Goal: Task Accomplishment & Management: Manage account settings

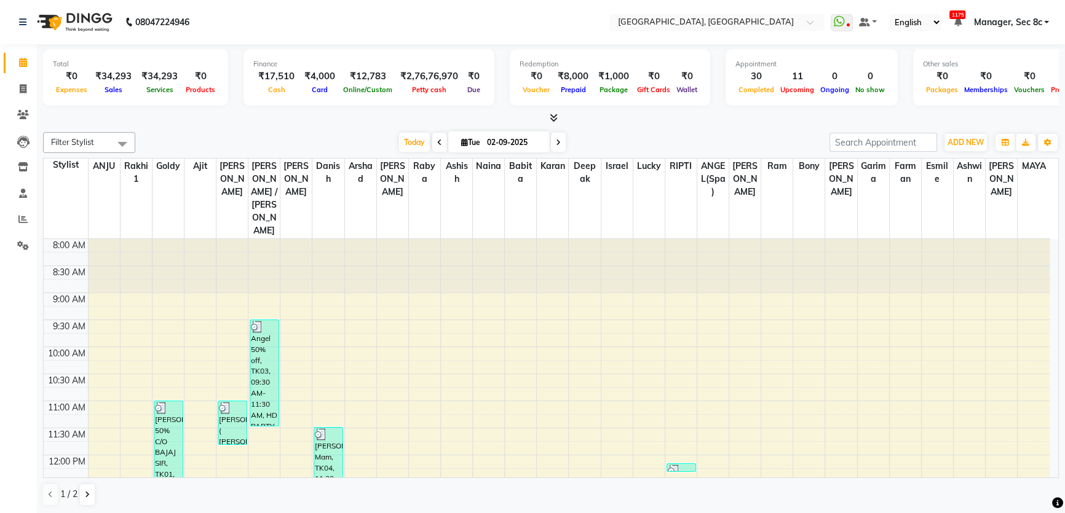
scroll to position [335, 0]
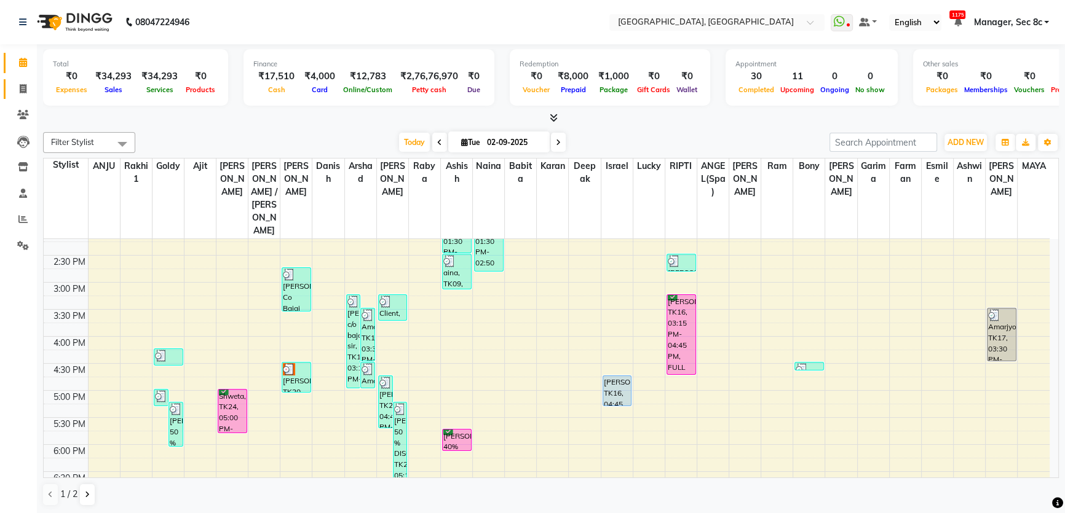
click at [20, 85] on icon at bounding box center [23, 88] width 7 height 9
select select "service"
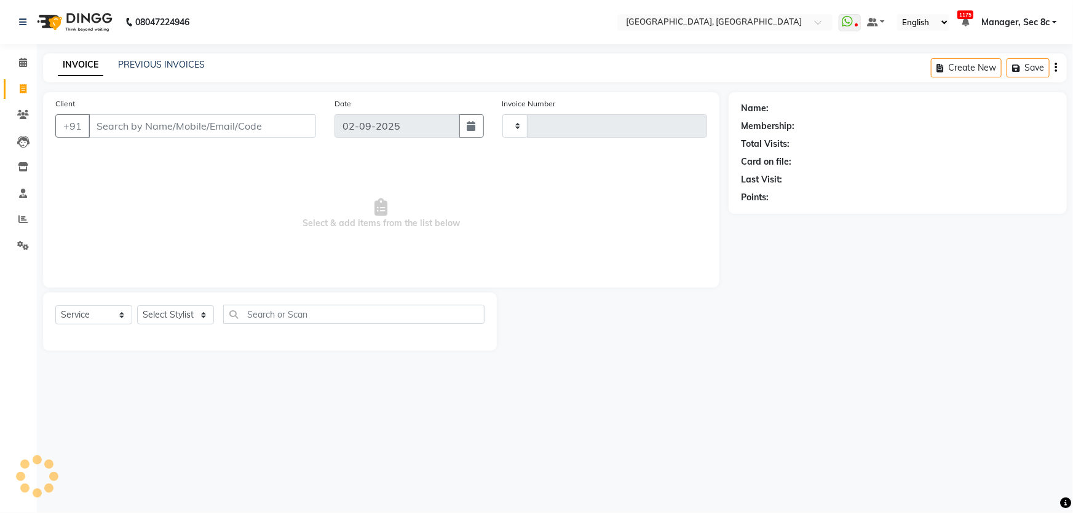
type input "8010"
select select "4281"
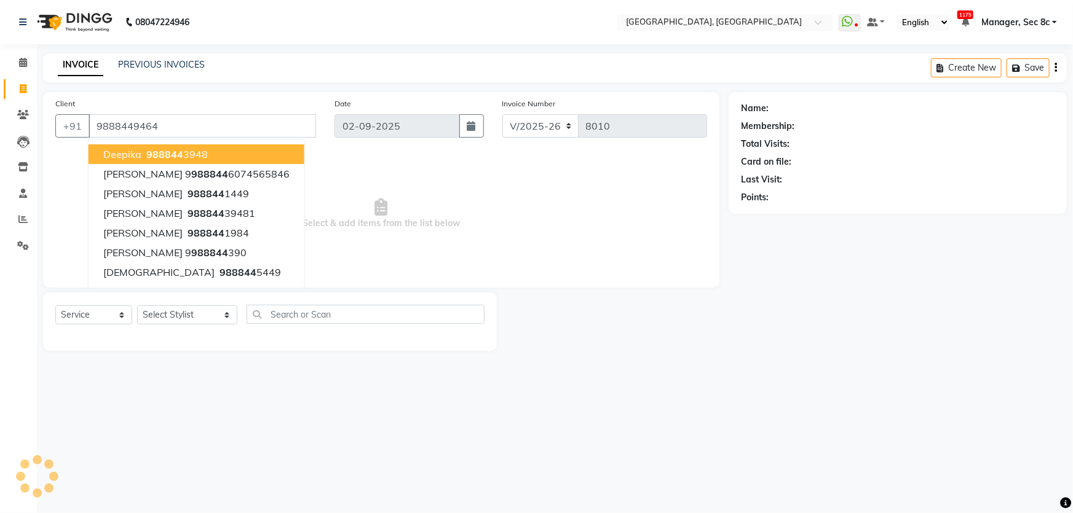
type input "9888449464"
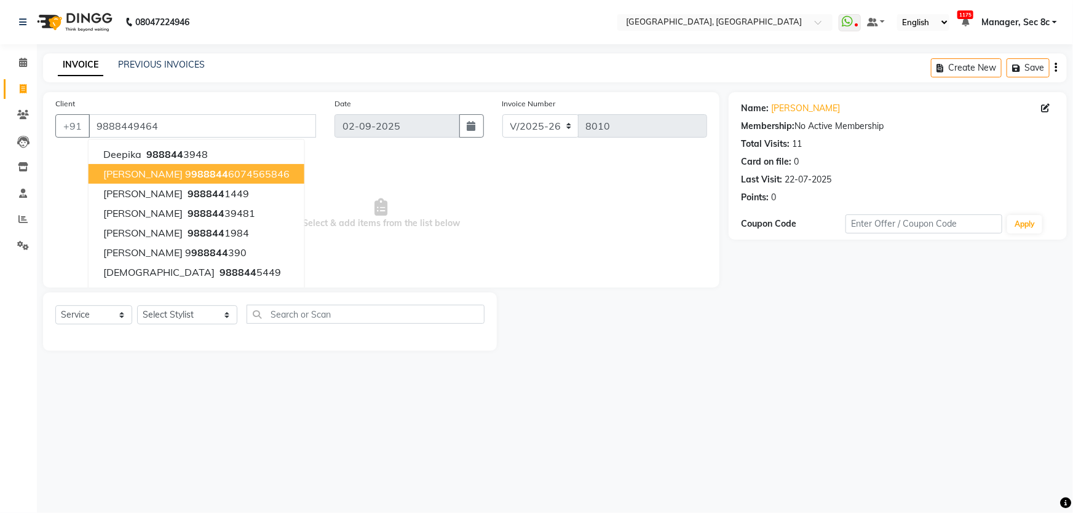
click at [386, 255] on span "Select & add items from the list below" at bounding box center [381, 214] width 652 height 123
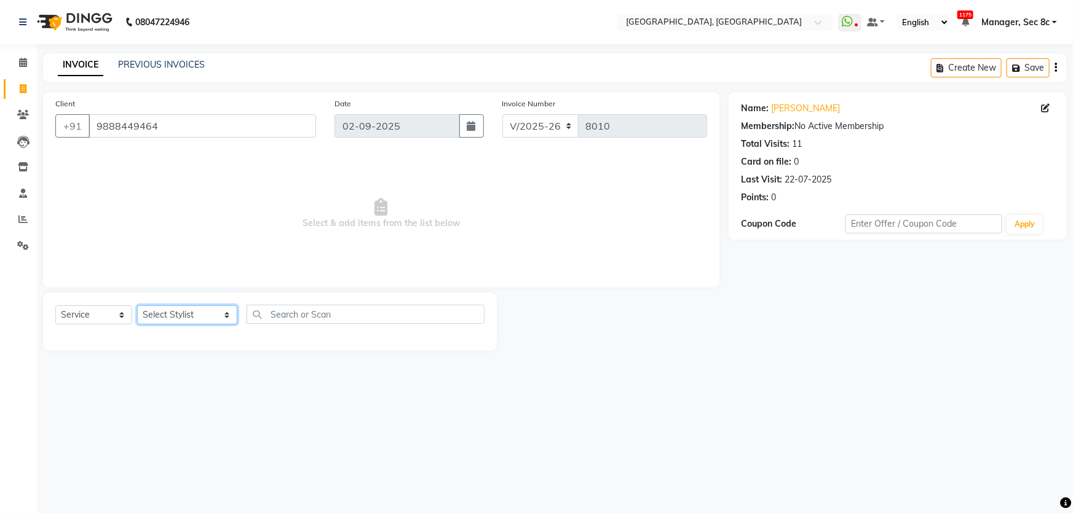
click at [184, 312] on select "Select Stylist [PERSON_NAME] [PERSON_NAME] Aditya [PERSON_NAME] [PERSON_NAME](S…" at bounding box center [187, 315] width 100 height 19
select select "25452"
click at [137, 306] on select "Select Stylist [PERSON_NAME] [PERSON_NAME] Aditya [PERSON_NAME] [PERSON_NAME](S…" at bounding box center [187, 315] width 100 height 19
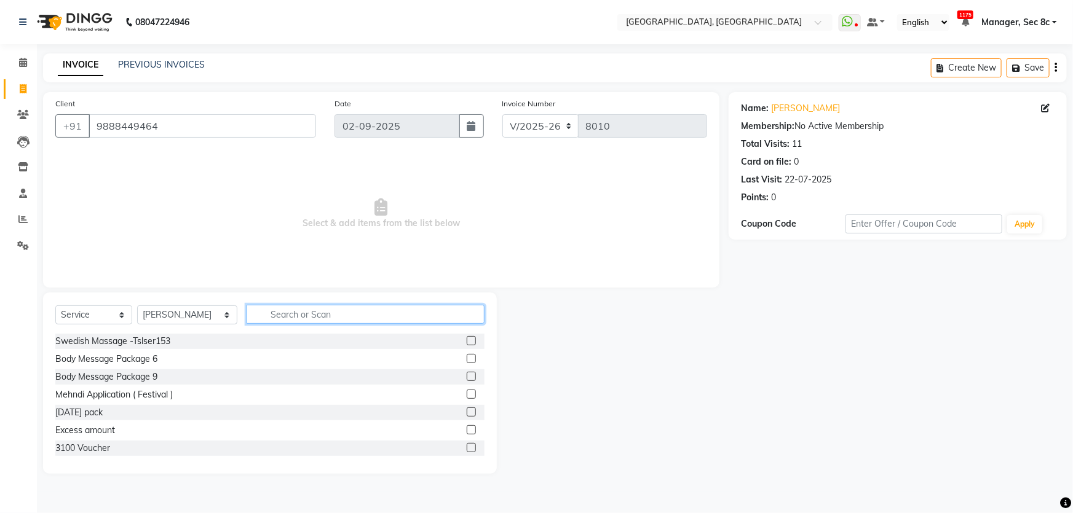
click at [345, 322] on input "text" at bounding box center [366, 314] width 239 height 19
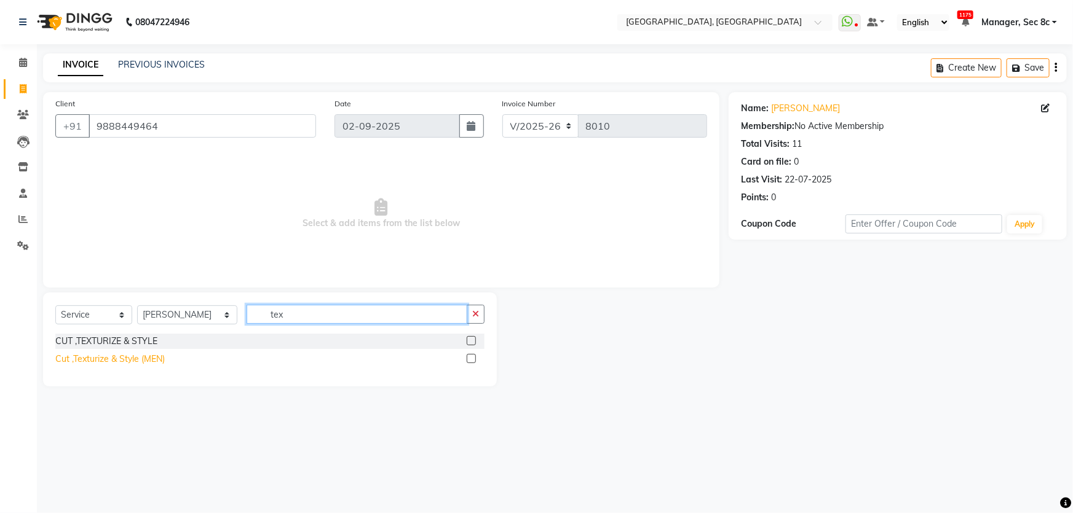
type input "tex"
click at [143, 358] on div "Cut ,Texturize & Style (MEN)" at bounding box center [109, 359] width 109 height 13
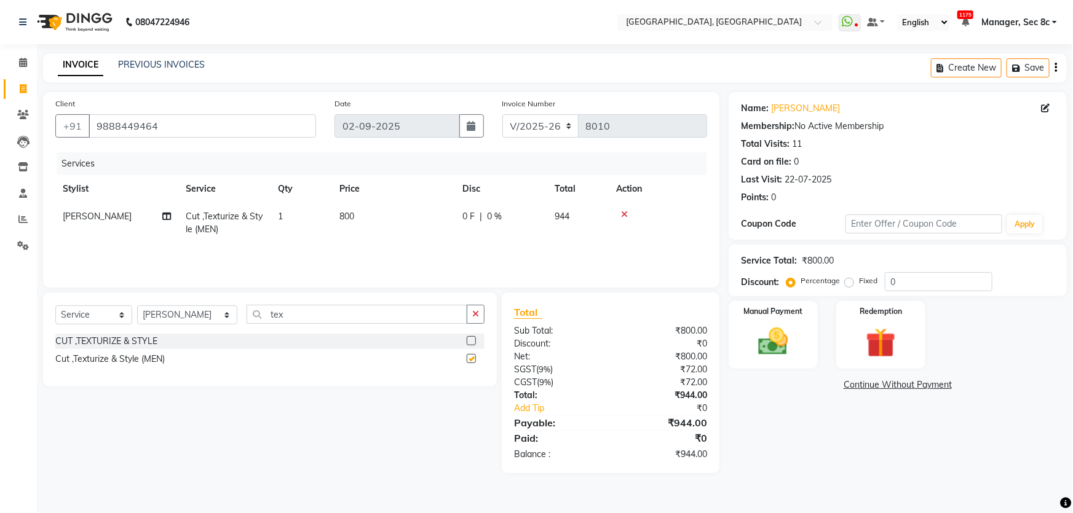
checkbox input "false"
click at [298, 318] on input "tex" at bounding box center [357, 314] width 221 height 19
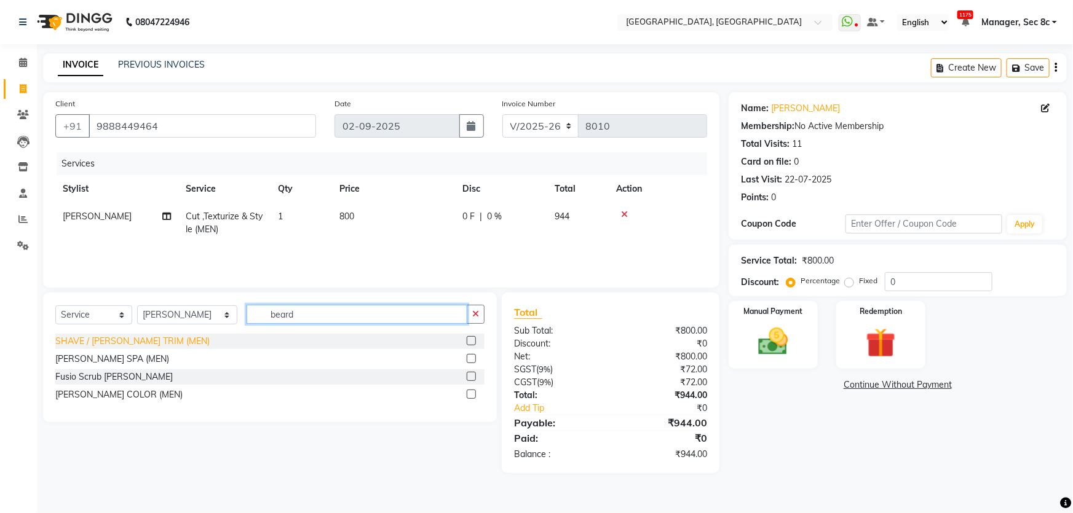
type input "beard"
click at [147, 340] on div "SHAVE / [PERSON_NAME] TRIM (MEN)" at bounding box center [132, 341] width 154 height 13
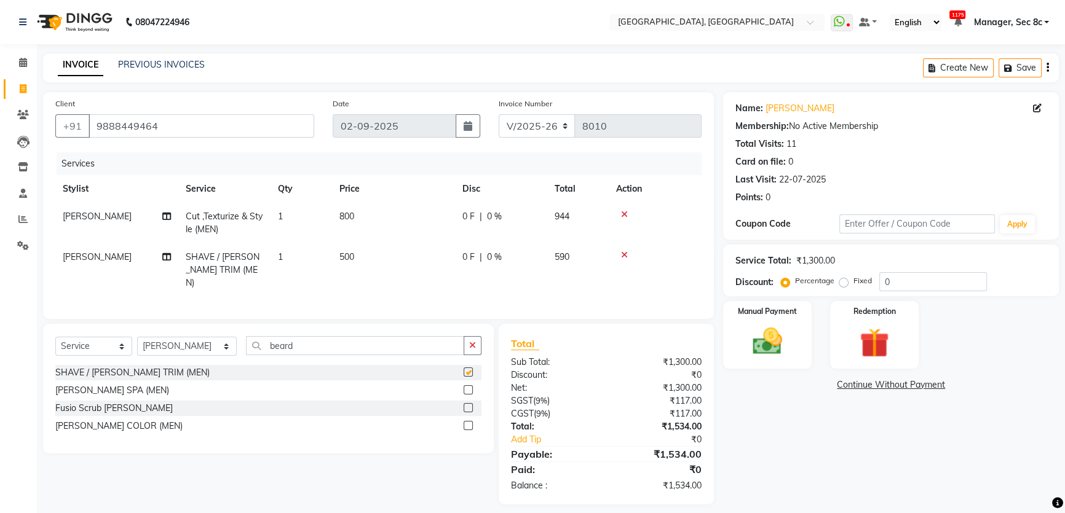
checkbox input "false"
click at [787, 113] on link "[PERSON_NAME]" at bounding box center [800, 108] width 69 height 13
click at [855, 273] on div "Percentage Fixed 0" at bounding box center [885, 281] width 204 height 19
click at [855, 277] on label "Fixed" at bounding box center [863, 280] width 18 height 11
click at [850, 277] on input "Fixed" at bounding box center [846, 281] width 9 height 9
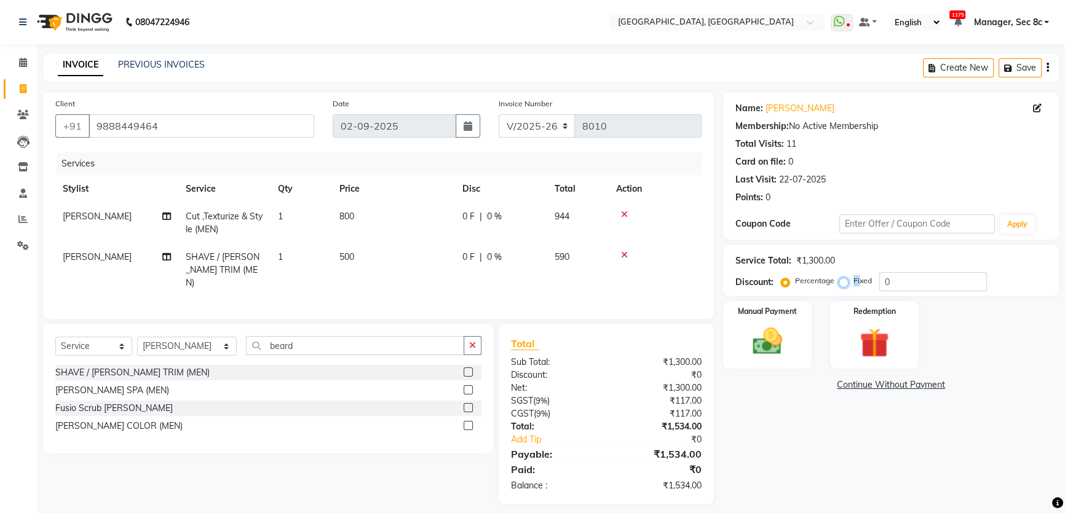
radio input "true"
drag, startPoint x: 943, startPoint y: 282, endPoint x: 729, endPoint y: 258, distance: 214.7
click at [729, 258] on div "Service Total: ₹1,300.00 Discount: Percentage Fixed 0" at bounding box center [891, 271] width 336 height 52
type input "34"
click at [785, 343] on img at bounding box center [768, 341] width 50 height 35
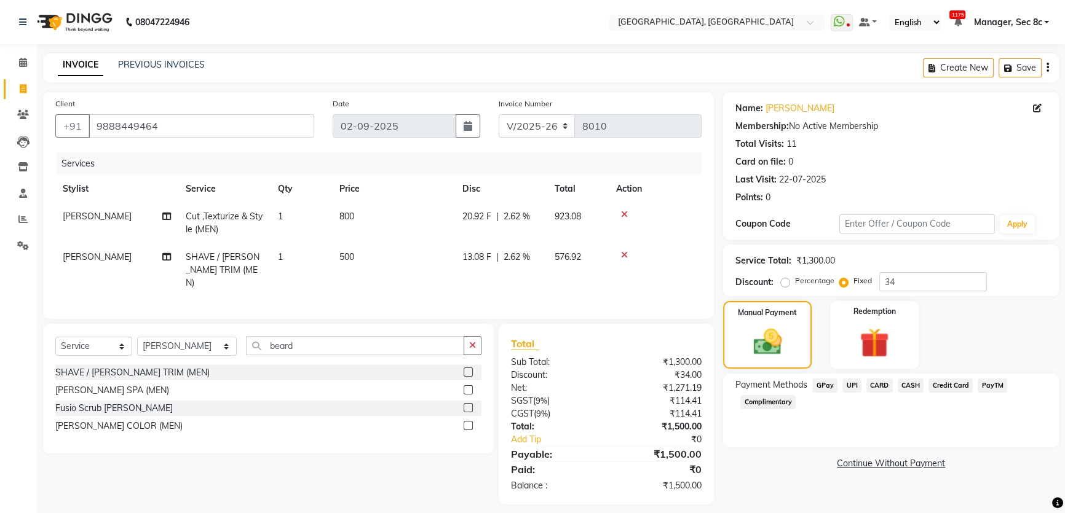
click at [908, 386] on span "CASH" at bounding box center [911, 386] width 26 height 14
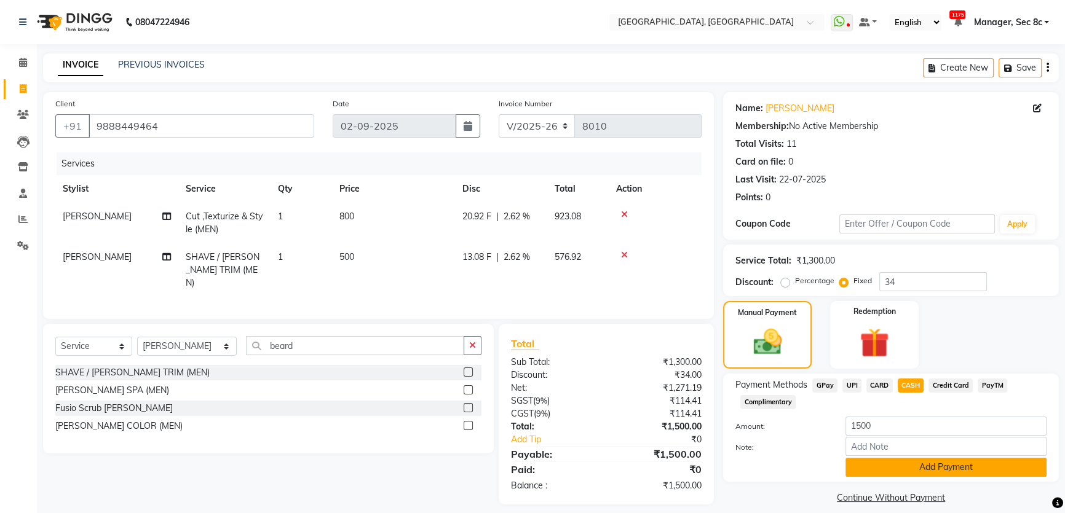
click at [911, 460] on button "Add Payment" at bounding box center [946, 467] width 201 height 19
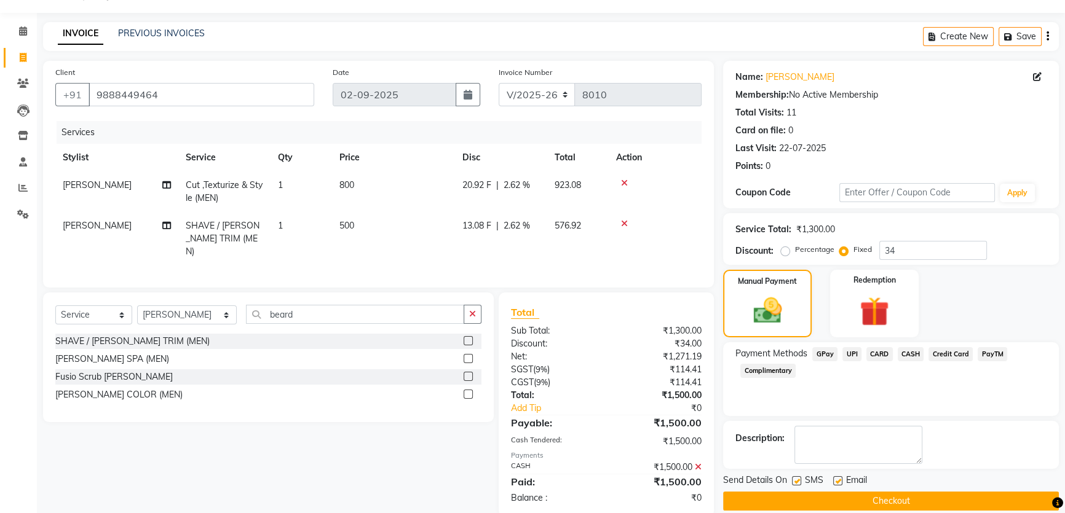
scroll to position [49, 0]
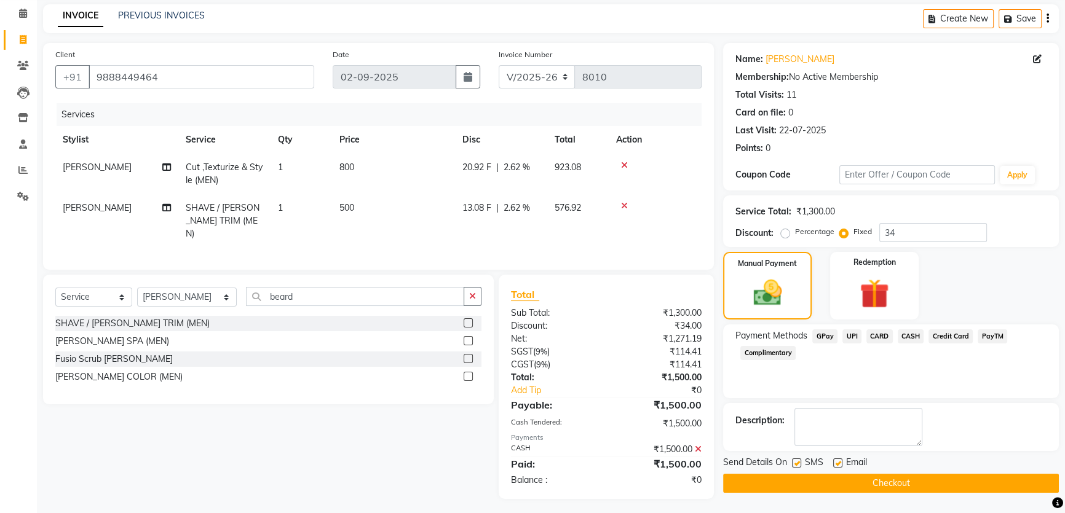
click at [793, 462] on label at bounding box center [796, 463] width 9 height 9
click at [793, 462] on input "checkbox" at bounding box center [796, 464] width 8 height 8
checkbox input "false"
click at [797, 481] on button "Checkout" at bounding box center [891, 483] width 336 height 19
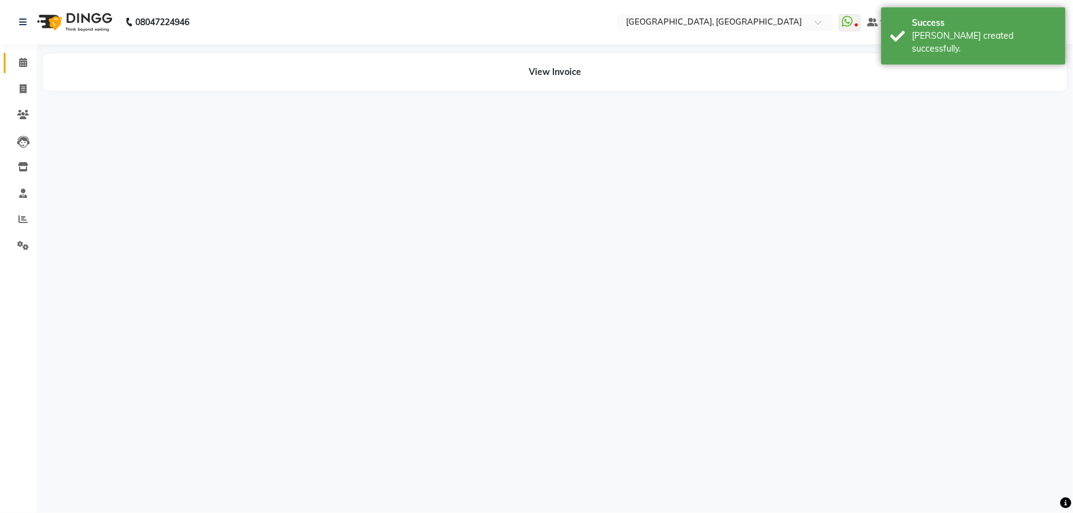
click at [23, 55] on link "Calendar" at bounding box center [19, 63] width 30 height 20
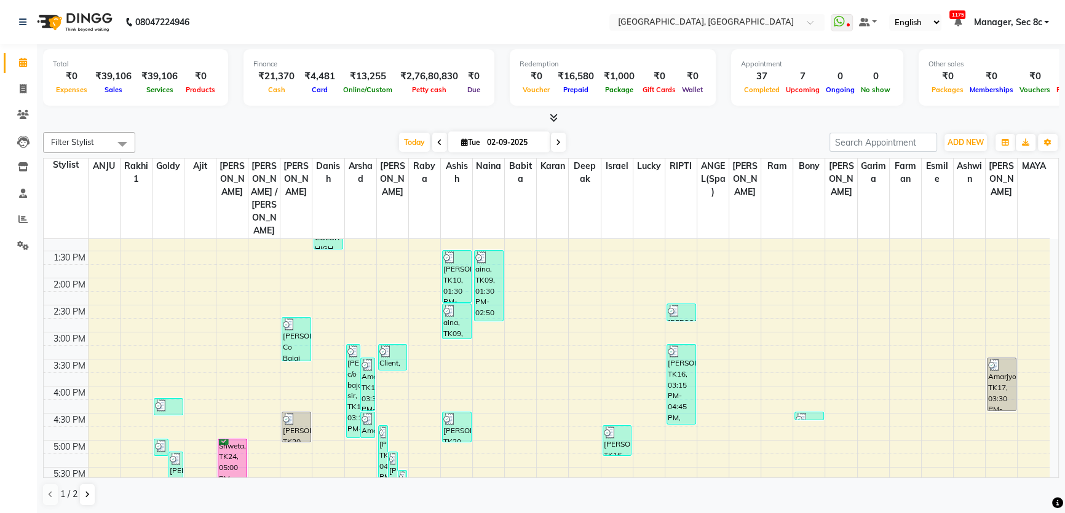
scroll to position [391, 0]
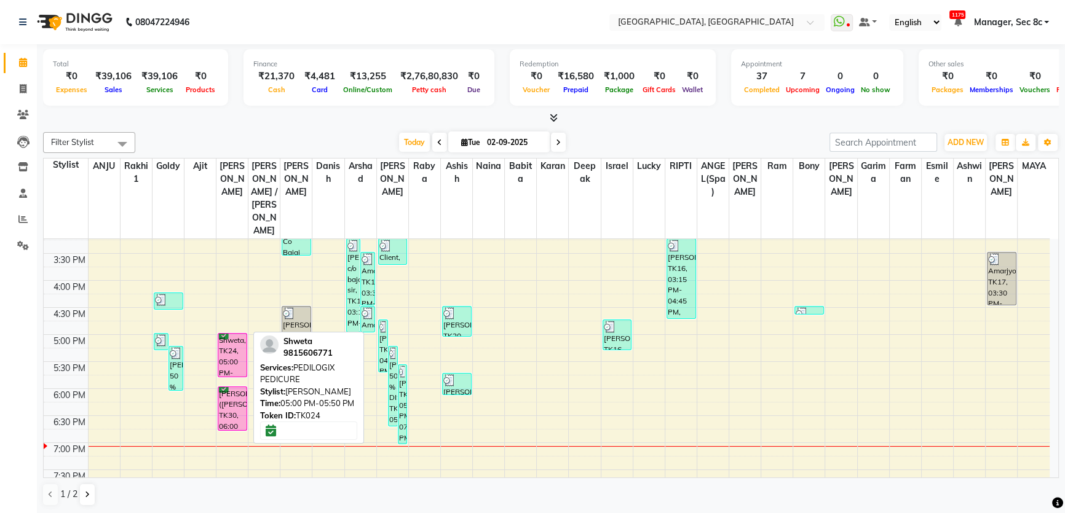
click at [240, 334] on div "Shweta, TK24, 05:00 PM-05:50 PM, PEDILOGIX PEDICURE" at bounding box center [232, 355] width 28 height 43
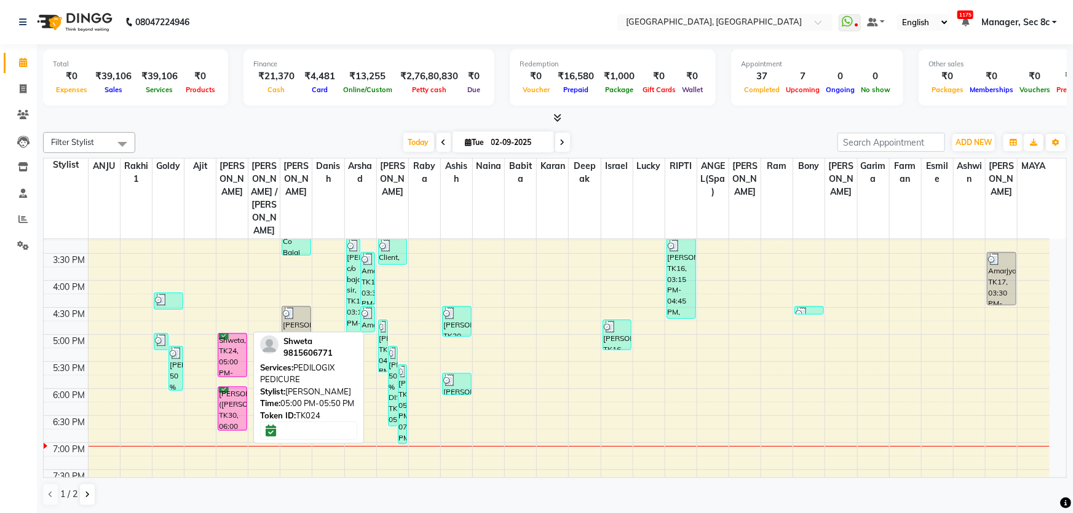
select select "6"
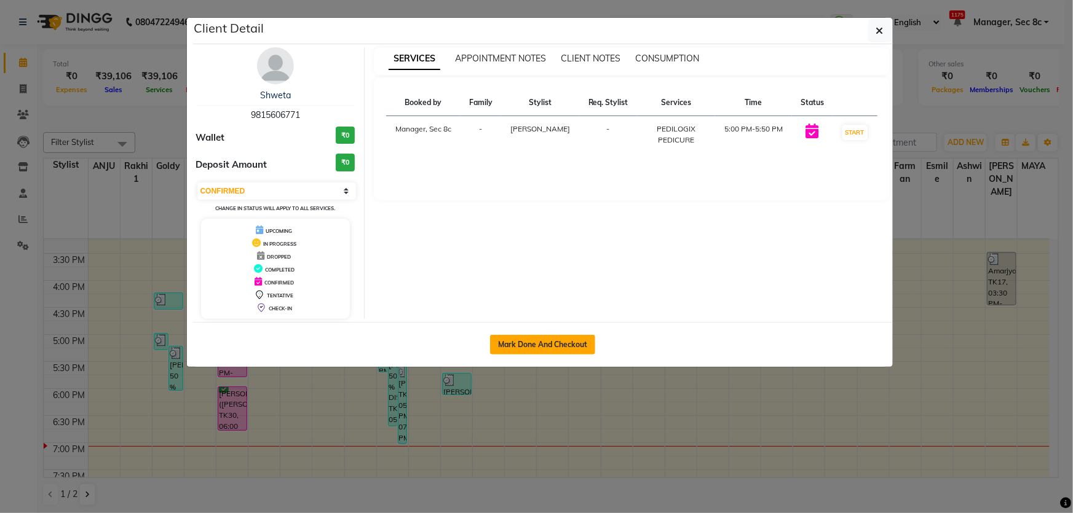
click at [546, 346] on button "Mark Done And Checkout" at bounding box center [542, 345] width 105 height 20
select select "service"
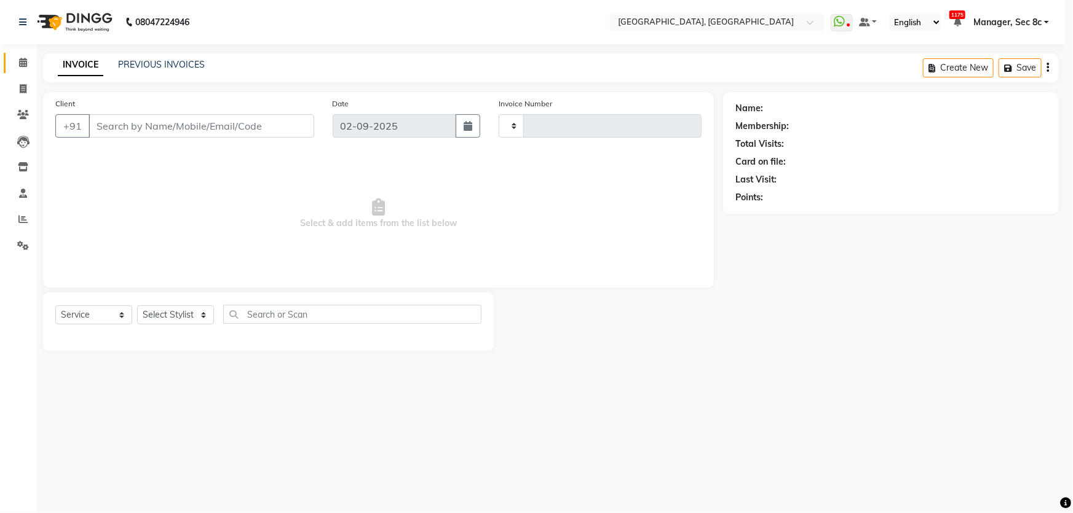
type input "8011"
select select "4281"
type input "9815606771"
select select "25433"
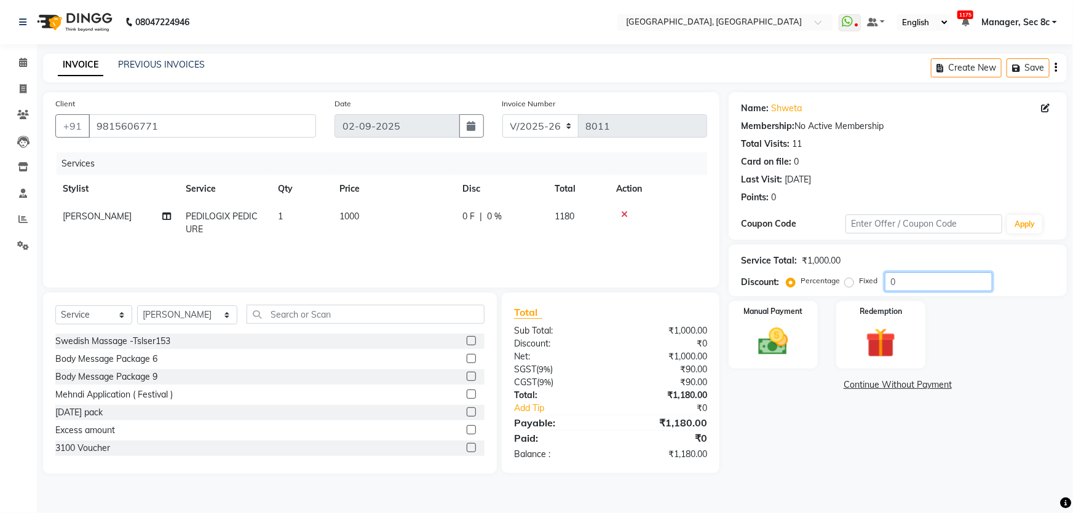
drag, startPoint x: 908, startPoint y: 286, endPoint x: 614, endPoint y: 264, distance: 294.1
click at [693, 275] on div "Client [PHONE_NUMBER] Date [DATE] Invoice Number V/2025 V/[PHONE_NUMBER] Servic…" at bounding box center [555, 283] width 1042 height 382
type input "100"
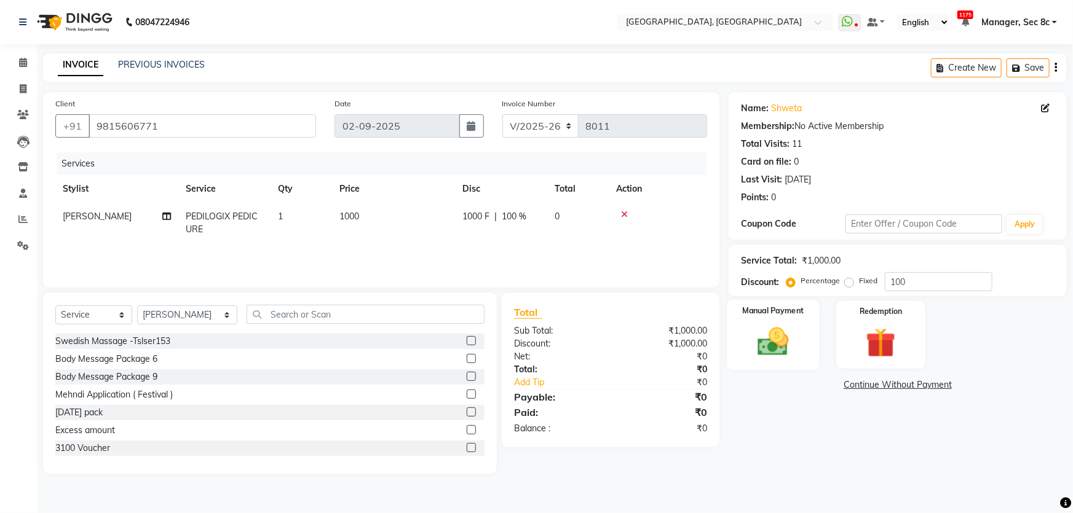
click at [729, 338] on div "Manual Payment" at bounding box center [773, 335] width 93 height 71
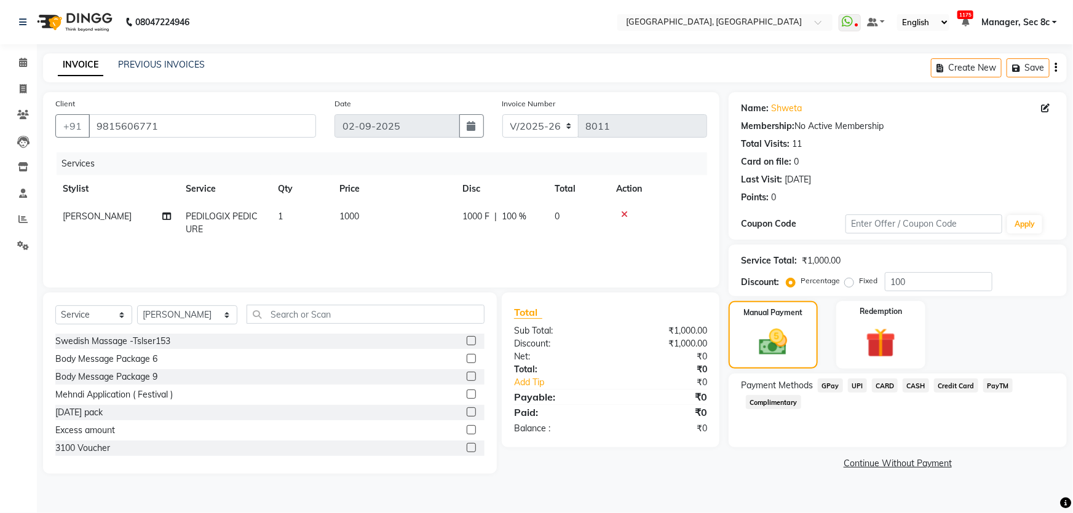
click at [793, 406] on span "Complimentary" at bounding box center [773, 402] width 55 height 14
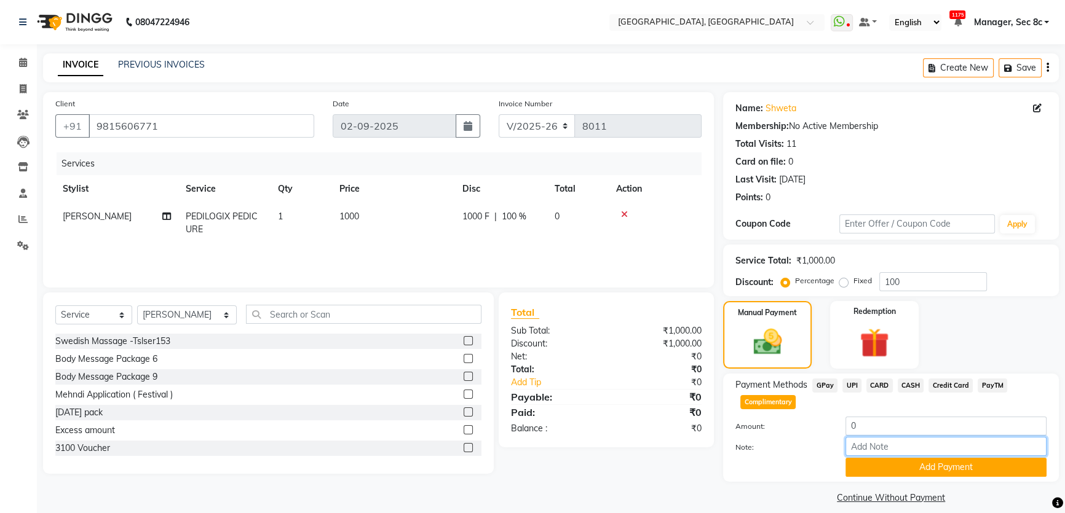
click at [879, 448] on input "Note:" at bounding box center [946, 446] width 201 height 19
type input "PKG IN REGISTER"
click at [923, 456] on div "Note: PKG IN REGISTER" at bounding box center [891, 447] width 330 height 21
click at [919, 468] on button "Add Payment" at bounding box center [946, 467] width 201 height 19
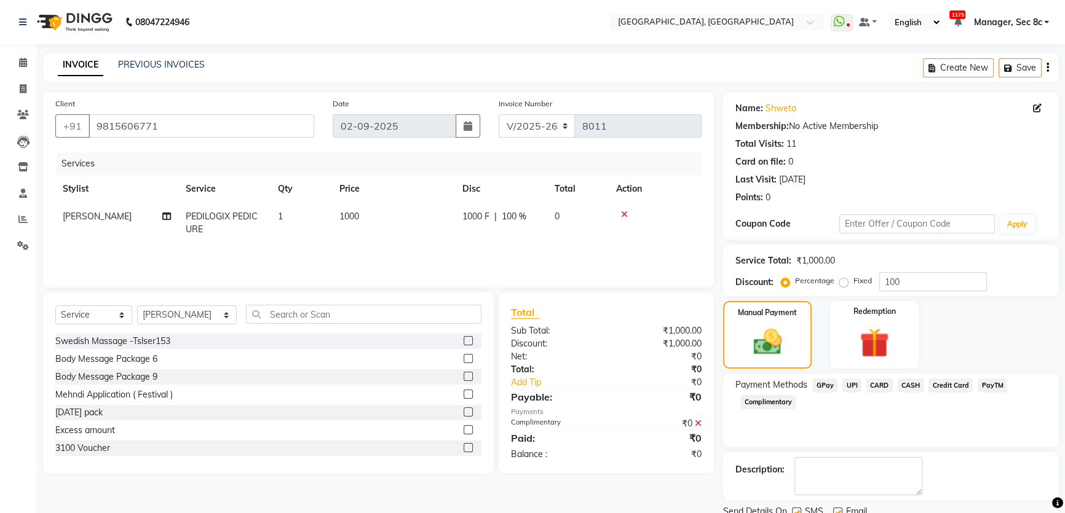
click at [799, 510] on label at bounding box center [796, 512] width 9 height 9
click at [799, 510] on input "checkbox" at bounding box center [796, 513] width 8 height 8
checkbox input "false"
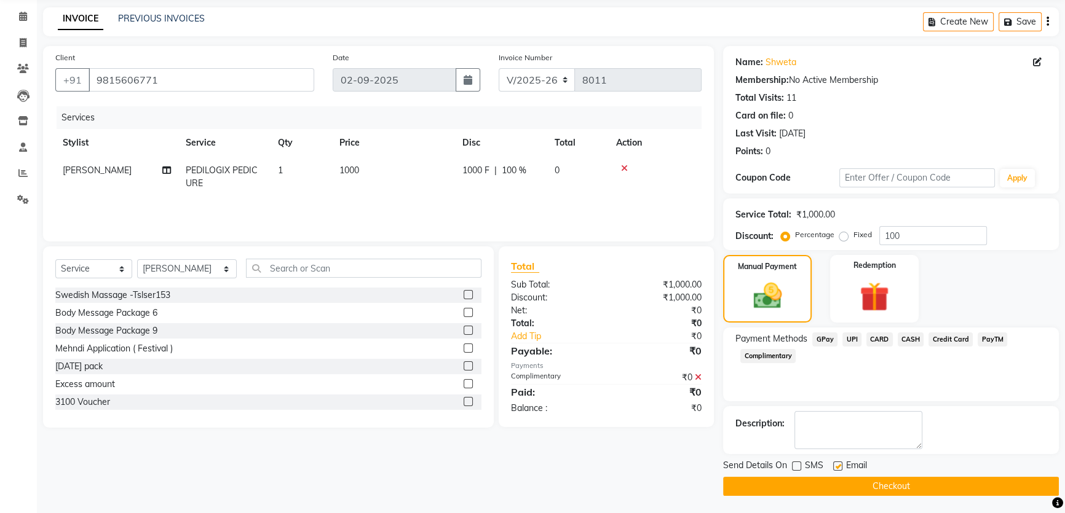
click at [834, 480] on button "Checkout" at bounding box center [891, 486] width 336 height 19
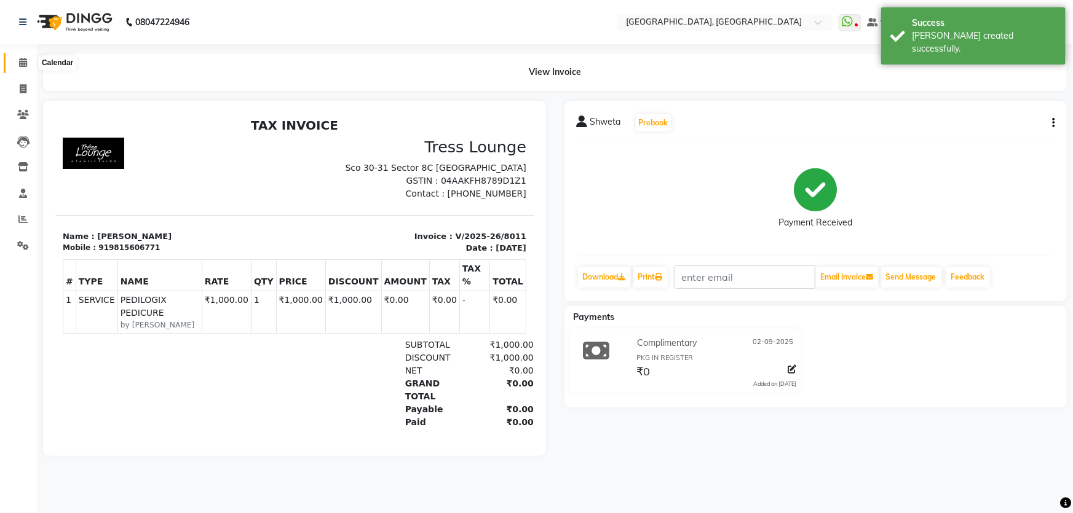
click at [23, 66] on icon at bounding box center [23, 62] width 8 height 9
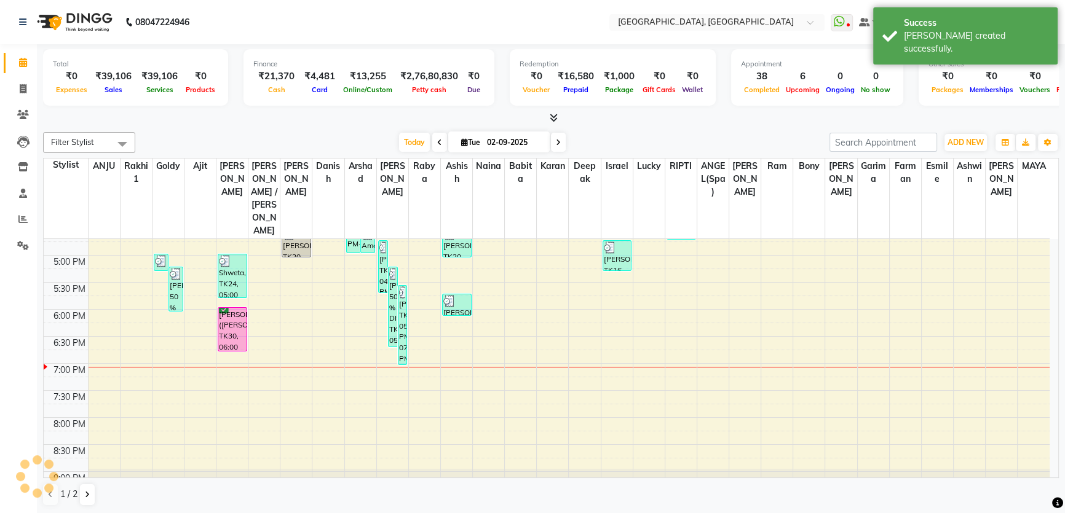
scroll to position [477, 0]
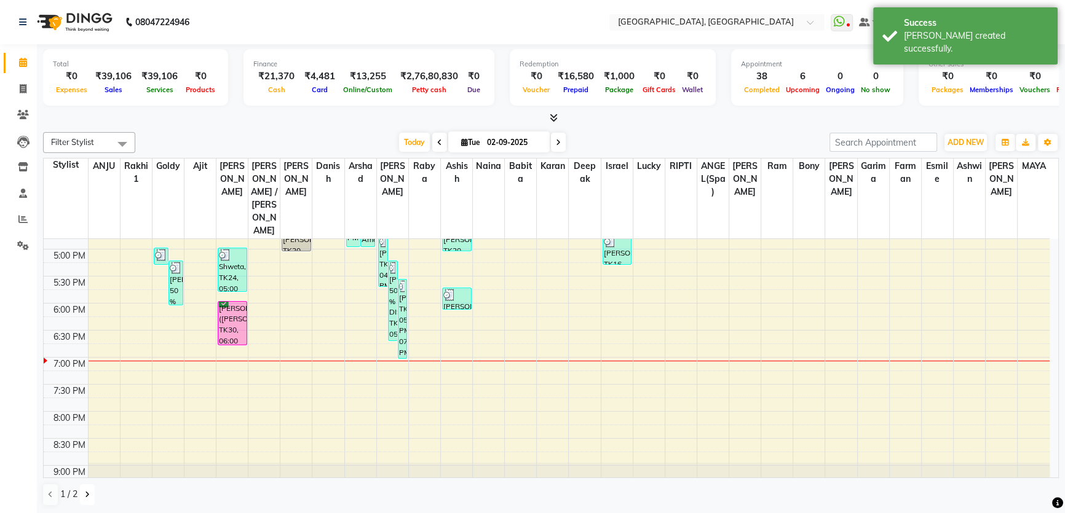
click at [91, 492] on button at bounding box center [87, 495] width 15 height 21
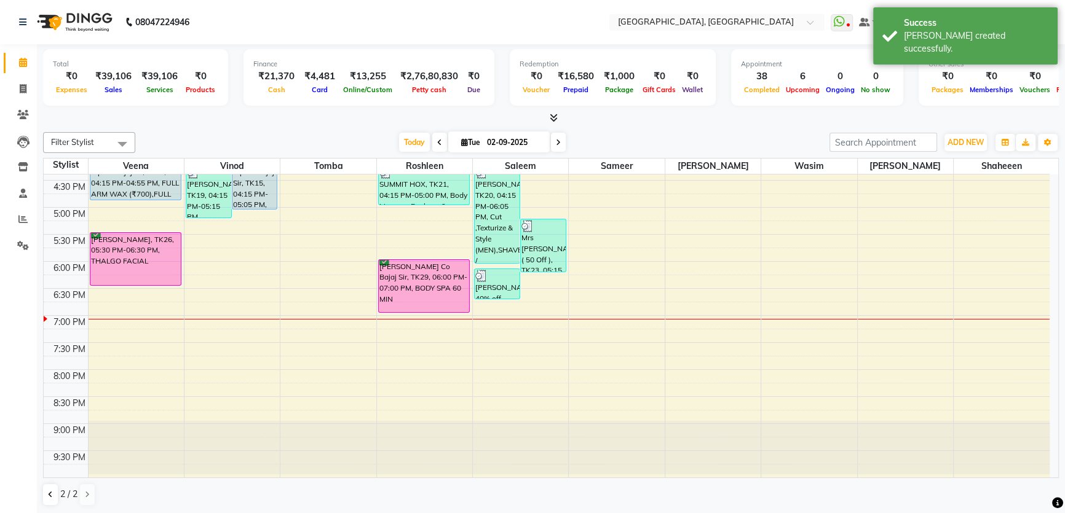
scroll to position [451, 0]
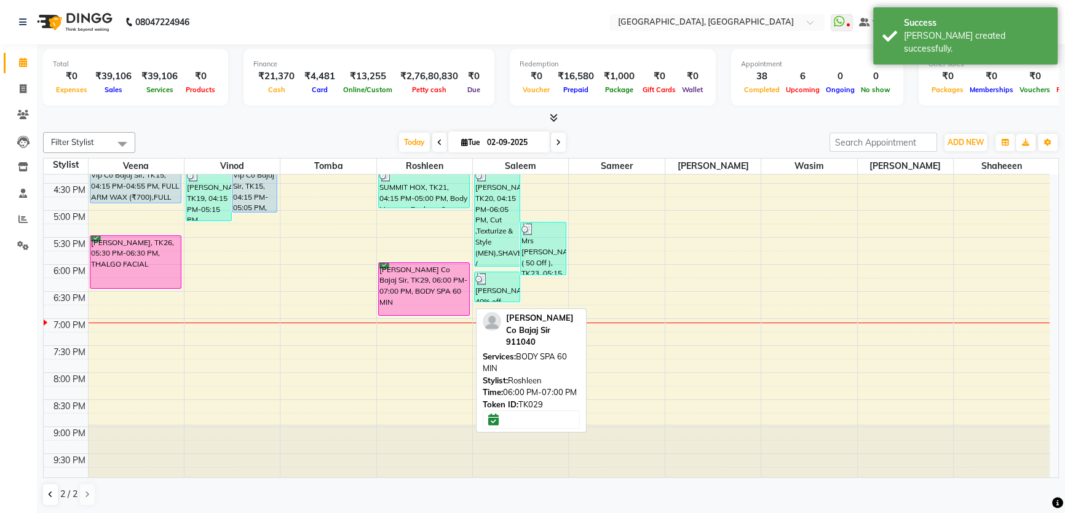
click at [396, 272] on div "[PERSON_NAME] Co Bajaj Sir, TK29, 06:00 PM-07:00 PM, BODY SPA 60 MIN" at bounding box center [424, 289] width 91 height 52
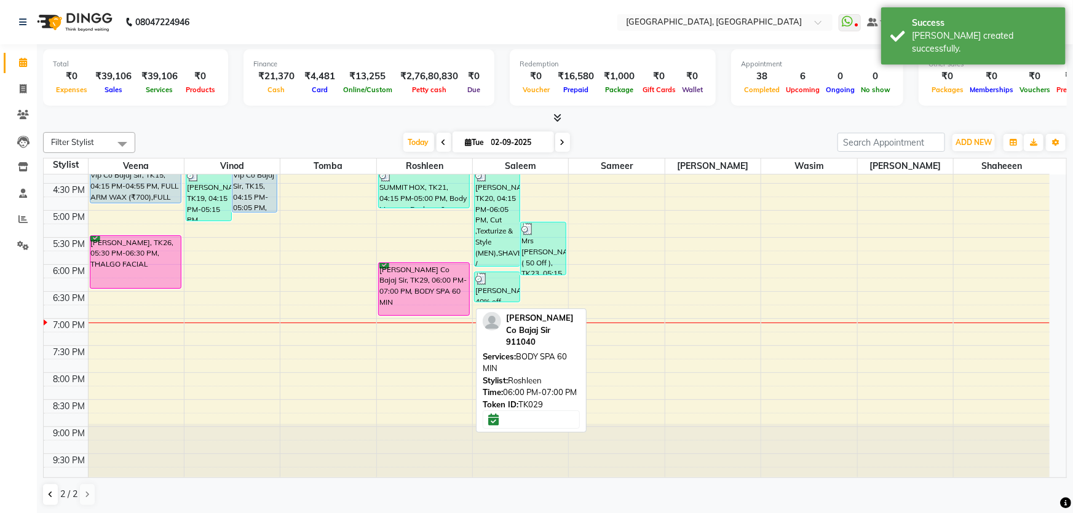
select select "6"
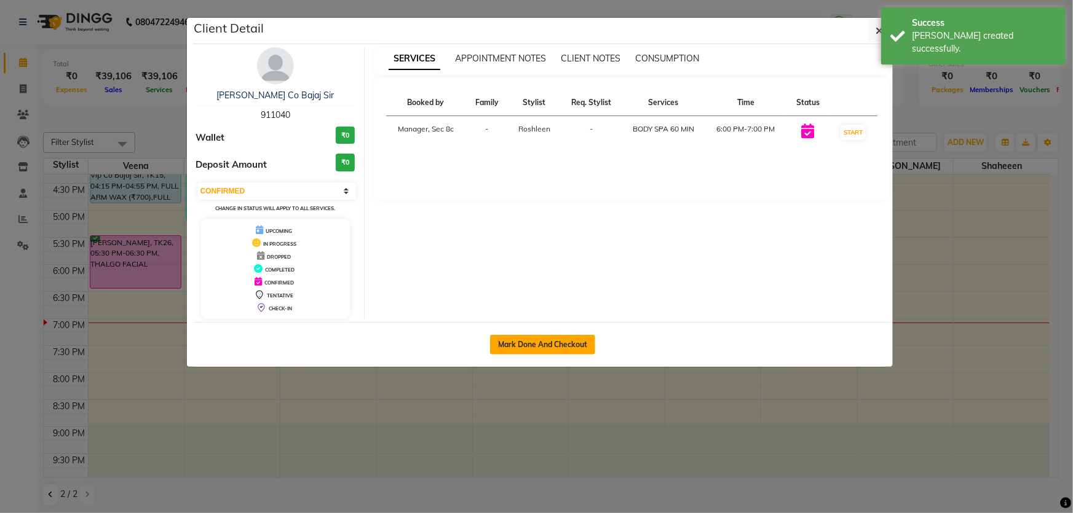
click at [552, 344] on button "Mark Done And Checkout" at bounding box center [542, 345] width 105 height 20
select select "service"
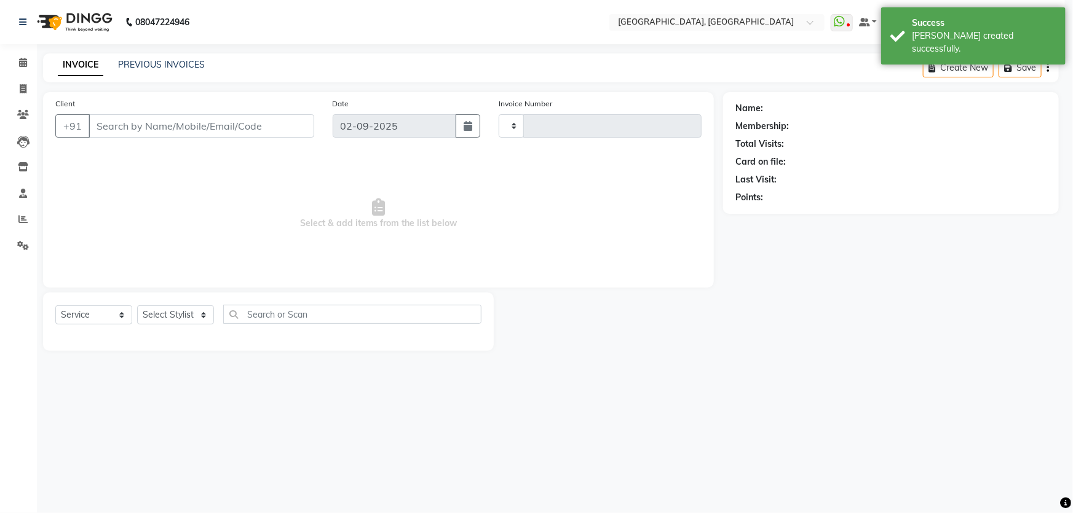
type input "8012"
select select "4281"
type input "911040"
select select "25441"
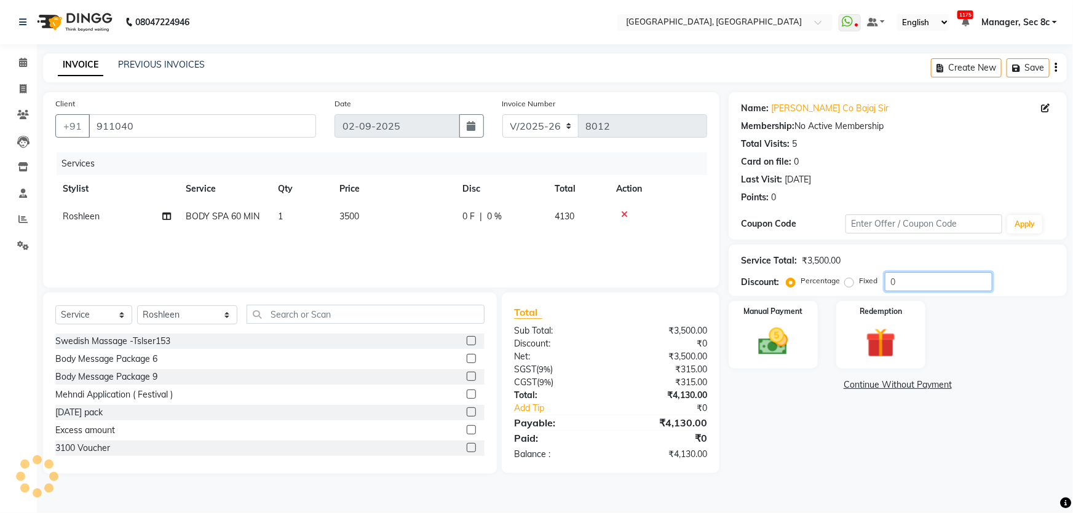
drag, startPoint x: 948, startPoint y: 284, endPoint x: 544, endPoint y: 199, distance: 412.8
click at [608, 225] on div "Client [PHONE_NUMBER] Date [DATE] Invoice Number V/2025 V/[PHONE_NUMBER] Servic…" at bounding box center [555, 283] width 1042 height 382
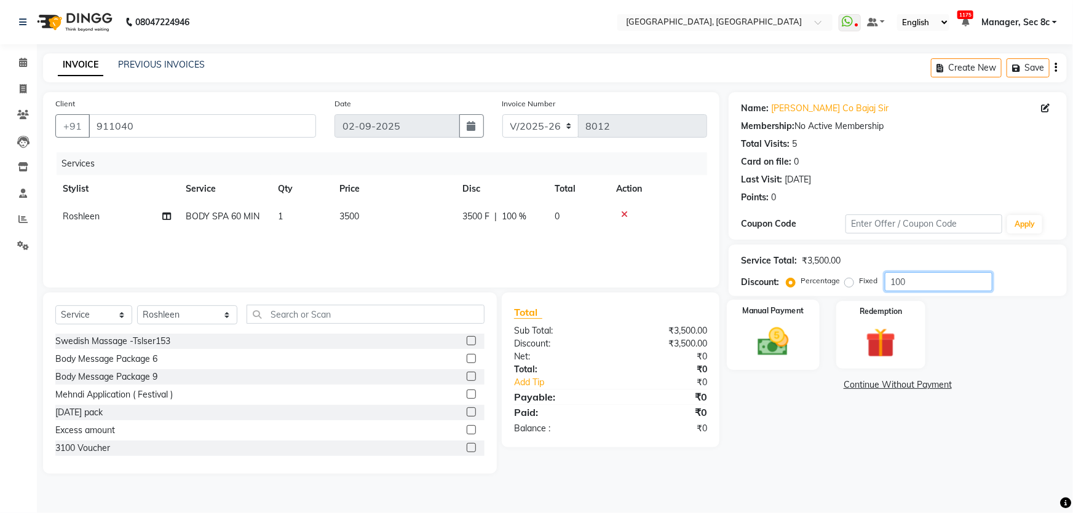
type input "100"
click at [782, 338] on img at bounding box center [773, 342] width 50 height 36
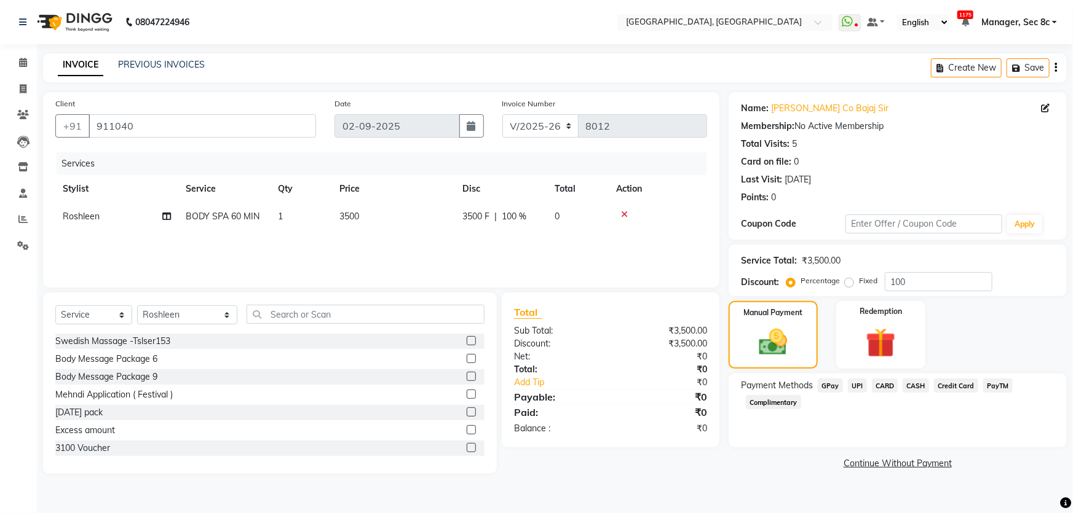
click at [782, 406] on span "Complimentary" at bounding box center [773, 402] width 55 height 14
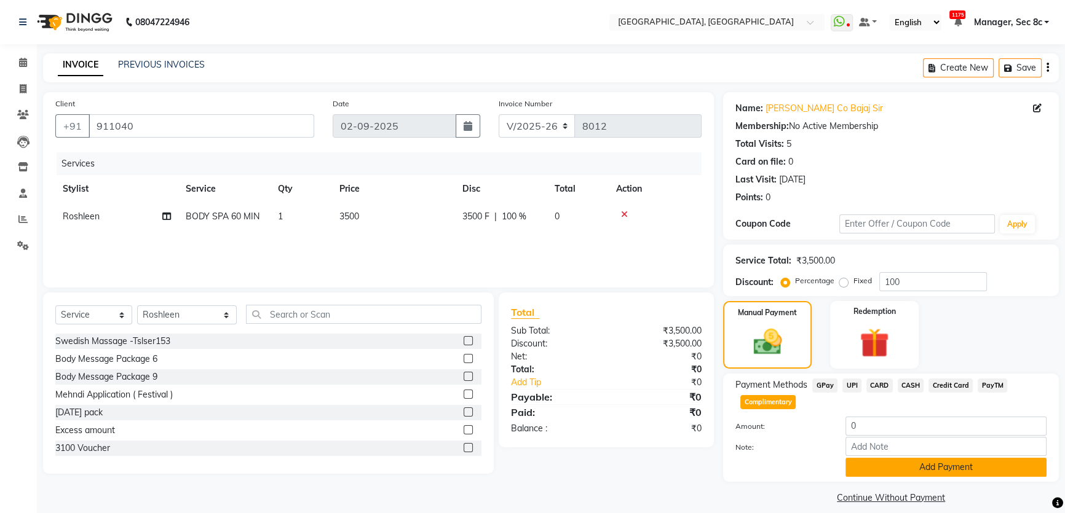
click at [862, 465] on button "Add Payment" at bounding box center [946, 467] width 201 height 19
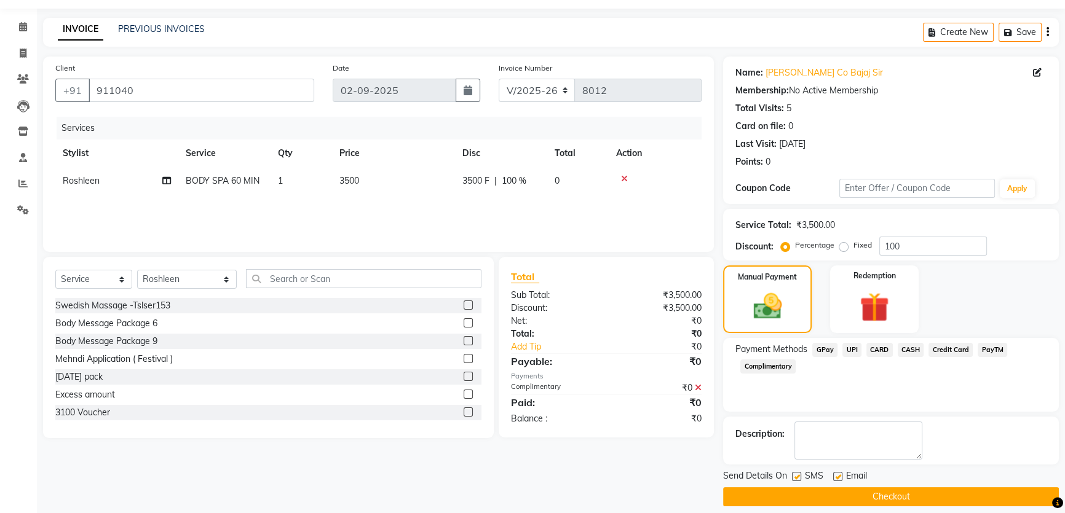
scroll to position [46, 0]
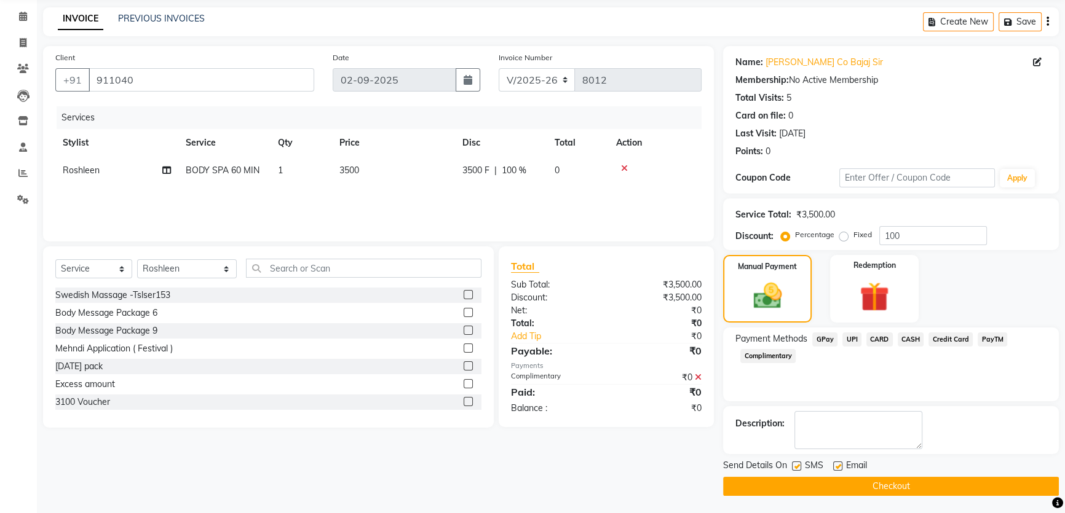
click at [794, 464] on label at bounding box center [796, 466] width 9 height 9
click at [794, 464] on input "checkbox" at bounding box center [796, 467] width 8 height 8
checkbox input "false"
click at [799, 477] on button "Checkout" at bounding box center [891, 486] width 336 height 19
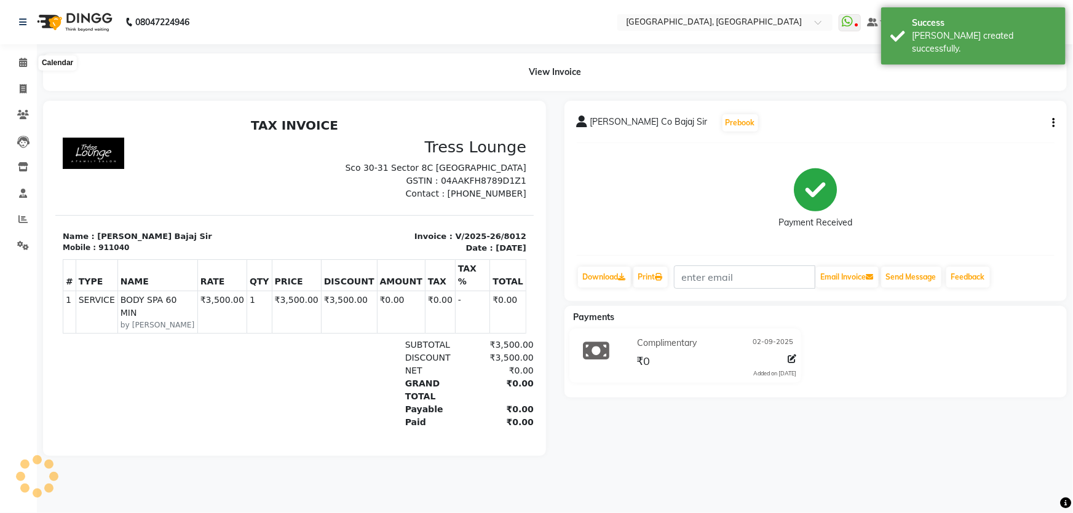
click at [34, 55] on div "View Invoice" at bounding box center [555, 72] width 1042 height 38
click at [16, 61] on span at bounding box center [23, 63] width 22 height 14
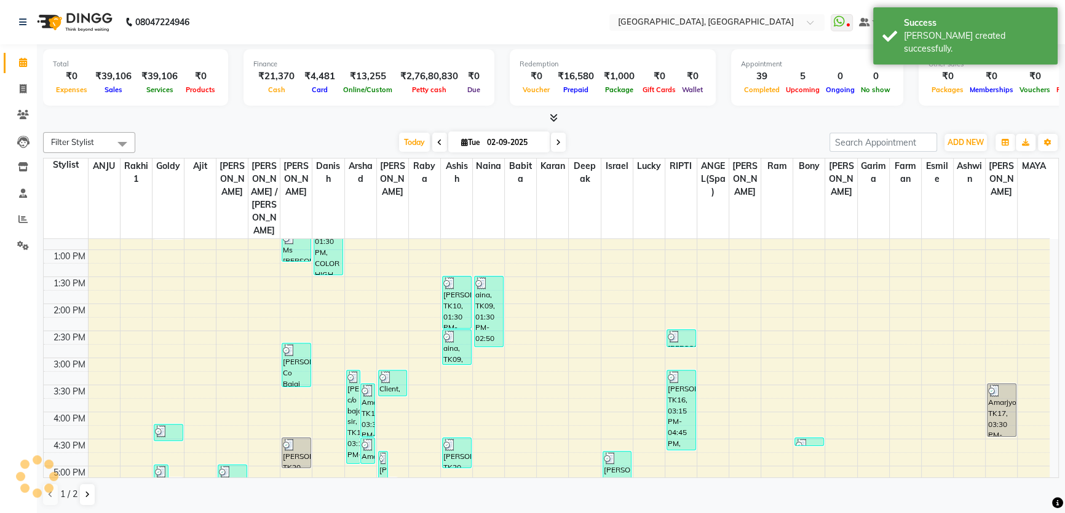
scroll to position [335, 0]
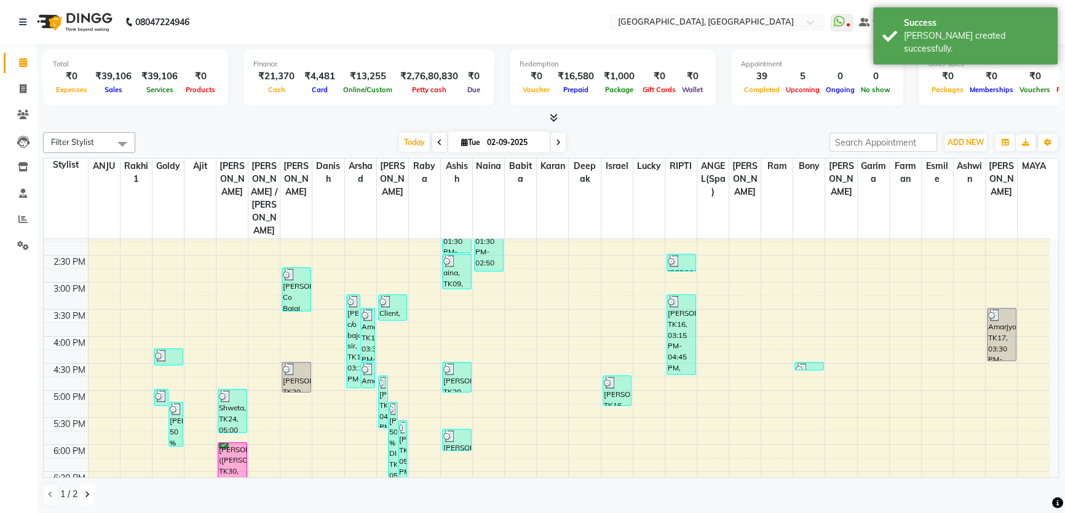
click at [81, 494] on button at bounding box center [87, 495] width 15 height 21
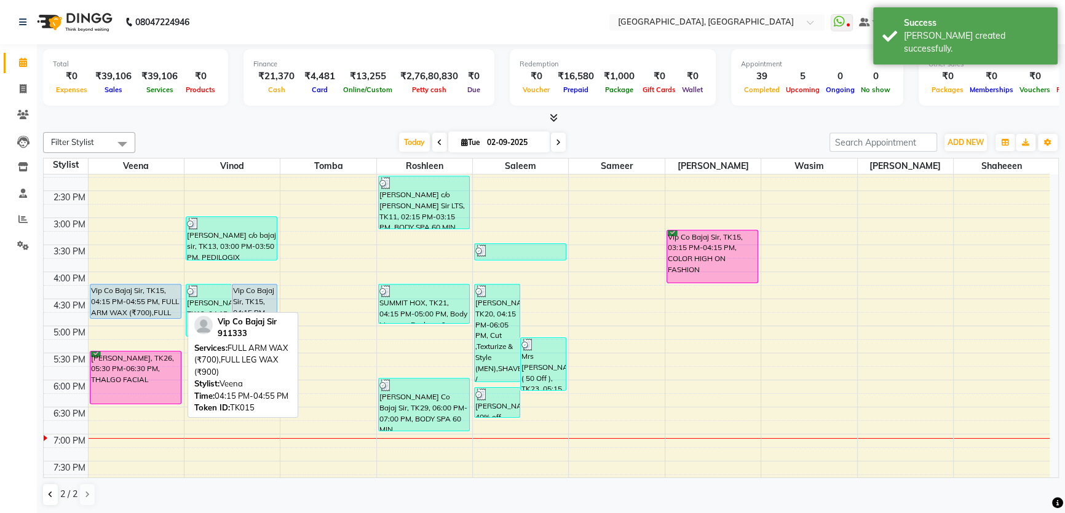
click at [136, 298] on div "Vip Co Bajaj Sir, TK15, 04:15 PM-04:55 PM, FULL ARM WAX (₹700),FULL LEG WAX (₹9…" at bounding box center [135, 302] width 91 height 34
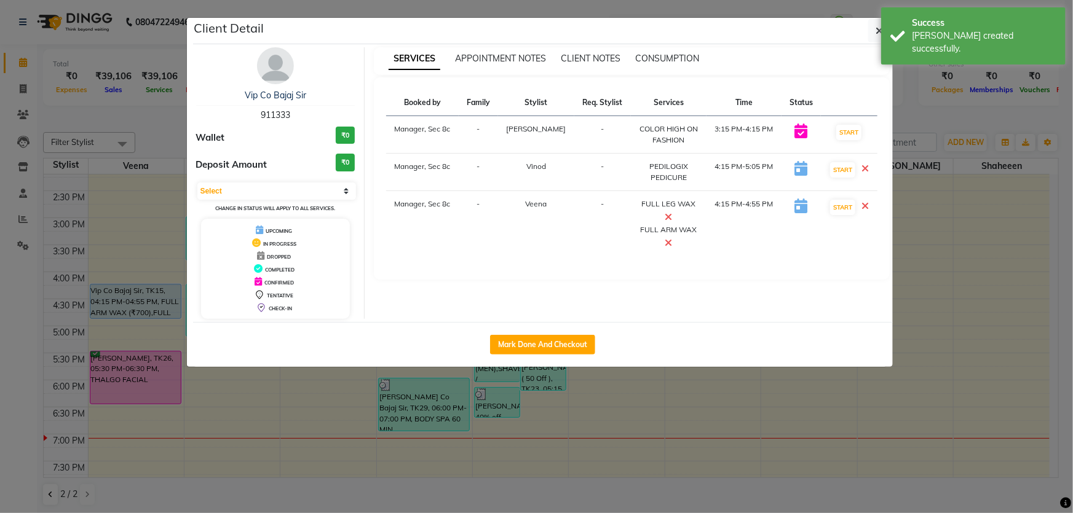
click at [600, 379] on ngb-modal-window "Client Detail Vip Co Bajaj Sir 911333 Wallet ₹0 Deposit Amount ₹0 Select IN SER…" at bounding box center [536, 256] width 1073 height 513
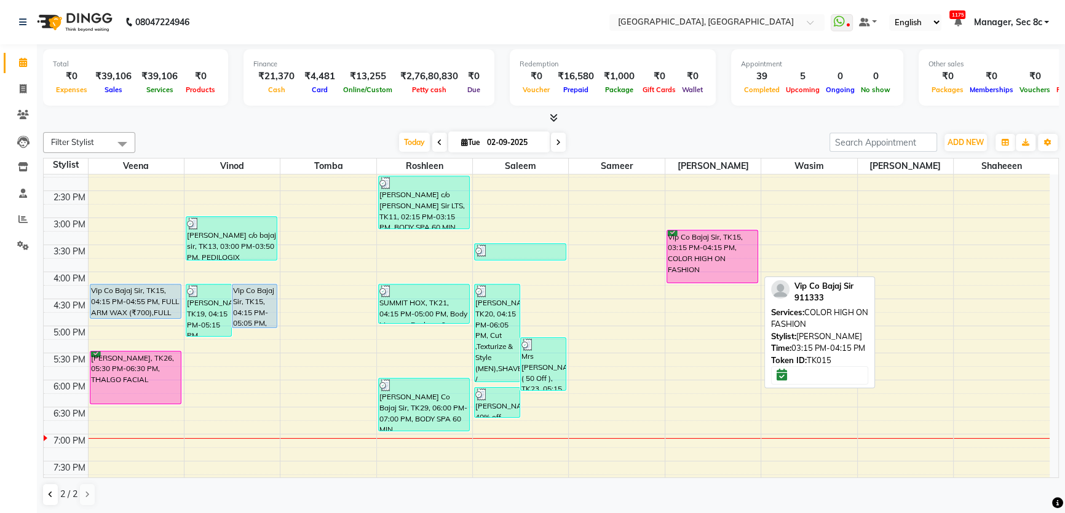
click at [685, 272] on div "Vip Co Bajaj Sir, TK15, 03:15 PM-04:15 PM, COLOR HIGH ON FASHION" at bounding box center [712, 257] width 91 height 52
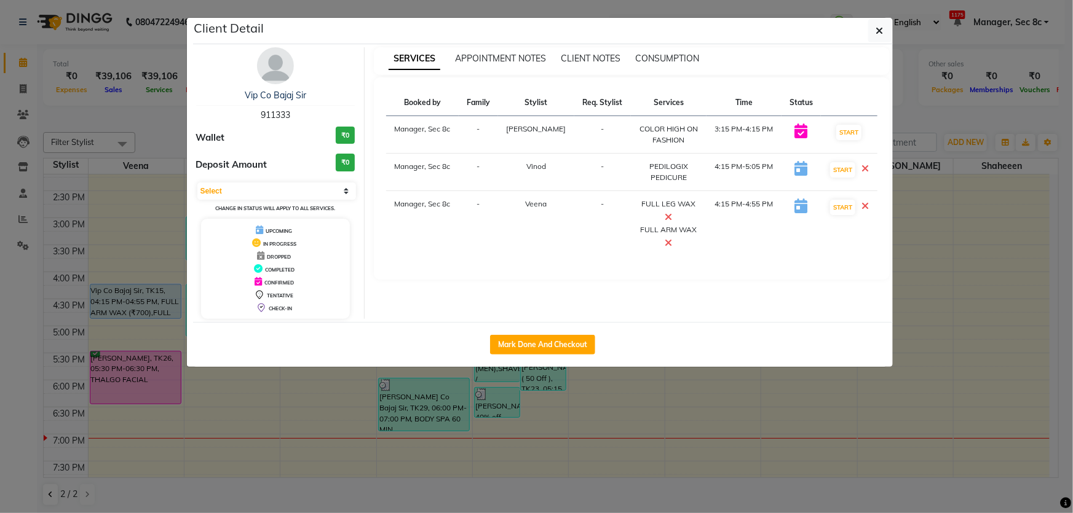
click at [690, 394] on ngb-modal-window "Client Detail Vip Co Bajaj Sir 911333 Wallet ₹0 Deposit Amount ₹0 Select IN SER…" at bounding box center [536, 256] width 1073 height 513
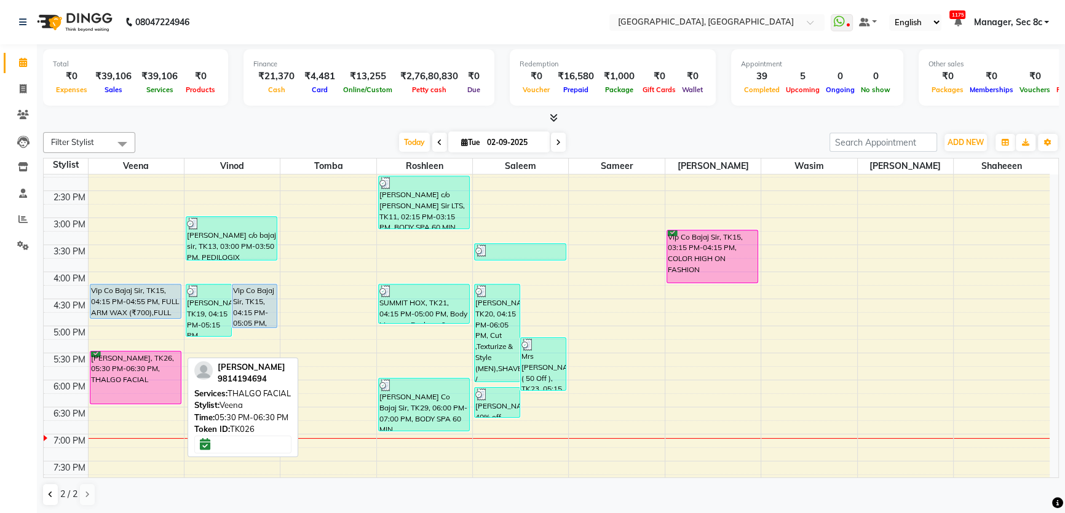
click at [170, 387] on div "[PERSON_NAME], TK26, 05:30 PM-06:30 PM, THALGO FACIAL" at bounding box center [135, 378] width 91 height 52
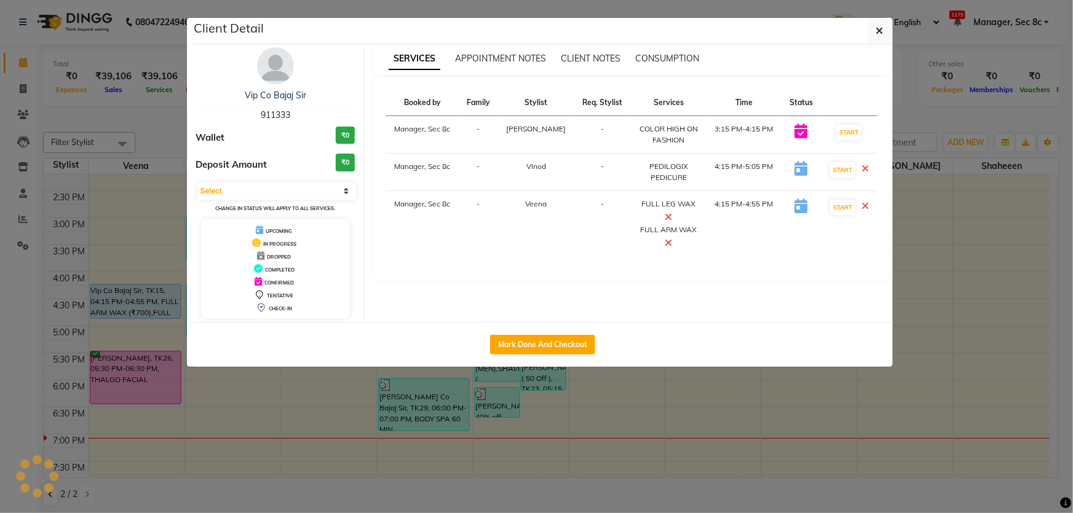
select select "6"
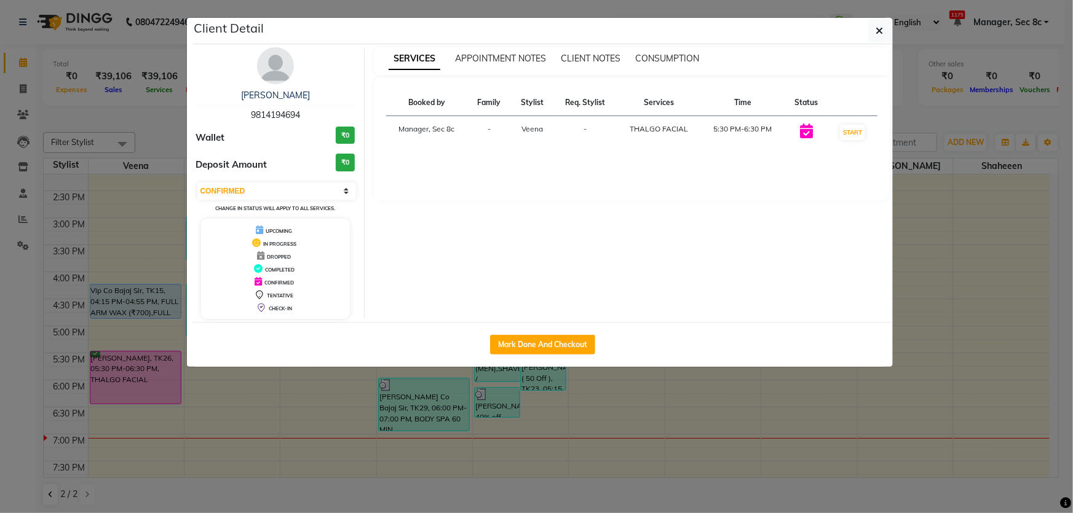
click at [521, 418] on ngb-modal-window "Client Detail [PERSON_NAME] 9814194694 Wallet ₹0 Deposit Amount ₹0 Select IN SE…" at bounding box center [536, 256] width 1073 height 513
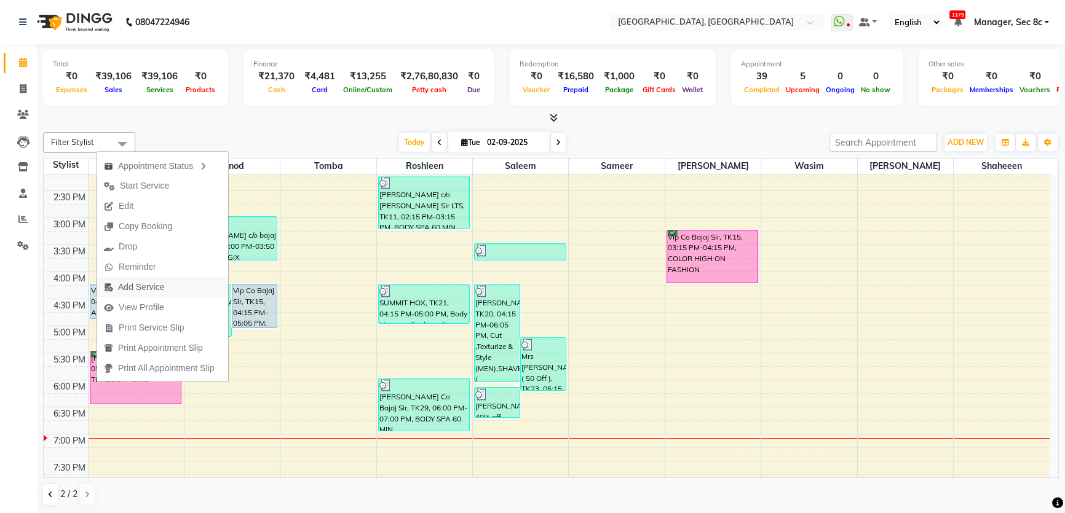
click at [193, 288] on button "Add Service" at bounding box center [163, 287] width 132 height 20
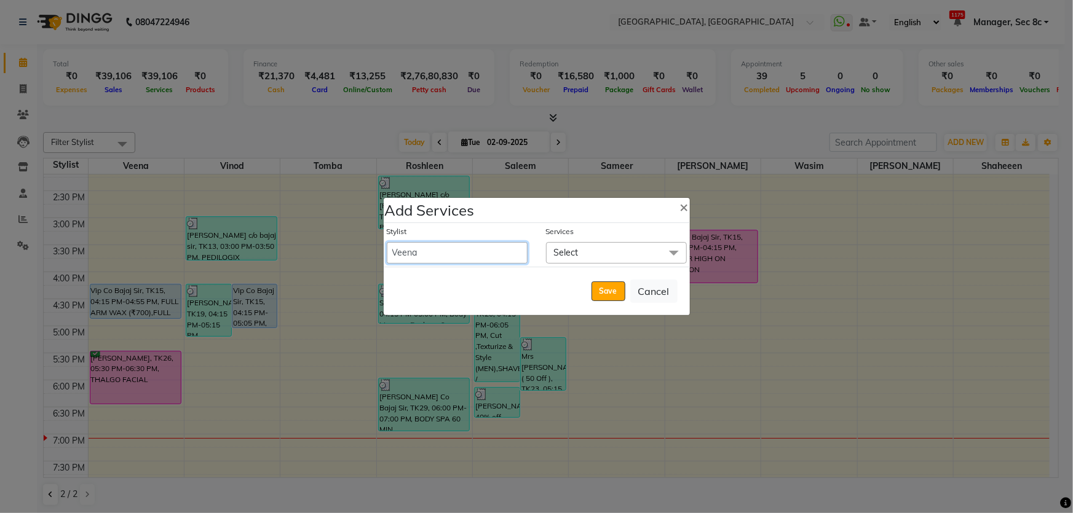
click at [451, 252] on select "[PERSON_NAME] [PERSON_NAME] Aditya [PERSON_NAME] [PERSON_NAME](Spa) [PERSON_NAM…" at bounding box center [457, 253] width 141 height 22
select select "25443"
click at [387, 242] on select "[PERSON_NAME] [PERSON_NAME] Aditya [PERSON_NAME] [PERSON_NAME](Spa) [PERSON_NAM…" at bounding box center [457, 253] width 141 height 22
select select "1110"
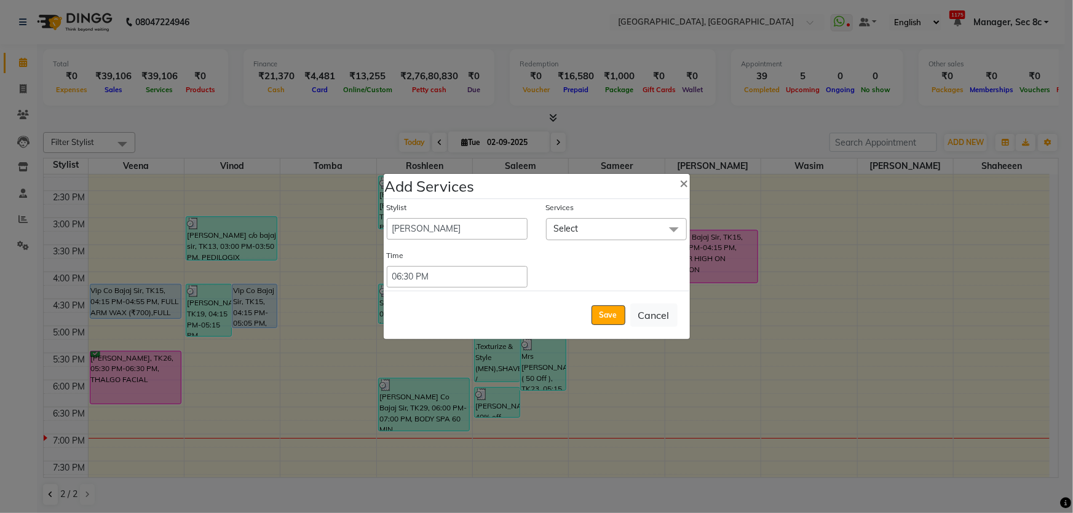
click at [580, 240] on div "Stylist [PERSON_NAME] [PERSON_NAME] Aditya [PERSON_NAME] [PERSON_NAME](Spa) [PE…" at bounding box center [537, 244] width 306 height 91
click at [587, 231] on span "Select" at bounding box center [616, 229] width 141 height 22
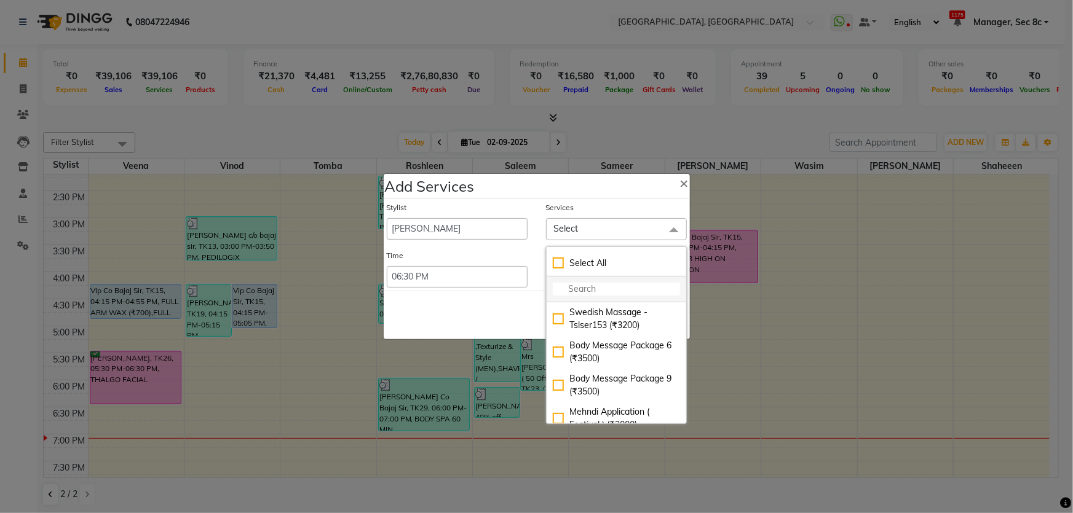
click at [588, 288] on input "multiselect-search" at bounding box center [616, 289] width 127 height 13
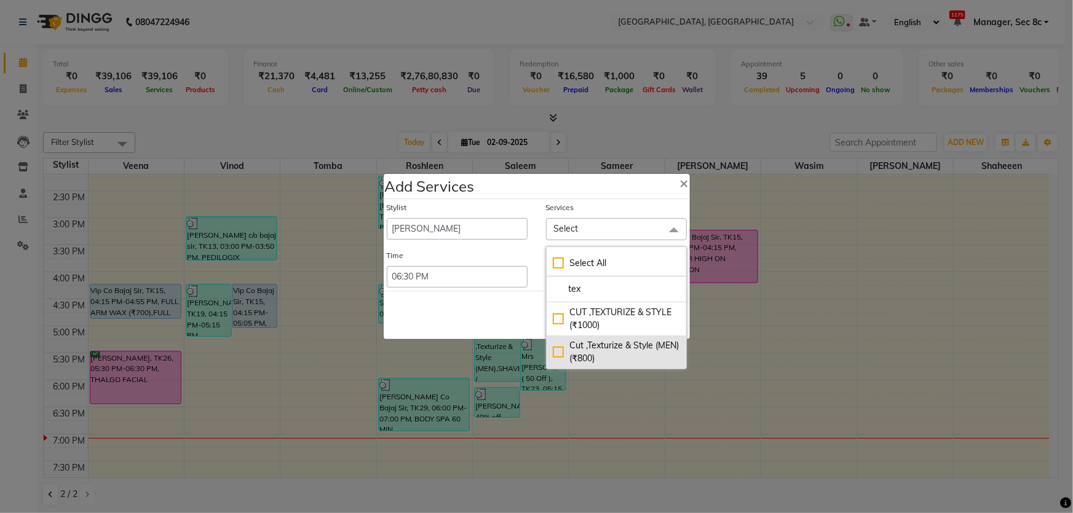
type input "tex"
click at [568, 338] on li "Cut ,Texturize & Style (MEN) (₹800)" at bounding box center [617, 352] width 140 height 33
checkbox input "true"
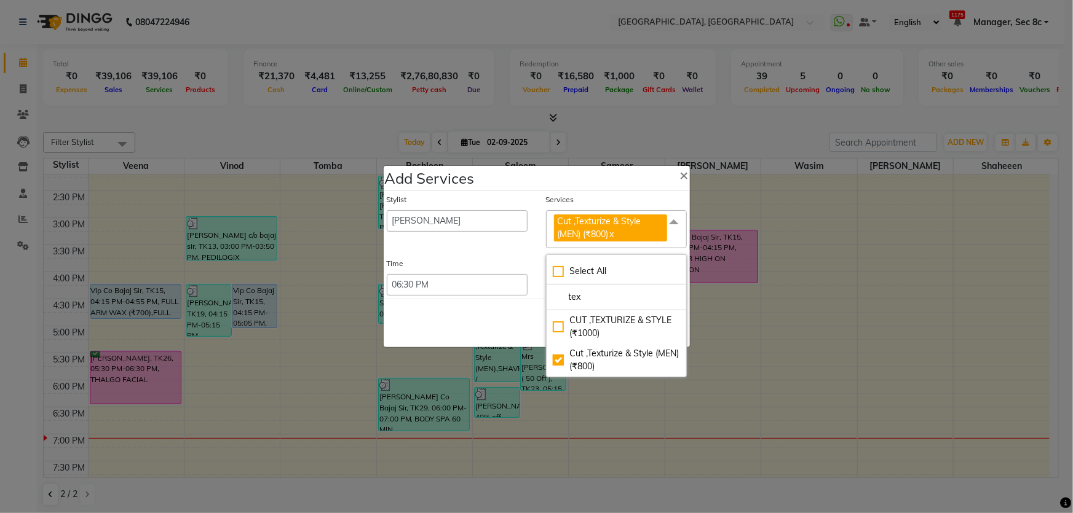
click at [486, 307] on div "Save Cancel" at bounding box center [537, 323] width 306 height 49
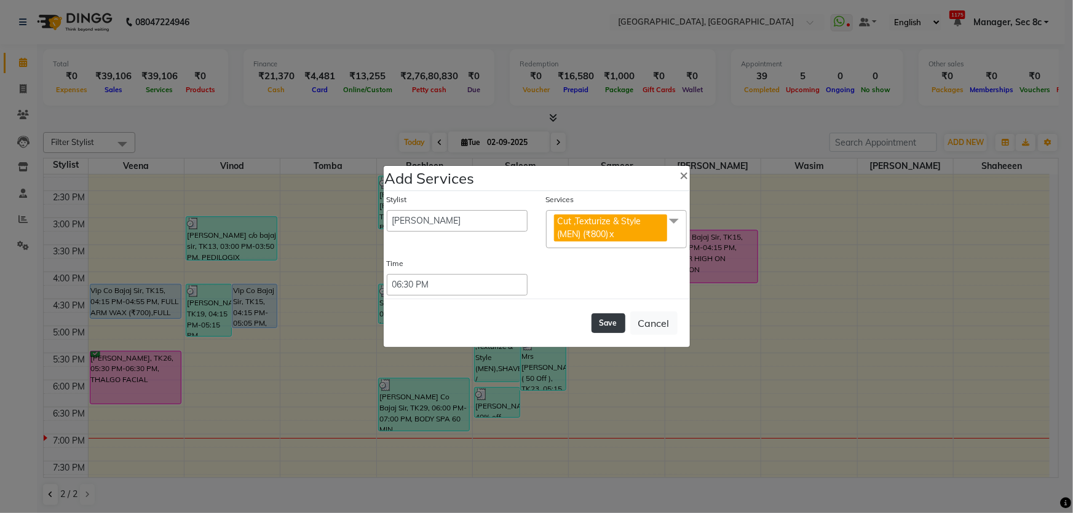
click at [625, 323] on button "Save" at bounding box center [609, 324] width 34 height 20
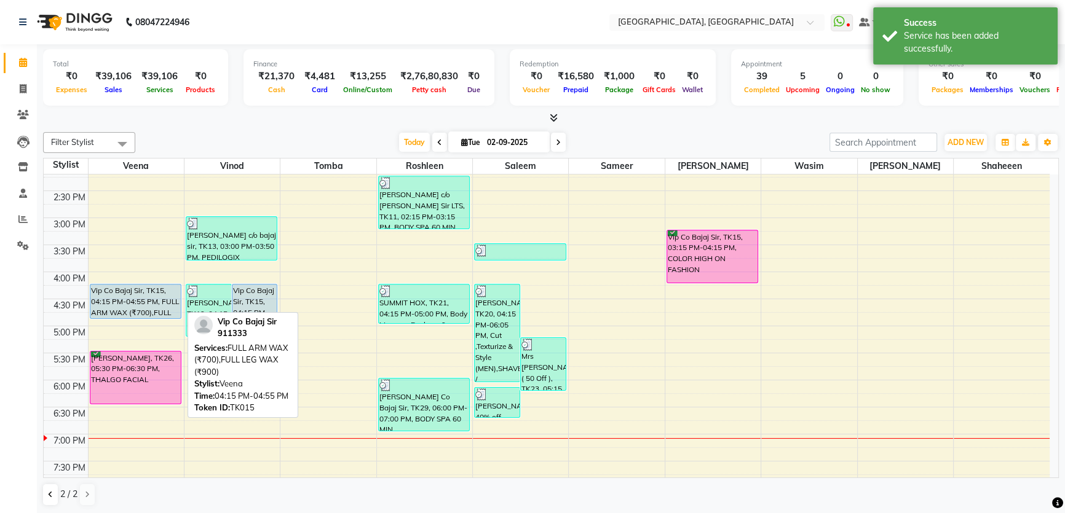
click at [140, 305] on div "Vip Co Bajaj Sir, TK15, 04:15 PM-04:55 PM, FULL ARM WAX (₹700),FULL LEG WAX (₹9…" at bounding box center [135, 302] width 91 height 34
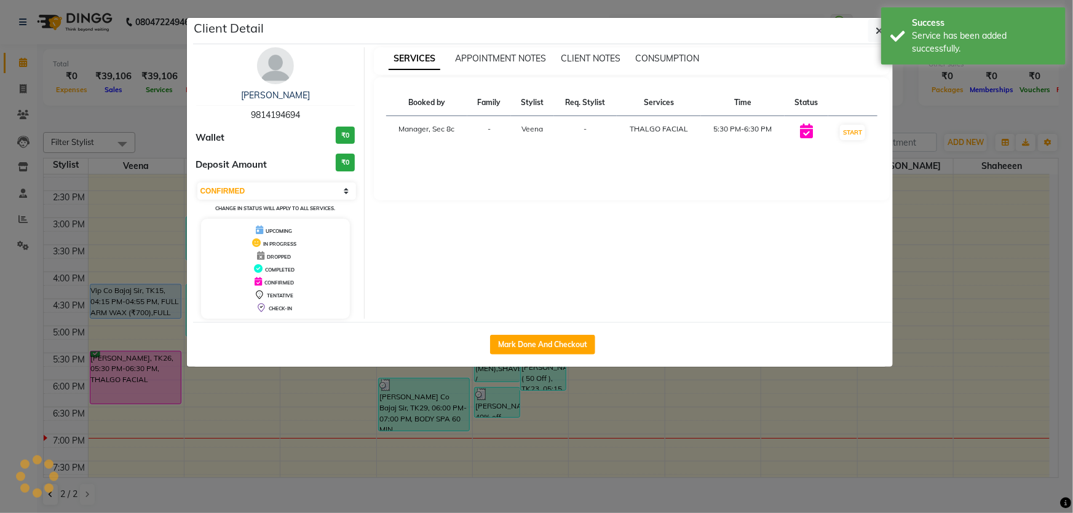
select select "select"
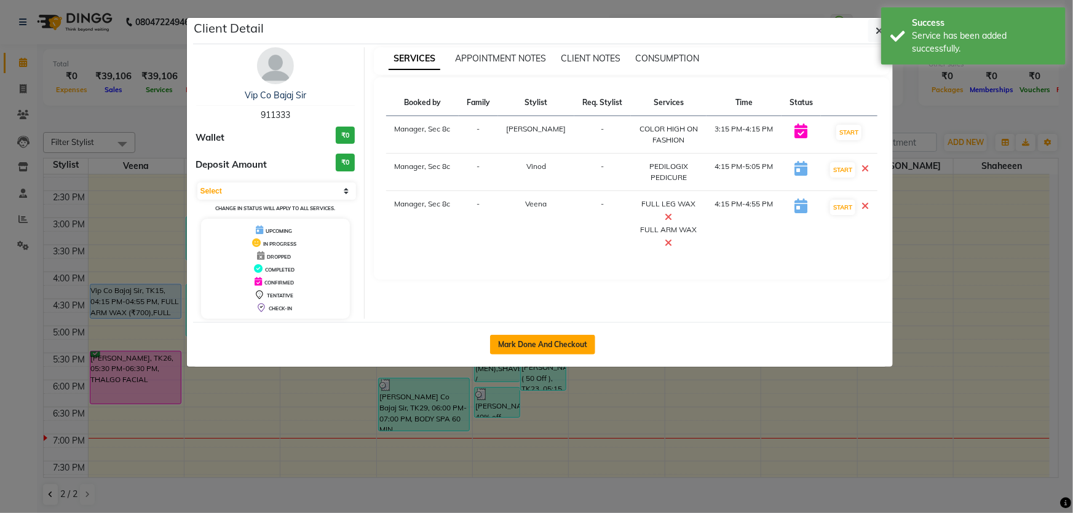
click at [556, 351] on button "Mark Done And Checkout" at bounding box center [542, 345] width 105 height 20
select select "service"
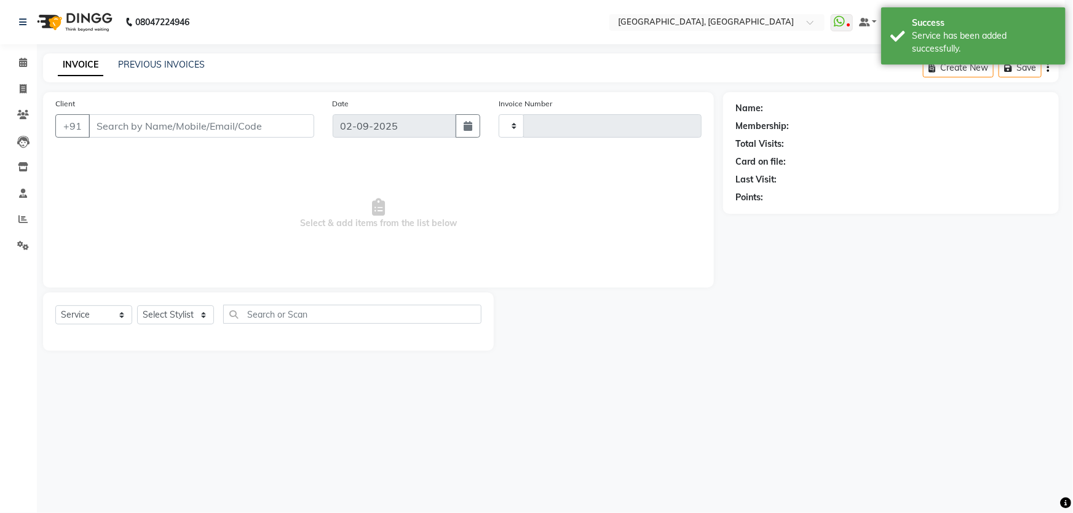
type input "8013"
select select "4281"
type input "911333"
select select "25431"
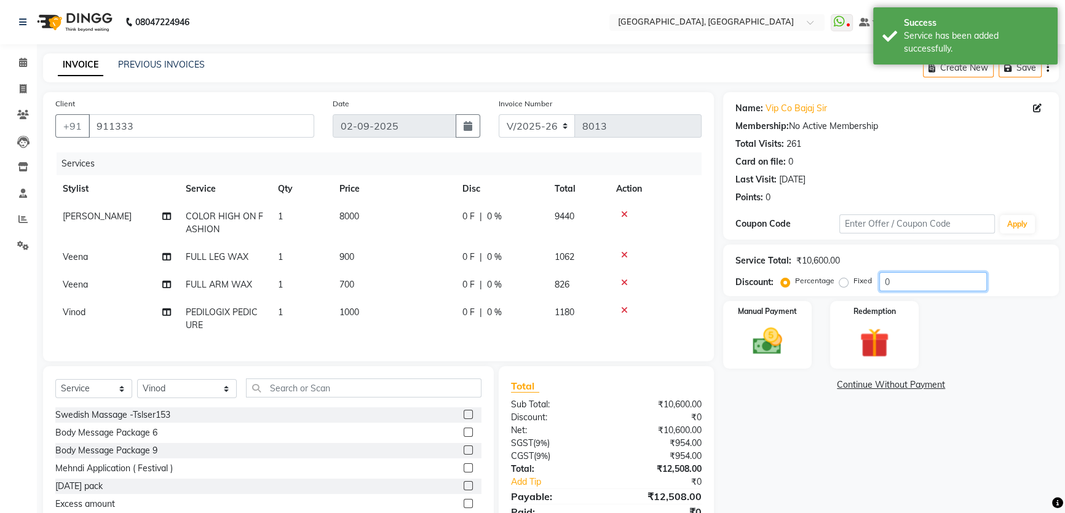
drag, startPoint x: 909, startPoint y: 279, endPoint x: 616, endPoint y: 250, distance: 295.3
click at [662, 262] on div "Client [PHONE_NUMBER] Date [DATE] Invoice Number V/2025 V/[PHONE_NUMBER] Servic…" at bounding box center [551, 320] width 1034 height 456
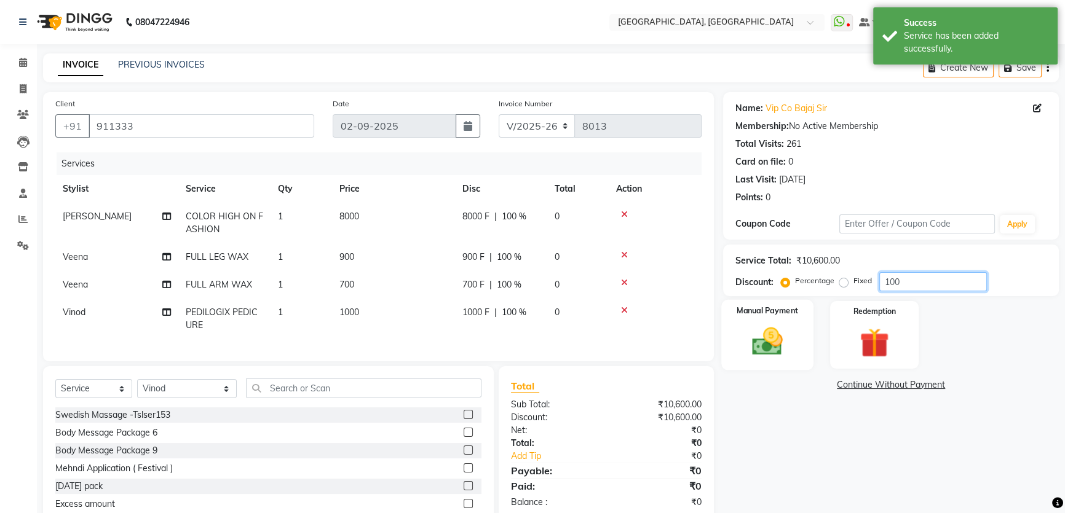
type input "100"
click at [806, 351] on div "Manual Payment" at bounding box center [767, 335] width 92 height 70
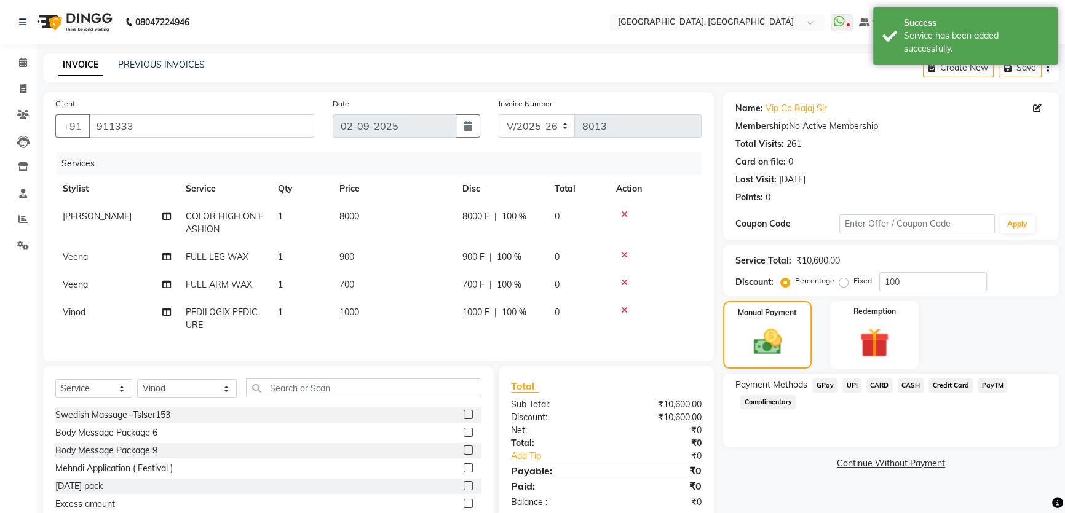
click at [747, 398] on span "Complimentary" at bounding box center [767, 402] width 55 height 14
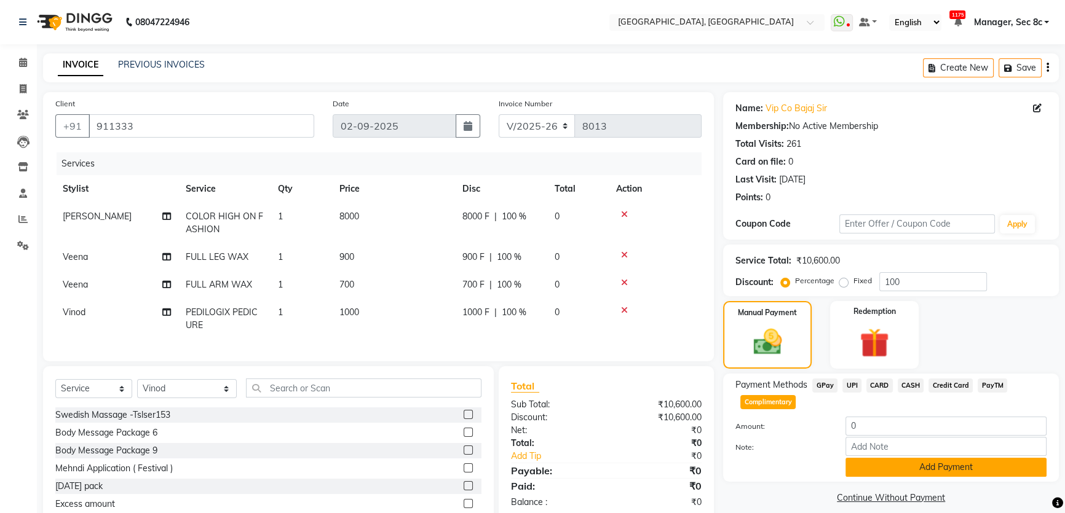
click at [983, 473] on button "Add Payment" at bounding box center [946, 467] width 201 height 19
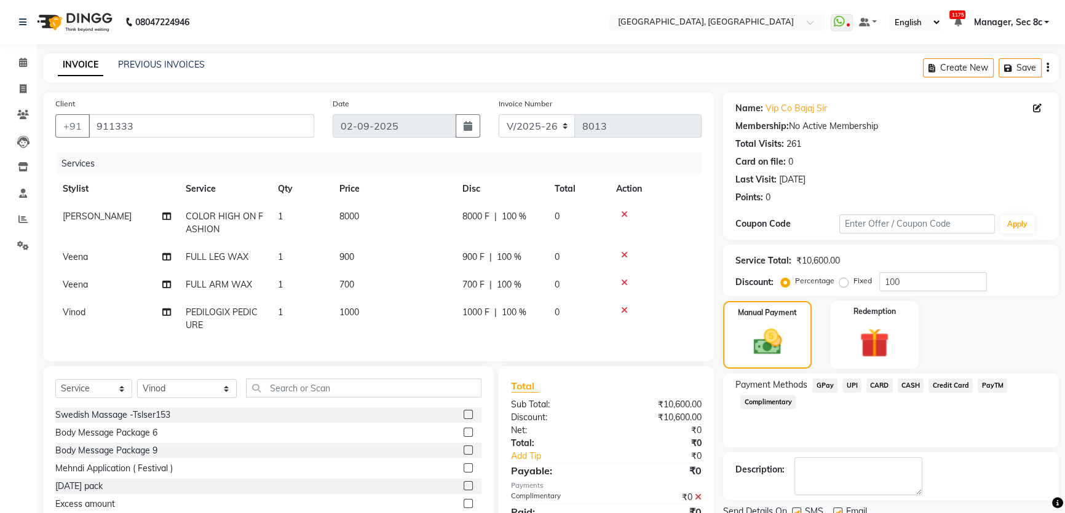
scroll to position [61, 0]
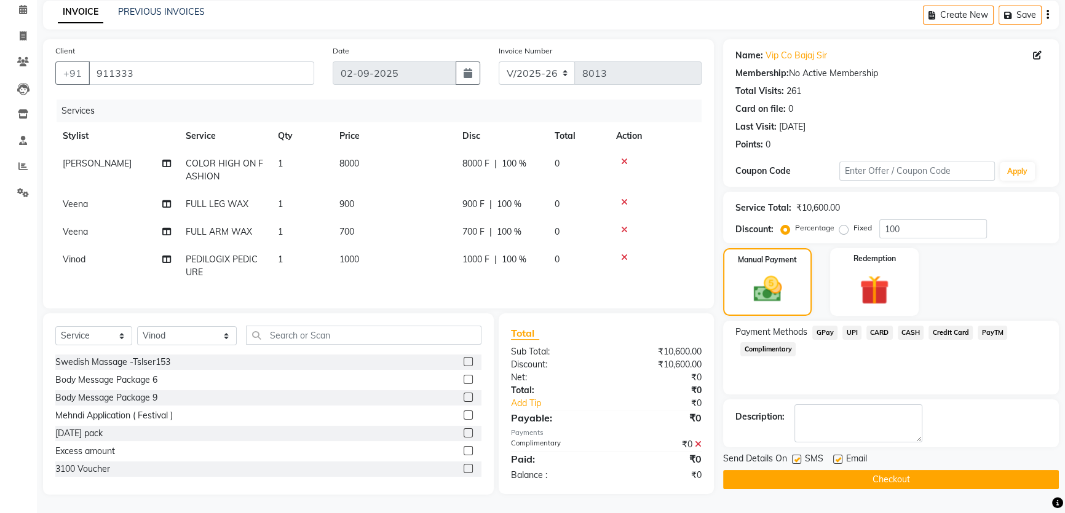
click at [795, 455] on label at bounding box center [796, 459] width 9 height 9
click at [795, 456] on input "checkbox" at bounding box center [796, 460] width 8 height 8
checkbox input "false"
click at [798, 477] on button "Checkout" at bounding box center [891, 479] width 336 height 19
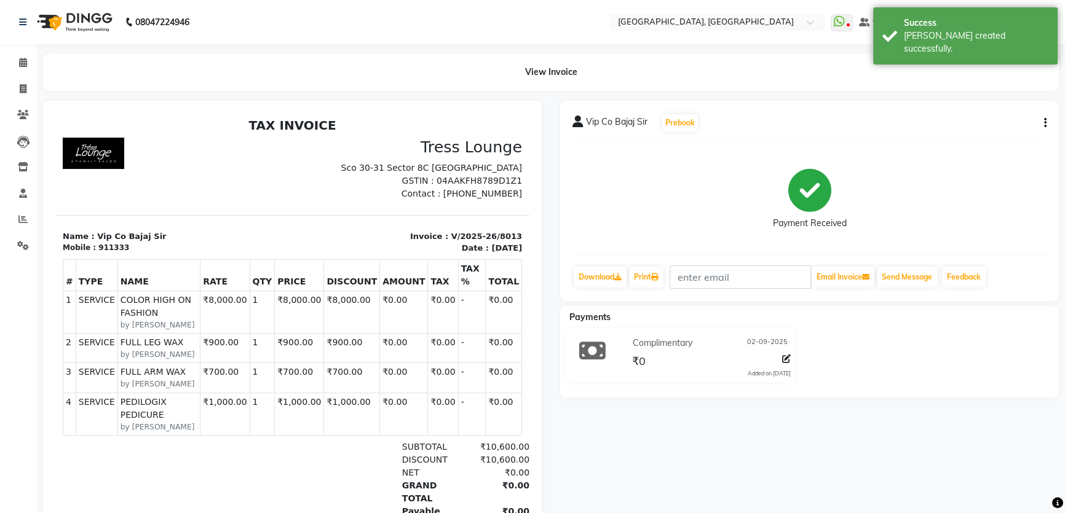
click at [20, 51] on li "Calendar" at bounding box center [18, 63] width 37 height 26
click at [28, 66] on span at bounding box center [23, 63] width 22 height 14
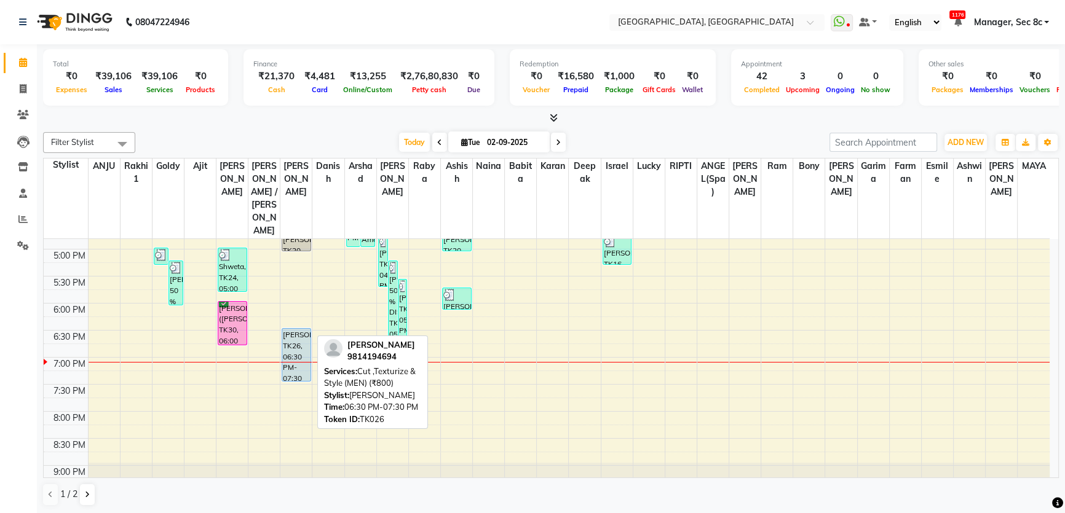
click at [285, 329] on div "[PERSON_NAME], TK26, 06:30 PM-07:30 PM, Cut ,Texturize & Style (MEN) (₹800)" at bounding box center [296, 355] width 28 height 52
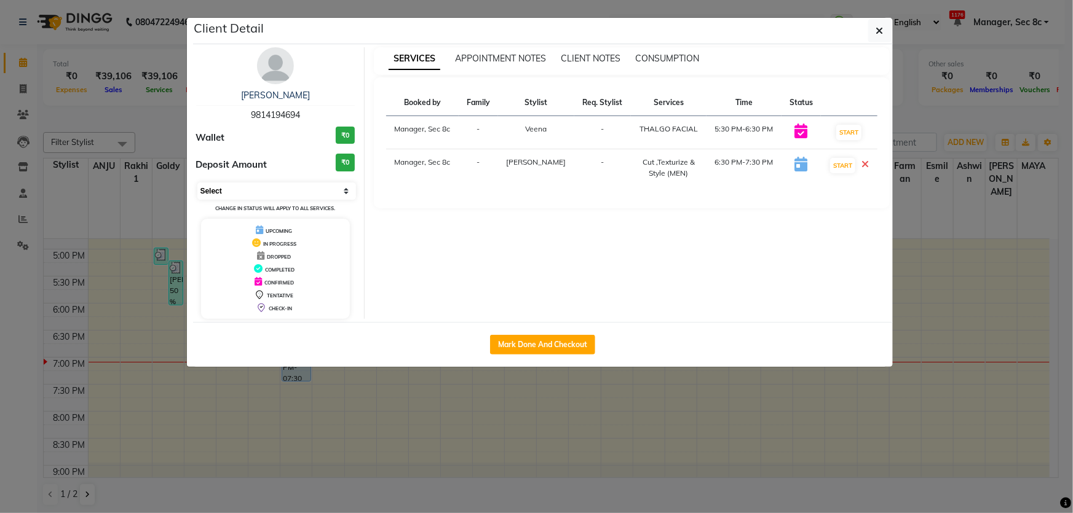
click at [252, 192] on select "Select IN SERVICE CONFIRMED TENTATIVE CHECK IN MARK DONE DROPPED UPCOMING" at bounding box center [276, 191] width 159 height 17
select select "6"
click at [197, 183] on select "Select IN SERVICE CONFIRMED TENTATIVE CHECK IN MARK DONE DROPPED UPCOMING" at bounding box center [276, 191] width 159 height 17
click at [312, 355] on div "Mark Done And Checkout" at bounding box center [543, 344] width 700 height 45
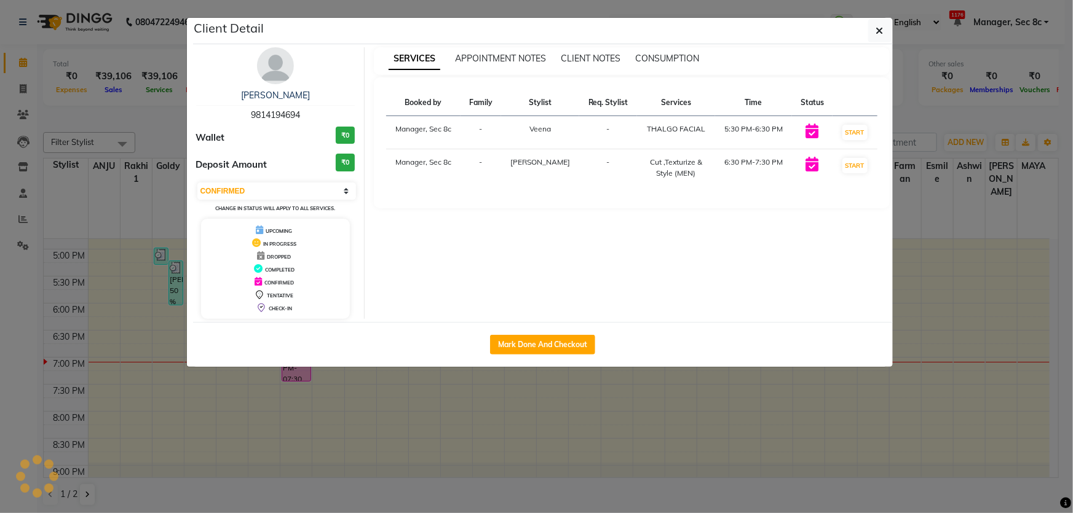
click at [328, 387] on ngb-modal-window "Client Detail [PERSON_NAME] 9814194694 Wallet ₹0 Deposit Amount ₹0 Select IN SE…" at bounding box center [536, 256] width 1073 height 513
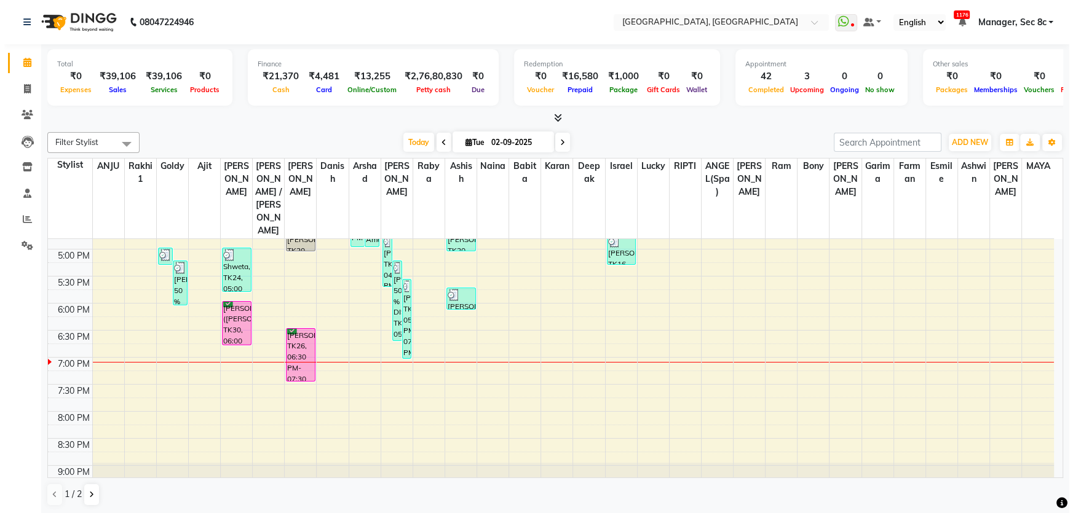
scroll to position [421, 0]
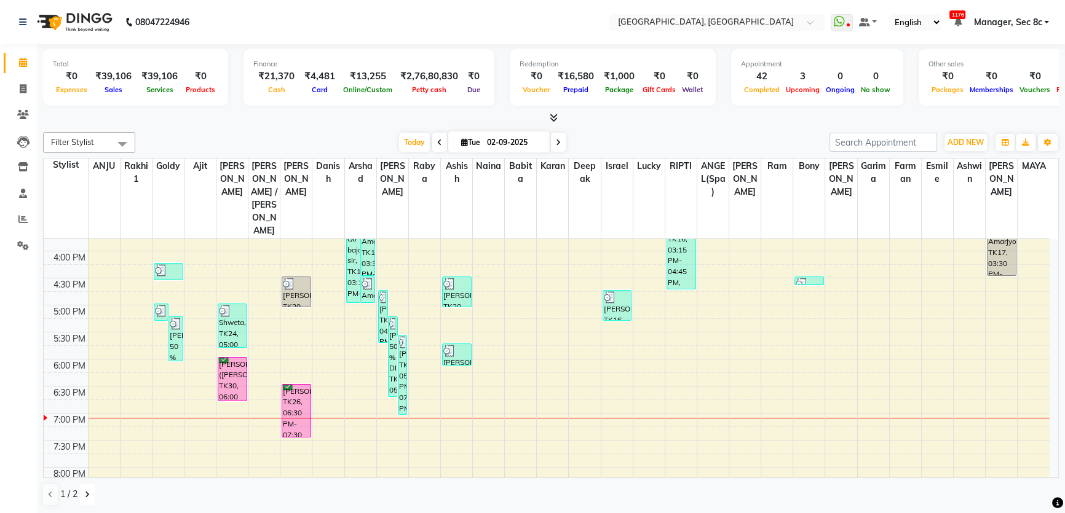
click at [92, 498] on button at bounding box center [87, 495] width 15 height 21
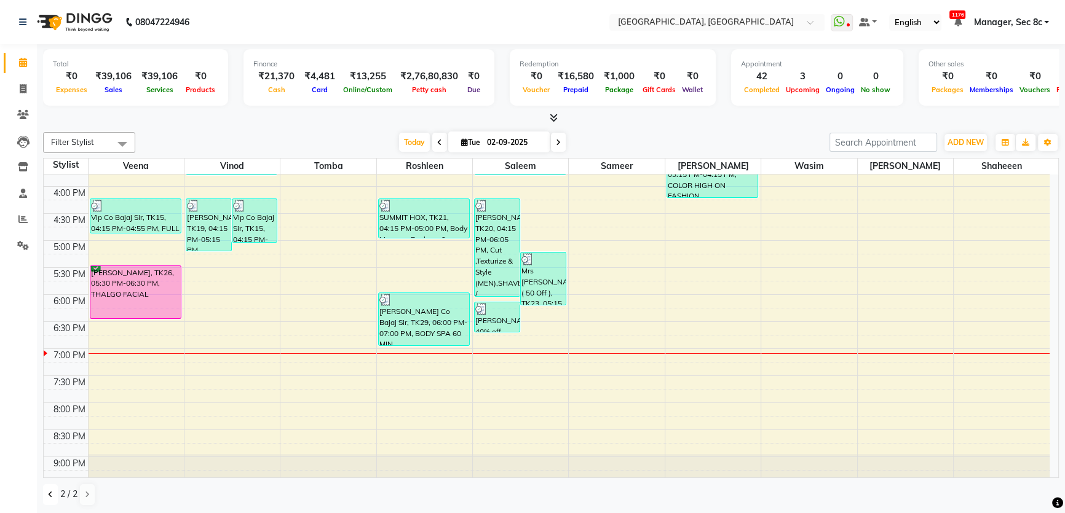
click at [43, 496] on button at bounding box center [50, 495] width 15 height 21
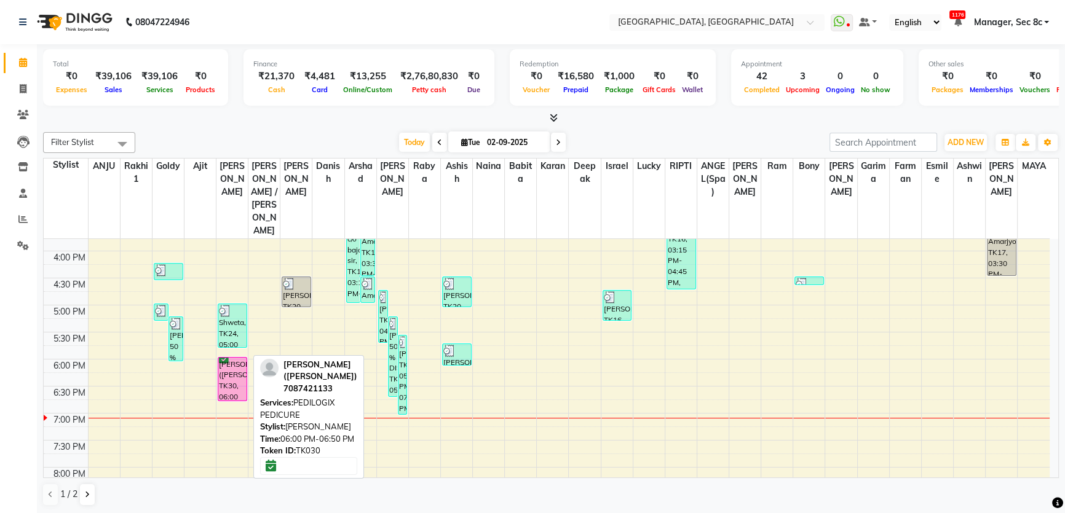
click at [219, 358] on div "[PERSON_NAME] ([PERSON_NAME]), TK30, 06:00 PM-06:50 PM, PEDILOGIX PEDICURE" at bounding box center [232, 379] width 28 height 43
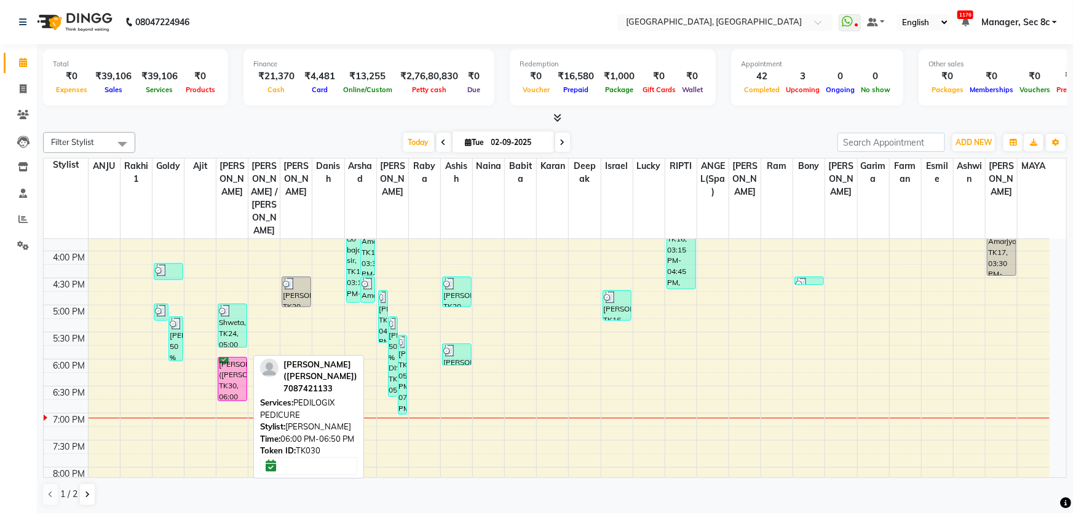
select select "6"
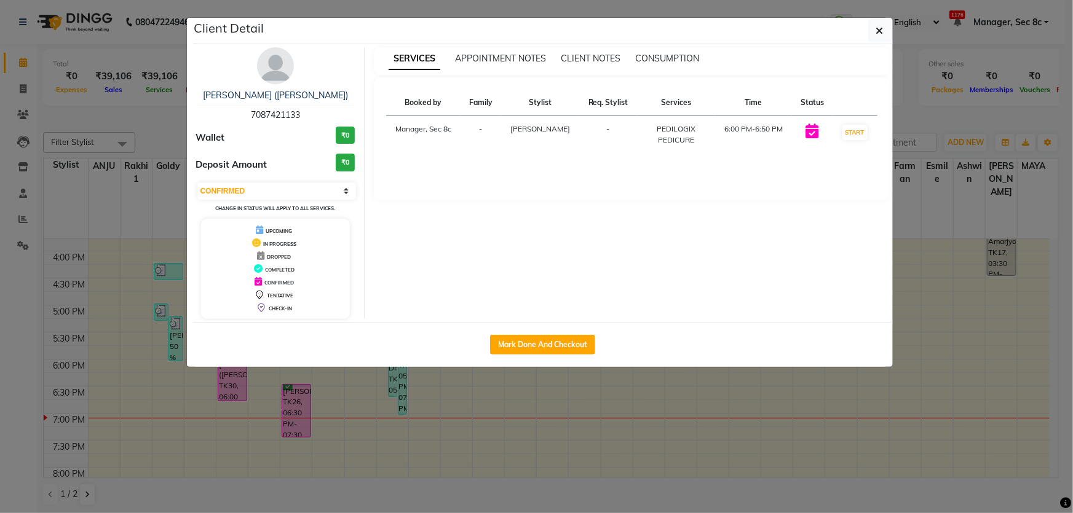
click at [295, 87] on div "[PERSON_NAME] ([PERSON_NAME]) 7087421133 Wallet ₹0 Deposit Amount ₹0 Select IN …" at bounding box center [276, 183] width 178 height 272
click at [296, 91] on link "[PERSON_NAME] ([PERSON_NAME])" at bounding box center [275, 95] width 145 height 11
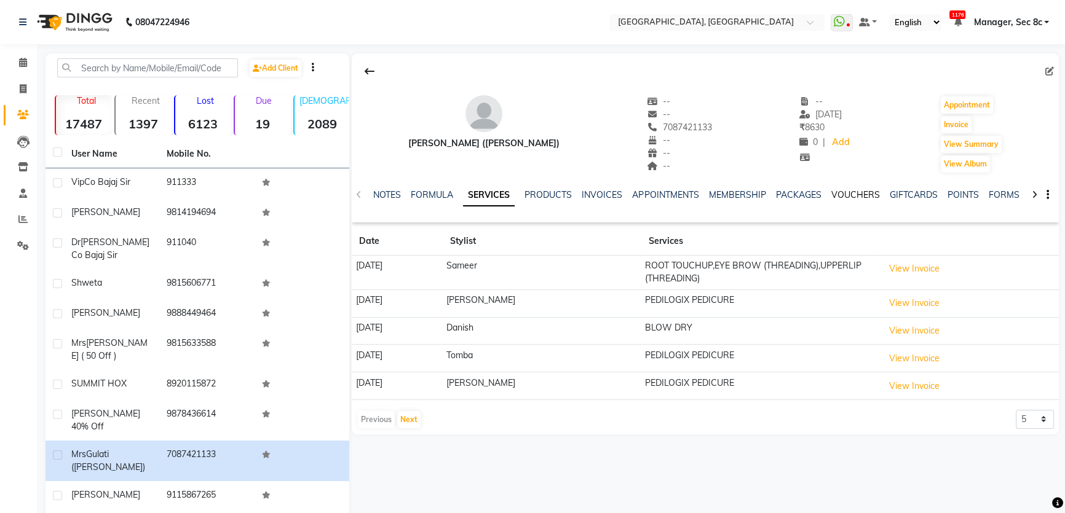
click at [837, 193] on link "VOUCHERS" at bounding box center [855, 194] width 49 height 11
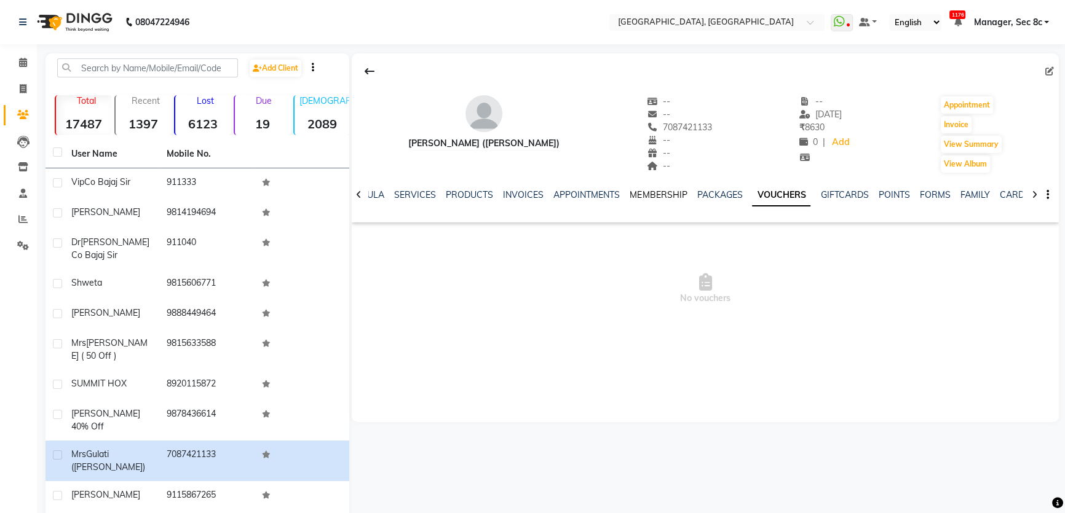
click at [643, 197] on link "MEMBERSHIP" at bounding box center [658, 194] width 57 height 11
click at [541, 199] on link "INVOICES" at bounding box center [543, 194] width 41 height 11
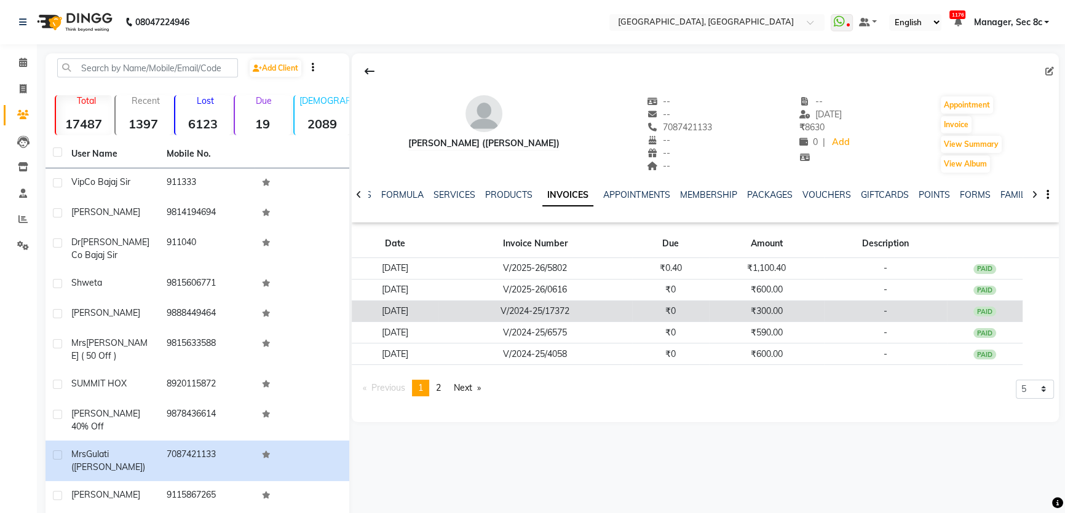
click at [739, 311] on td "₹300.00" at bounding box center [766, 312] width 114 height 22
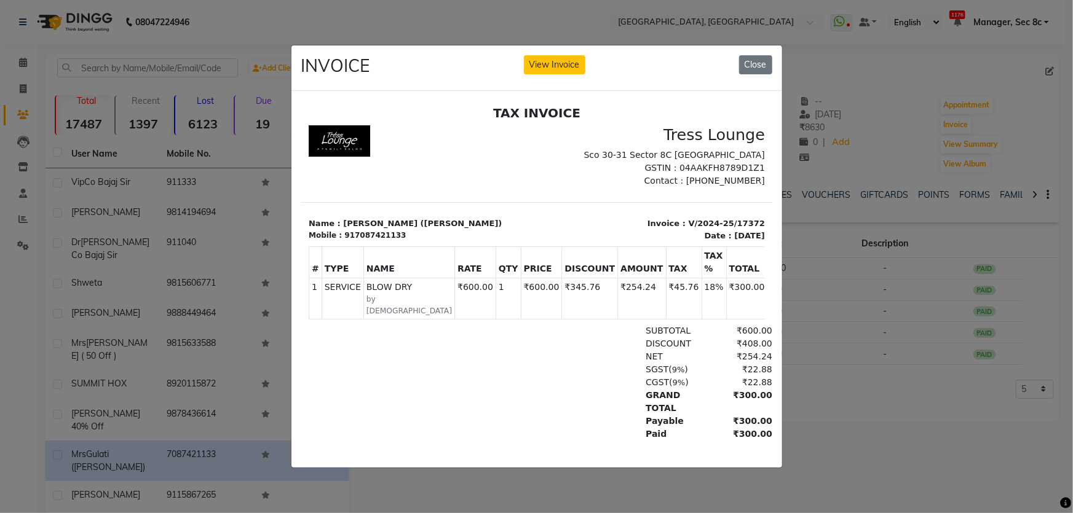
click at [857, 362] on ngb-modal-window "INVOICE View Invoice Close" at bounding box center [536, 256] width 1073 height 513
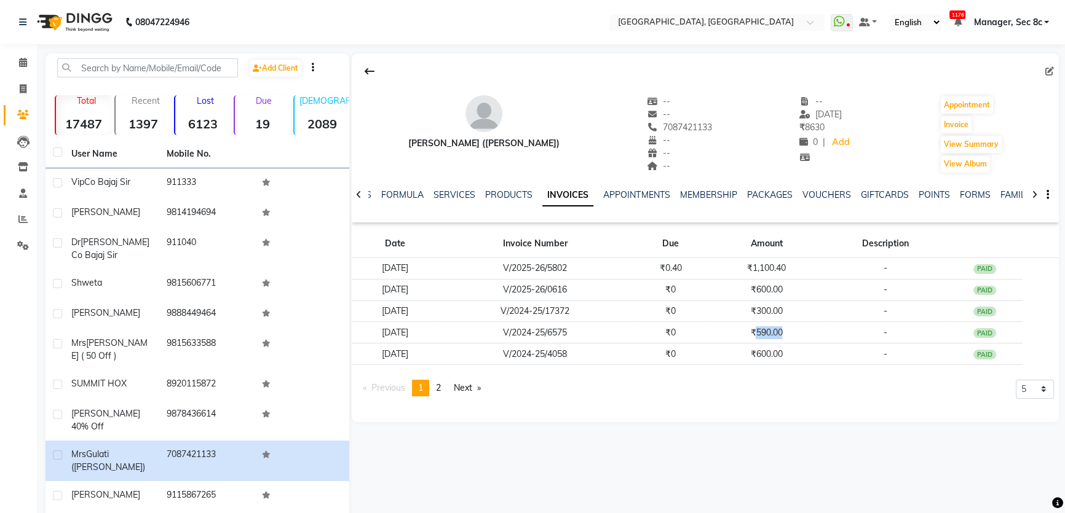
click at [785, 331] on td "₹590.00" at bounding box center [766, 333] width 114 height 22
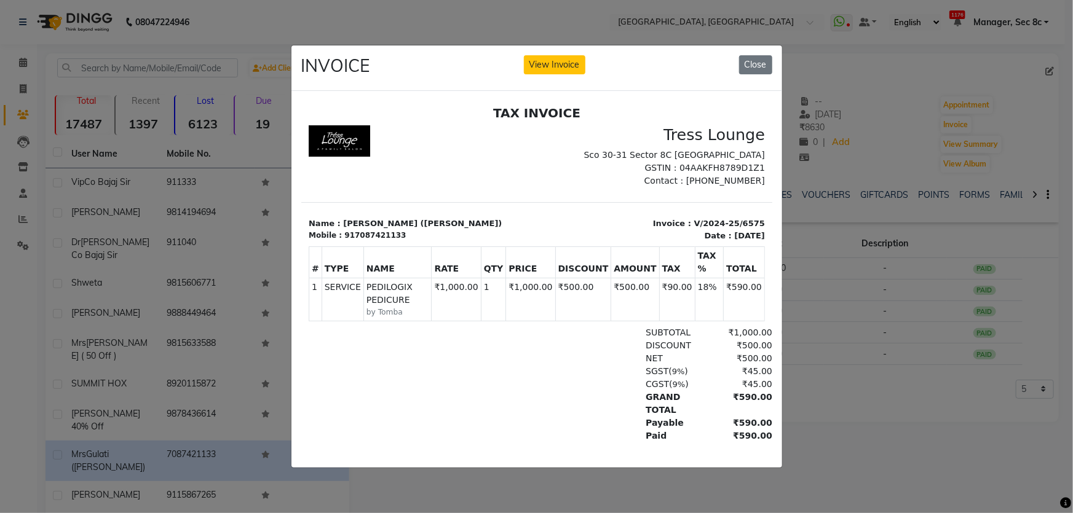
drag, startPoint x: 831, startPoint y: 333, endPoint x: 6, endPoint y: 153, distance: 844.7
click at [831, 333] on ngb-modal-window "INVOICE View Invoice Close" at bounding box center [536, 256] width 1073 height 513
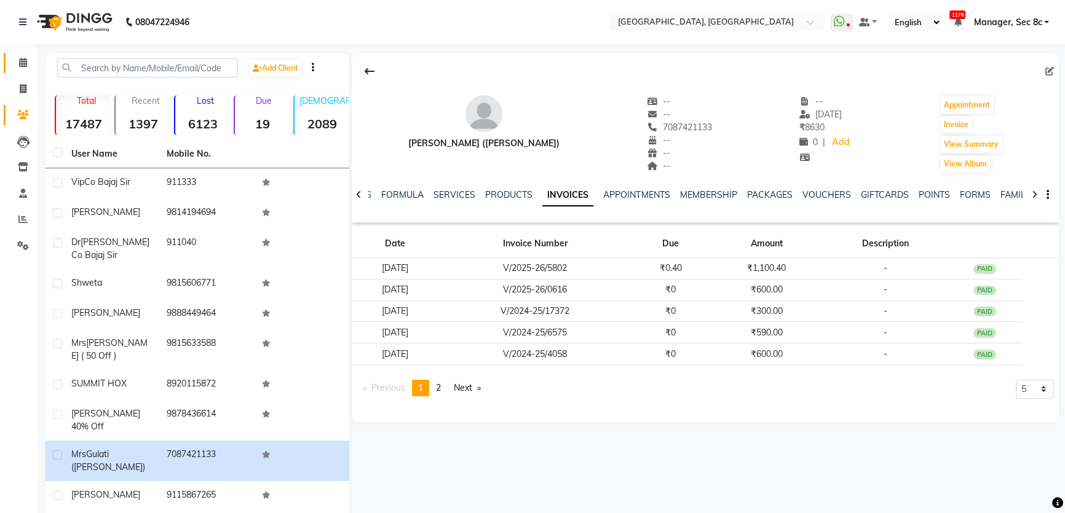
click at [23, 55] on link "Calendar" at bounding box center [19, 63] width 30 height 20
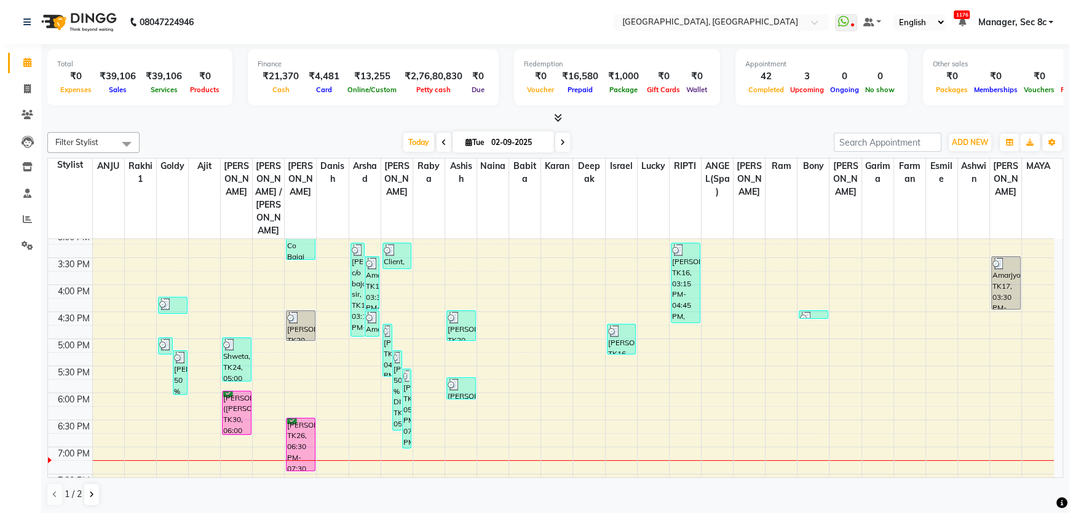
scroll to position [391, 0]
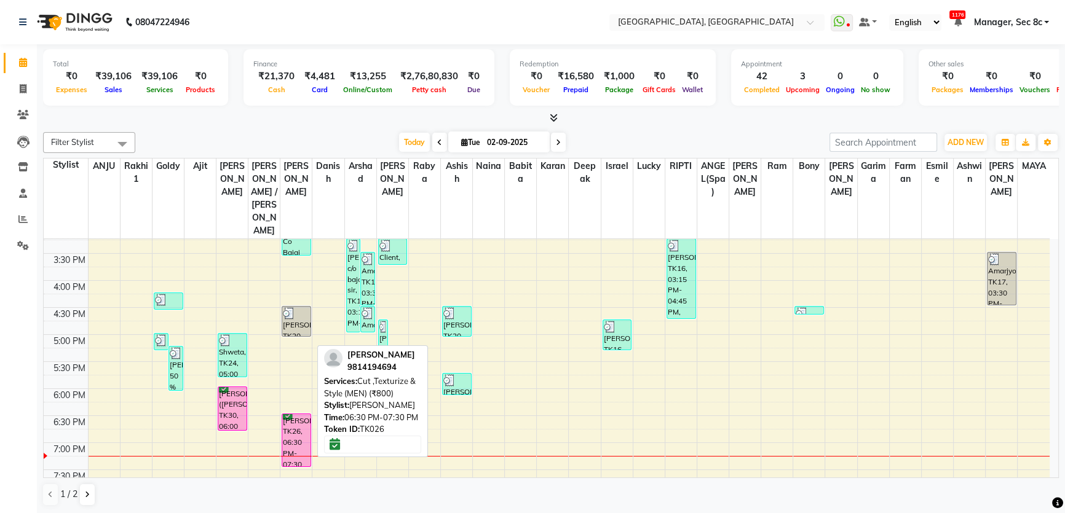
click at [306, 414] on div "[PERSON_NAME], TK26, 06:30 PM-07:30 PM, Cut ,Texturize & Style (MEN) (₹800)" at bounding box center [296, 440] width 28 height 52
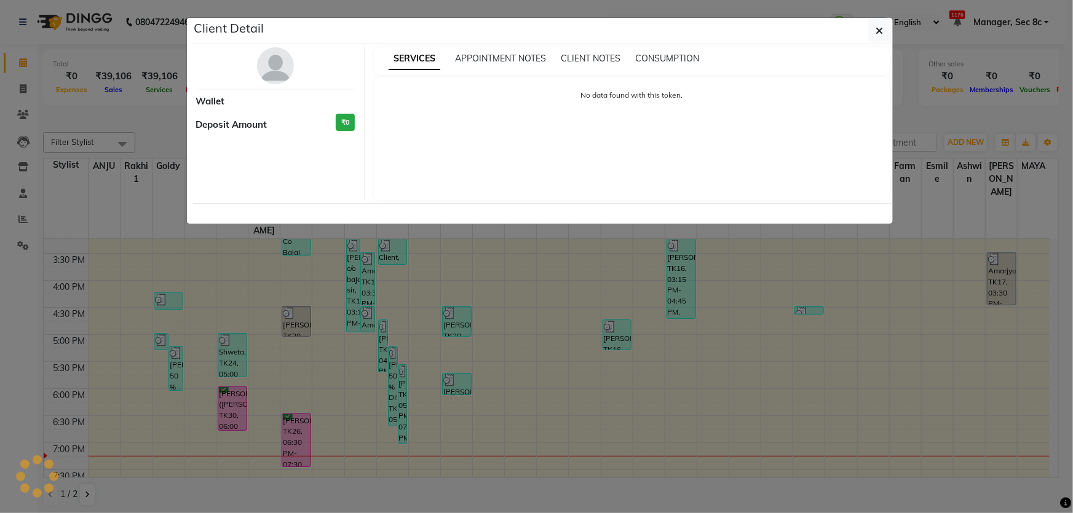
select select "6"
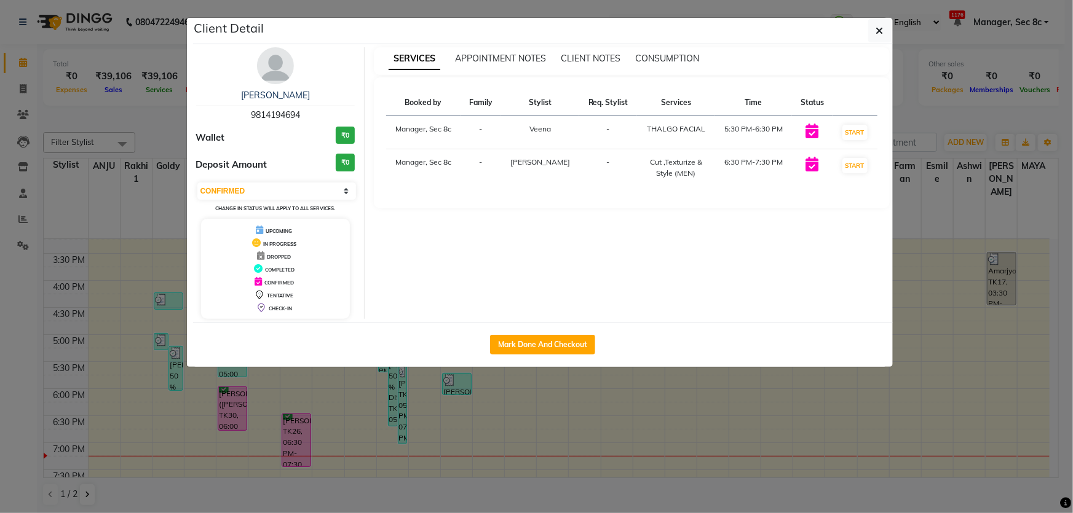
click at [538, 332] on div "Mark Done And Checkout" at bounding box center [543, 344] width 700 height 45
click at [545, 338] on button "Mark Done And Checkout" at bounding box center [542, 345] width 105 height 20
select select "4281"
select select "service"
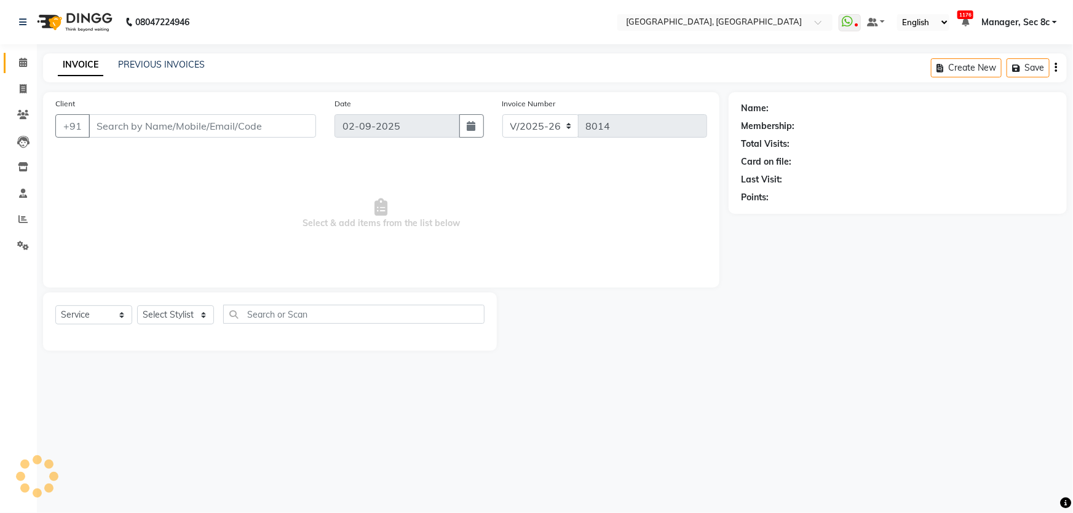
type input "9814194694"
select select "25443"
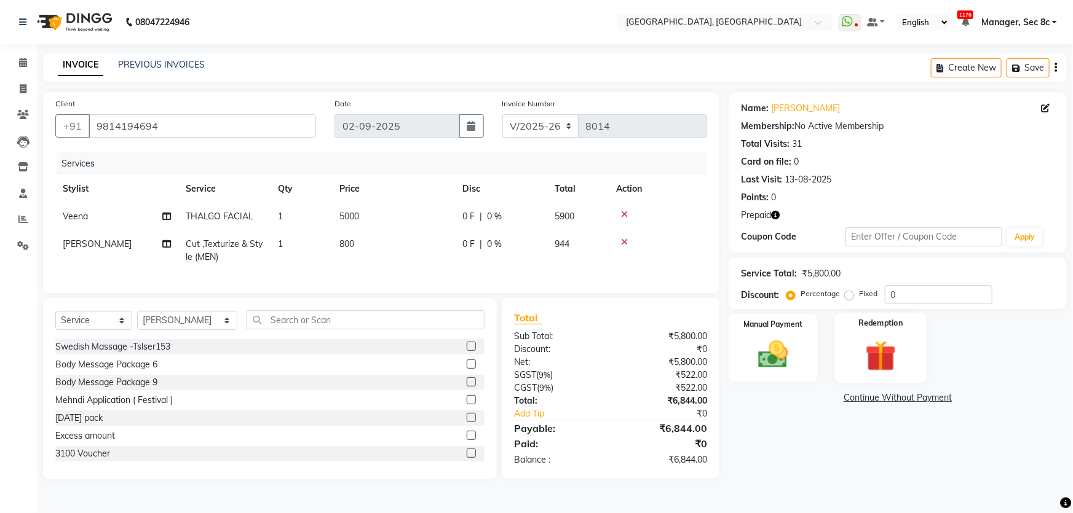
click at [866, 362] on img at bounding box center [881, 356] width 50 height 39
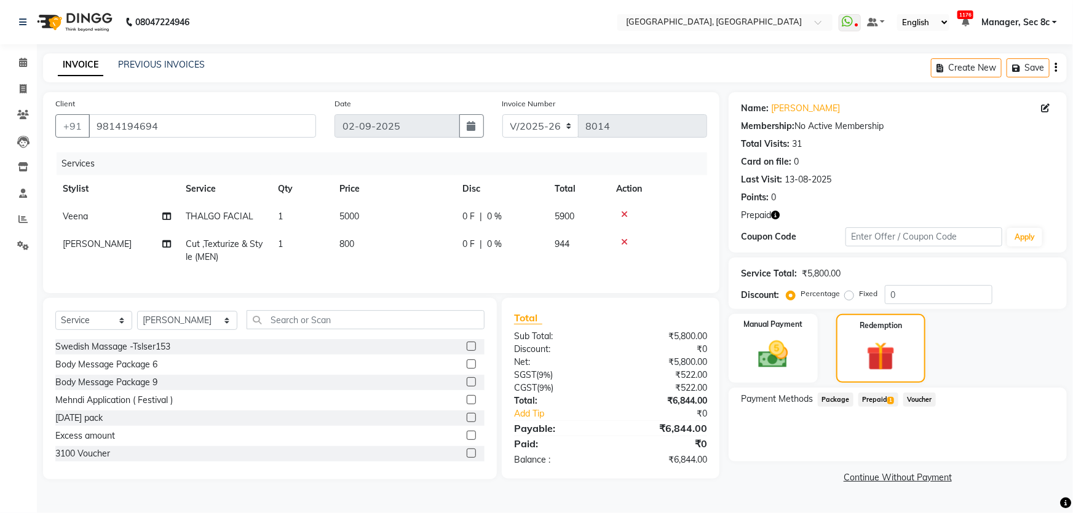
click at [875, 390] on div "Payment Methods Package Prepaid 1 Voucher" at bounding box center [898, 425] width 338 height 74
click at [879, 400] on span "Prepaid 1" at bounding box center [878, 400] width 40 height 14
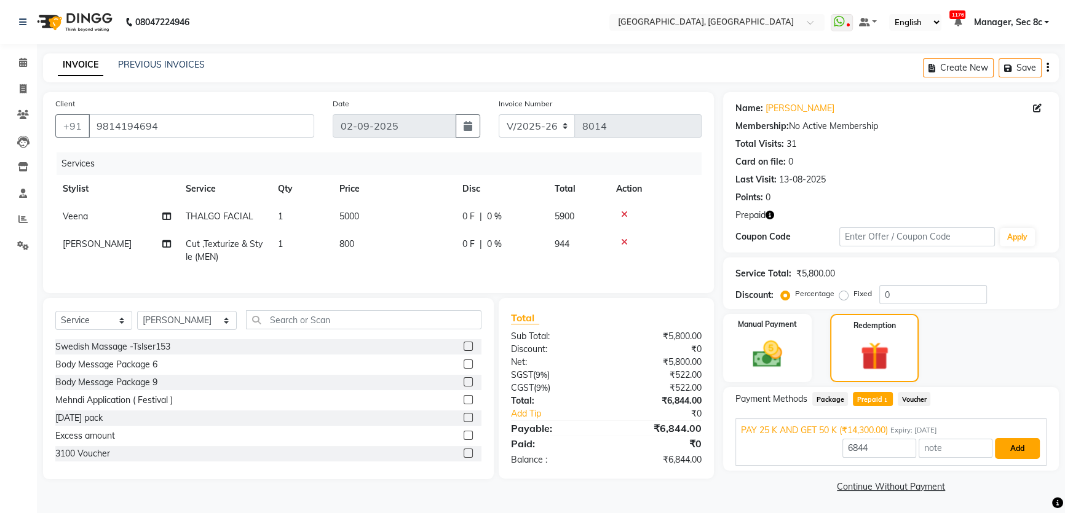
click at [1004, 447] on button "Add" at bounding box center [1017, 448] width 45 height 21
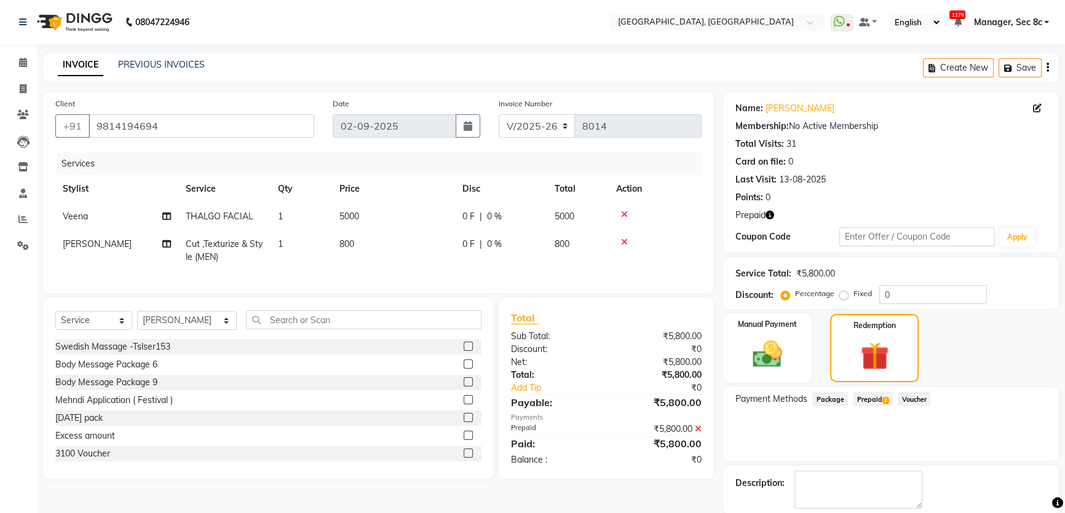
scroll to position [60, 0]
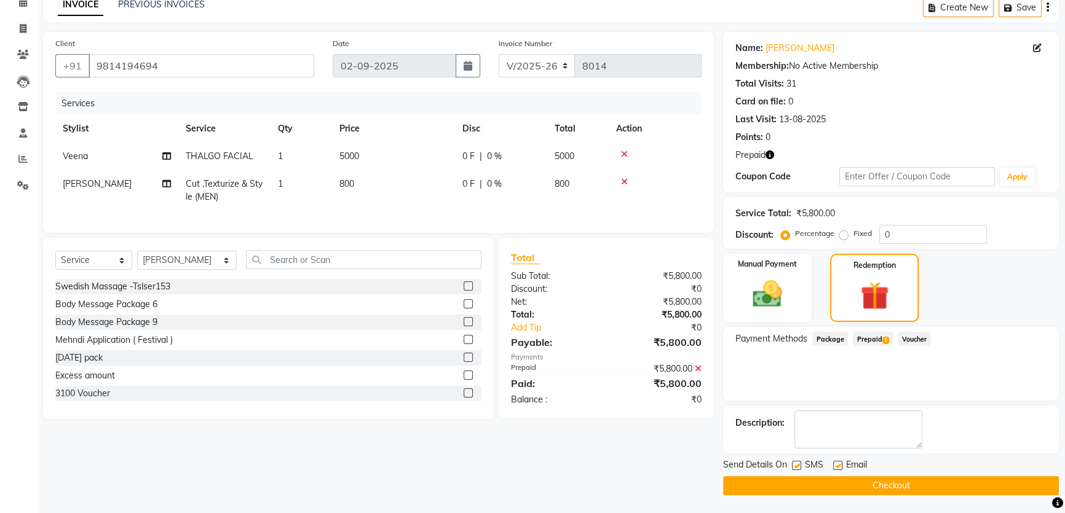
click at [917, 480] on button "Checkout" at bounding box center [891, 486] width 336 height 19
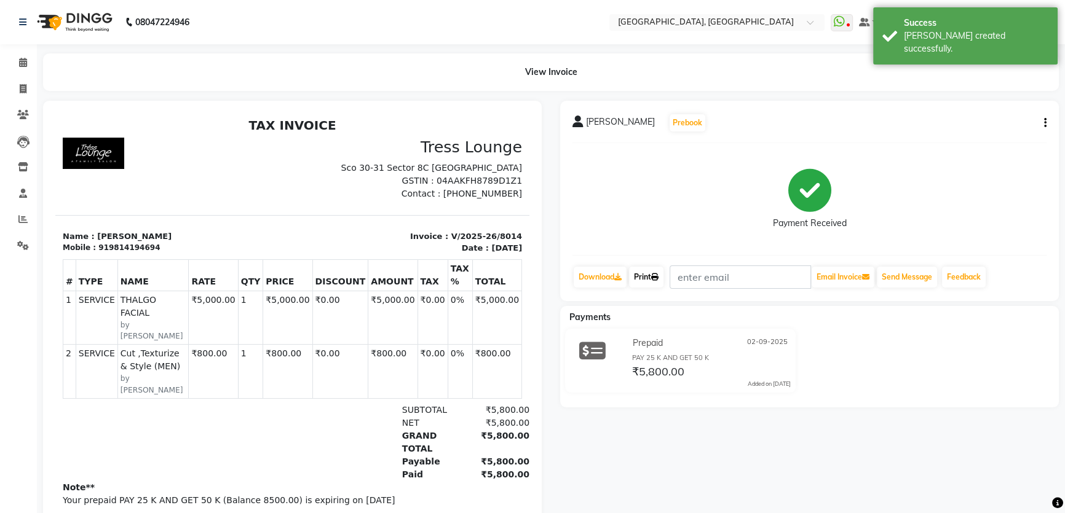
click at [650, 272] on link "Print" at bounding box center [646, 277] width 34 height 21
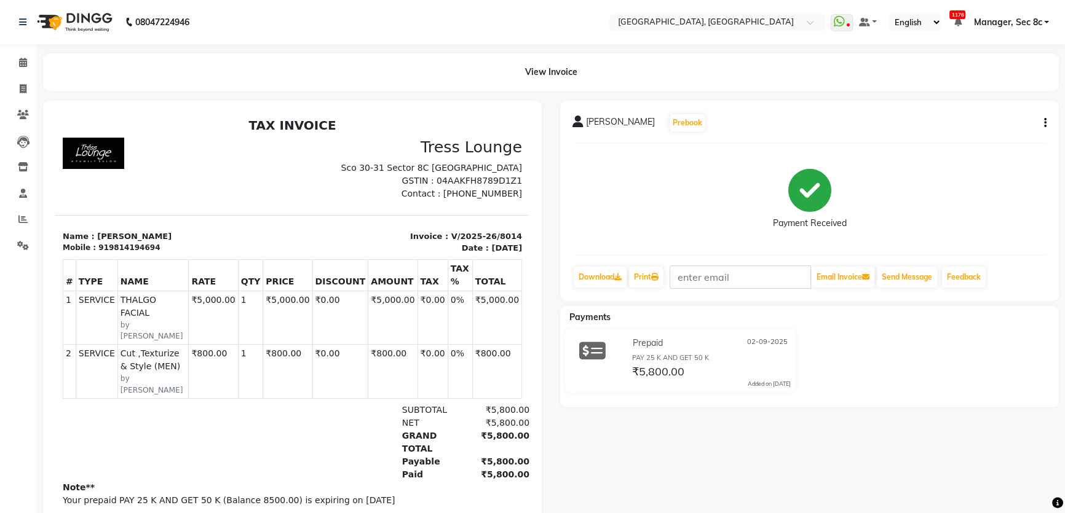
click at [20, 50] on li "Calendar" at bounding box center [18, 63] width 37 height 26
click at [21, 56] on span at bounding box center [23, 63] width 22 height 14
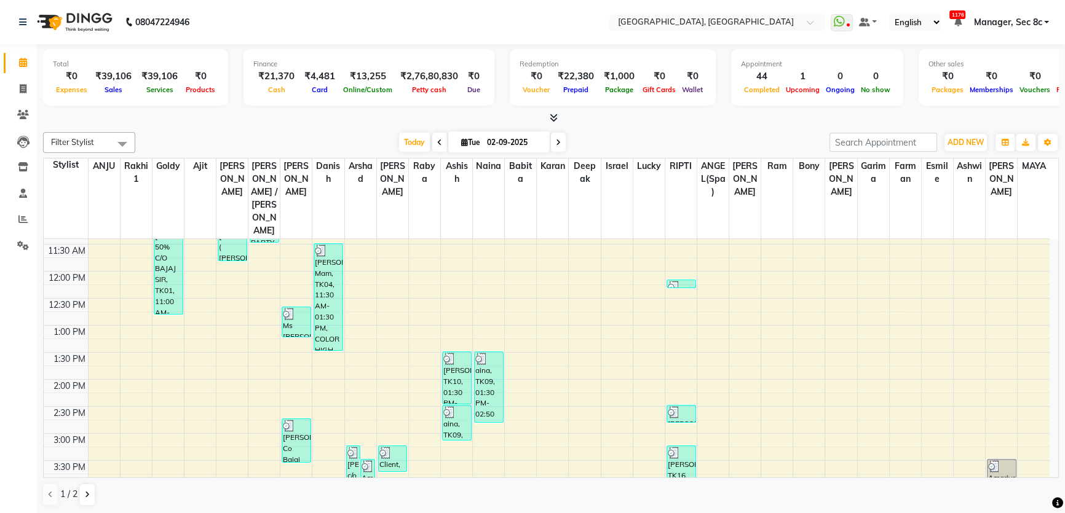
scroll to position [223, 0]
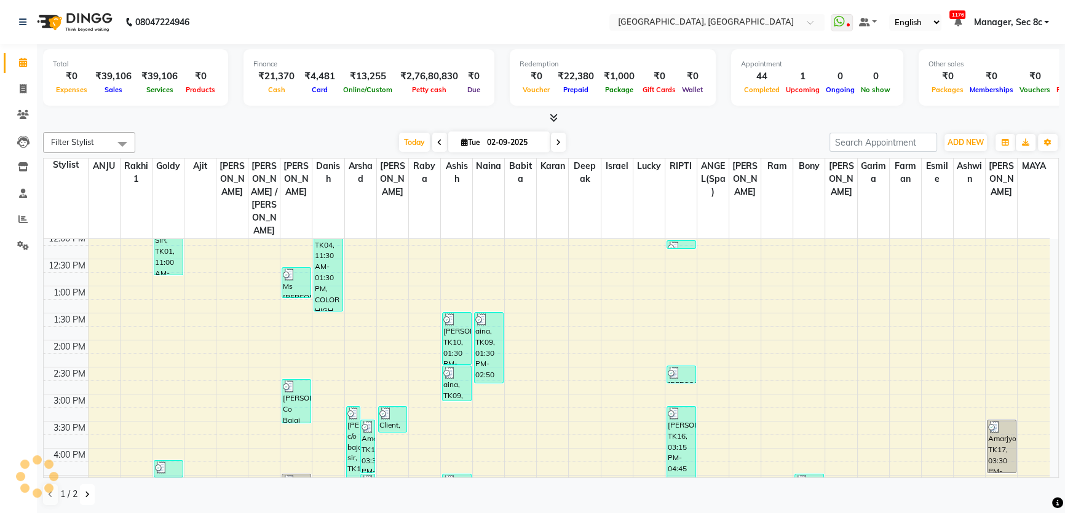
click at [84, 489] on button at bounding box center [87, 495] width 15 height 21
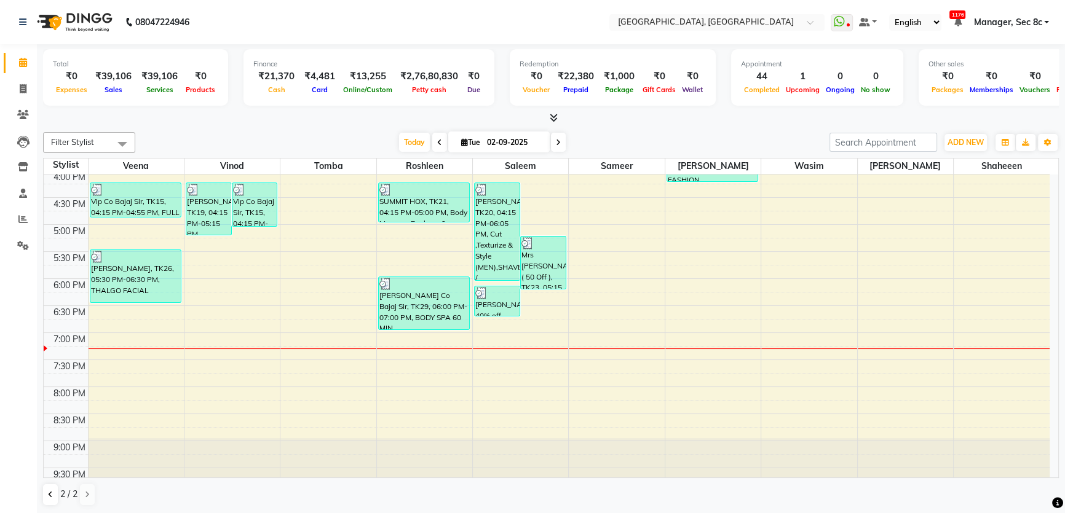
scroll to position [450, 0]
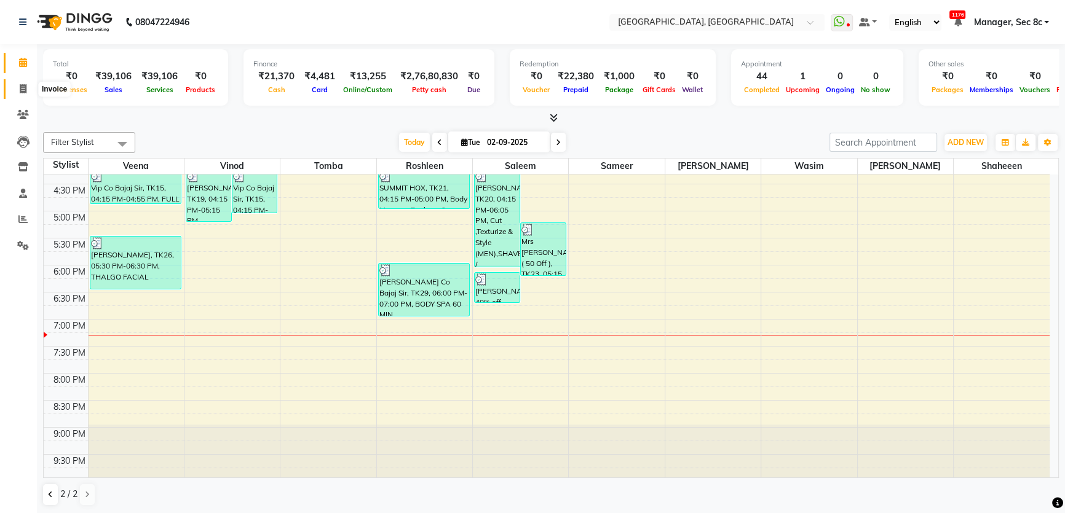
click at [22, 92] on icon at bounding box center [23, 88] width 7 height 9
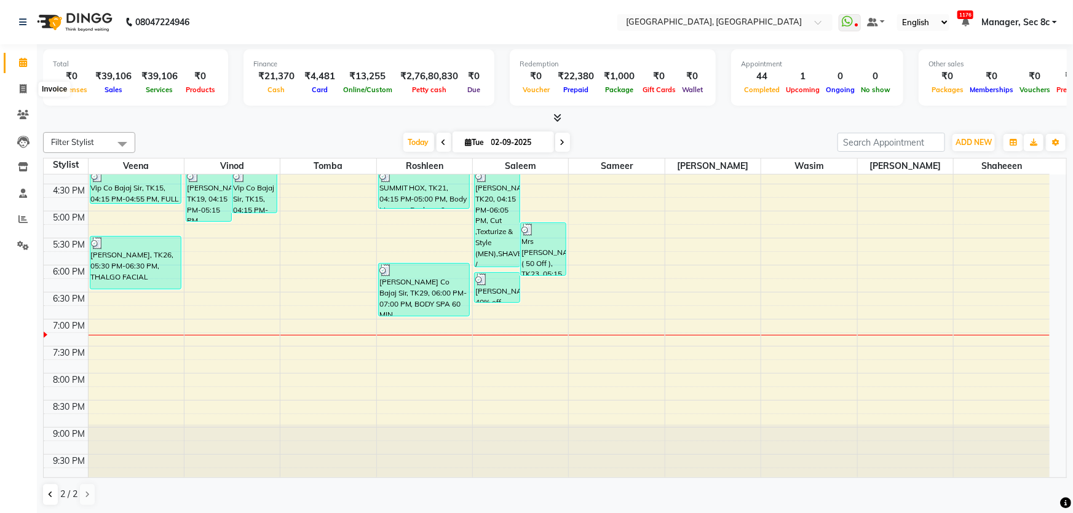
select select "service"
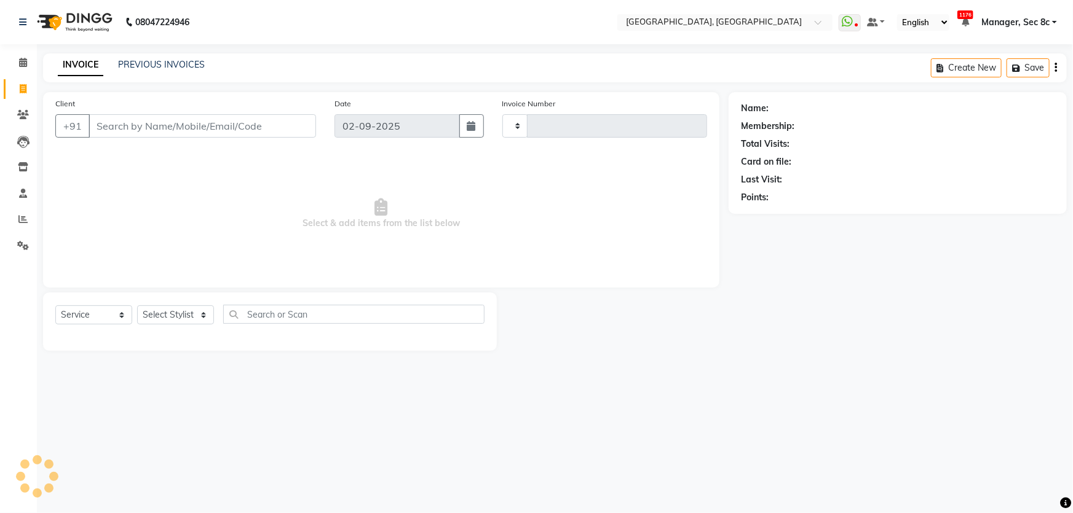
type input "8015"
select select "4281"
type input "9876130501"
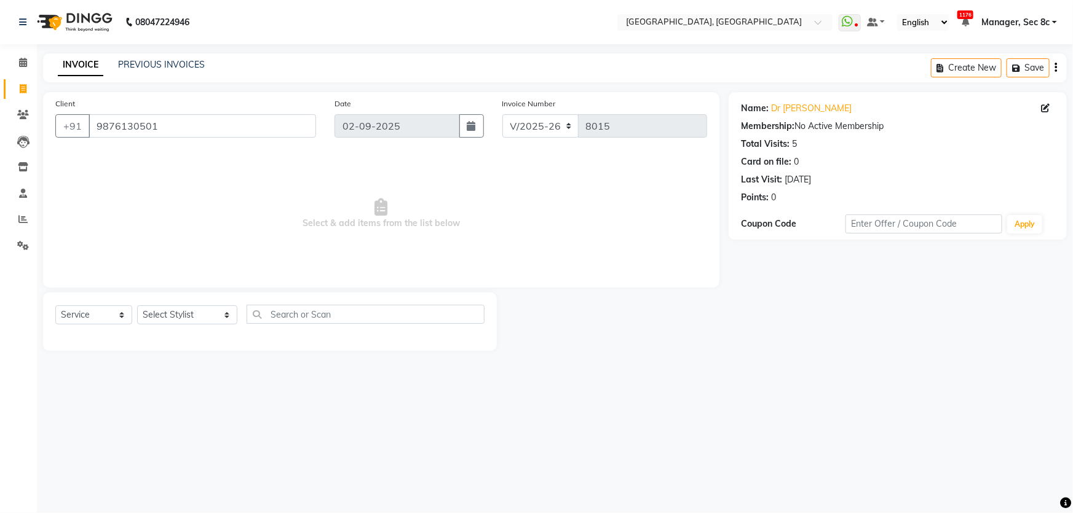
click at [204, 304] on div "Select Service Product Membership Package Voucher Prepaid Gift Card Select Styl…" at bounding box center [270, 322] width 454 height 58
click at [206, 309] on select "Select Stylist [PERSON_NAME] [PERSON_NAME] Aditya [PERSON_NAME] [PERSON_NAME](S…" at bounding box center [187, 315] width 100 height 19
click at [137, 306] on select "Select Stylist [PERSON_NAME] [PERSON_NAME] Aditya [PERSON_NAME] [PERSON_NAME](S…" at bounding box center [187, 315] width 100 height 19
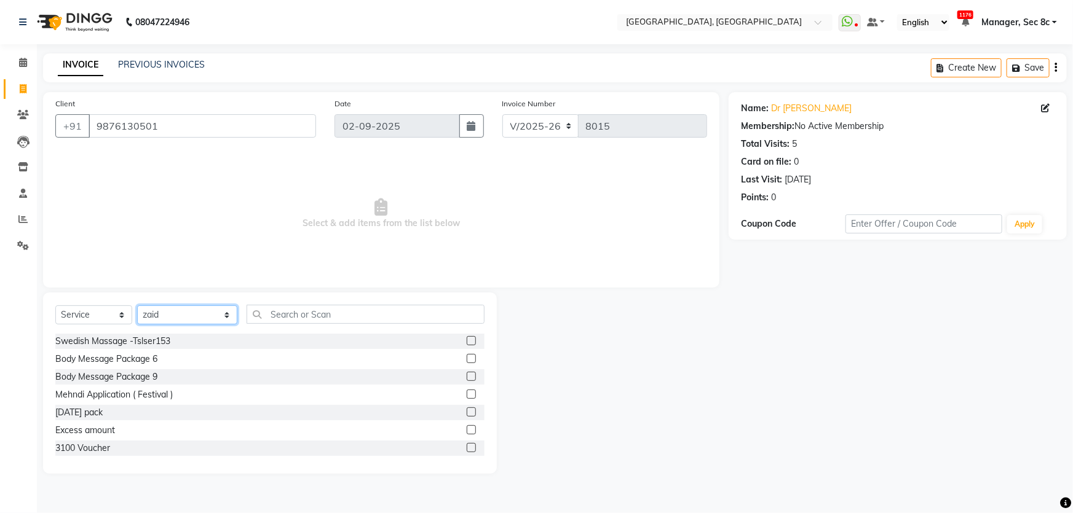
select select "25447"
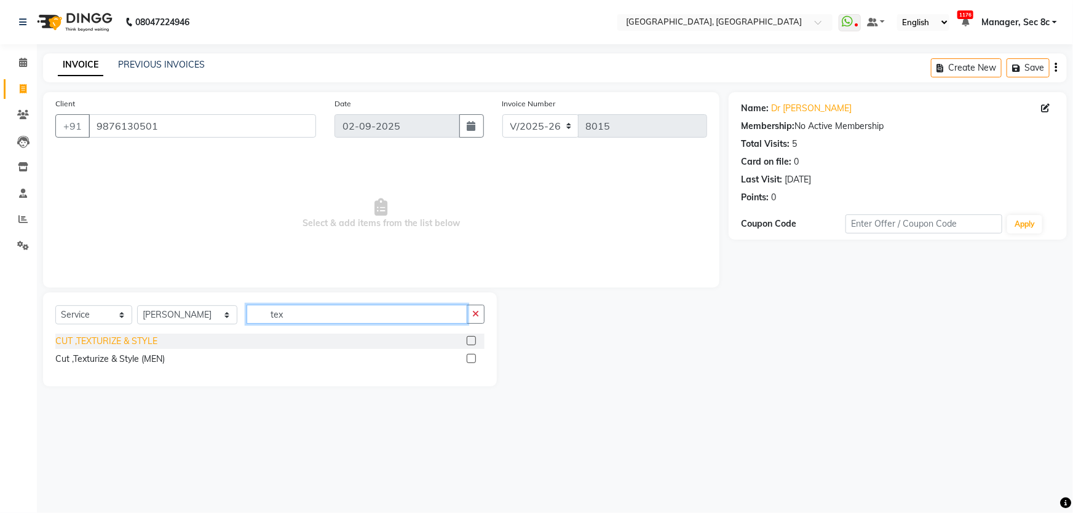
type input "tex"
click at [109, 345] on div "CUT ,TEXTURIZE & STYLE" at bounding box center [106, 341] width 102 height 13
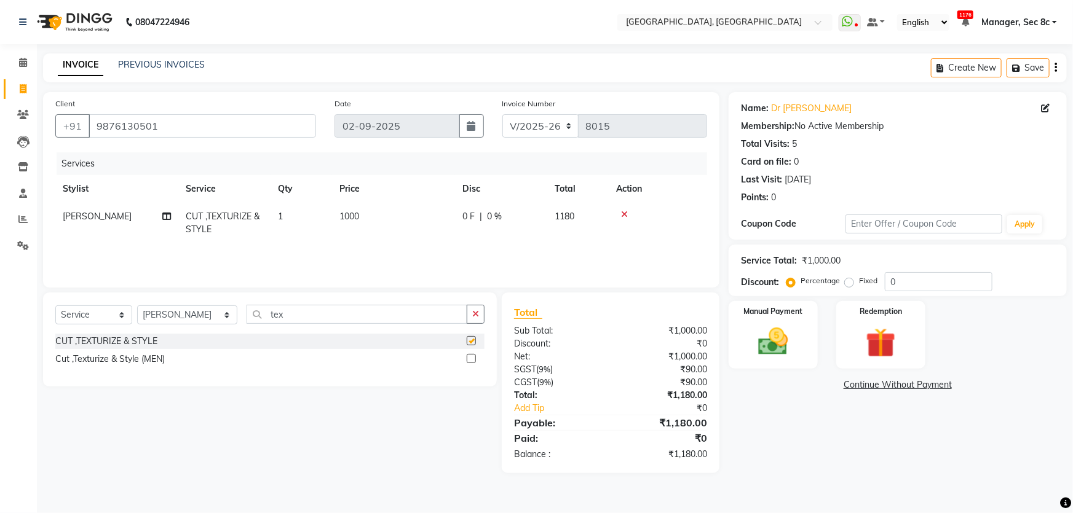
checkbox input "false"
click at [805, 322] on div "Manual Payment" at bounding box center [773, 335] width 93 height 71
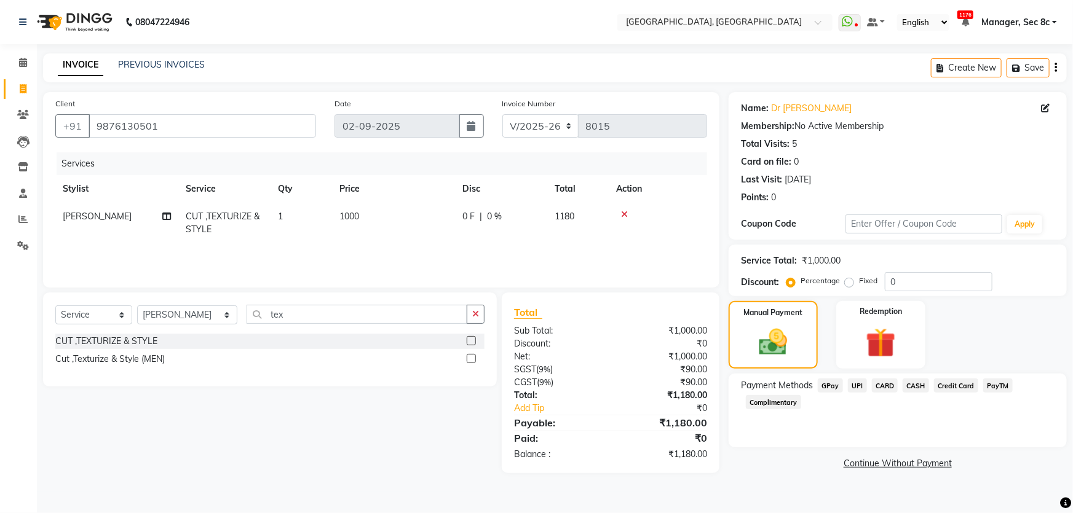
click at [917, 378] on div "Payment Methods GPay UPI CARD CASH Credit Card PayTM Complimentary" at bounding box center [898, 411] width 338 height 74
click at [925, 395] on div "Payment Methods GPay UPI CARD CASH Credit Card PayTM Complimentary" at bounding box center [898, 395] width 314 height 33
click at [921, 382] on span "CASH" at bounding box center [916, 386] width 26 height 14
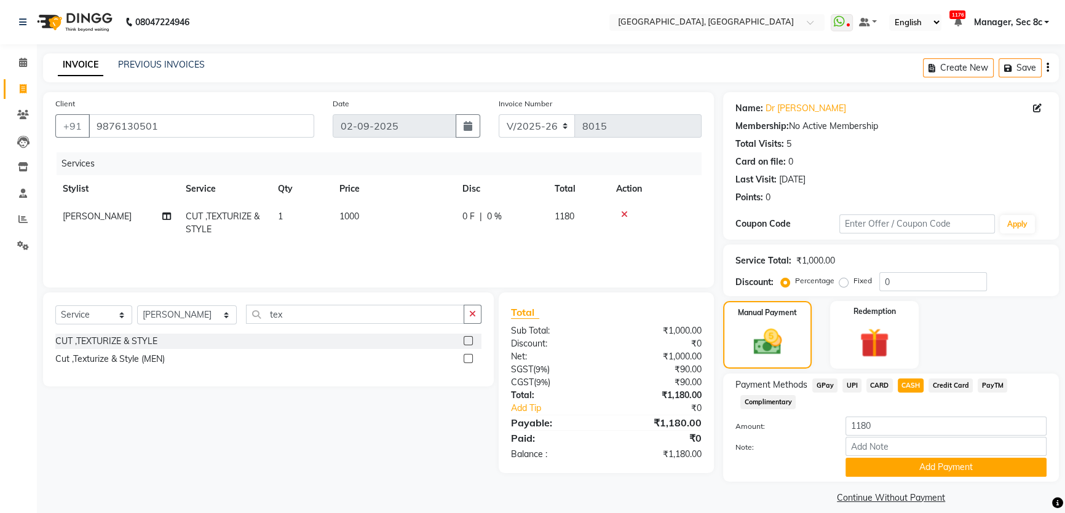
click at [937, 461] on button "Add Payment" at bounding box center [946, 467] width 201 height 19
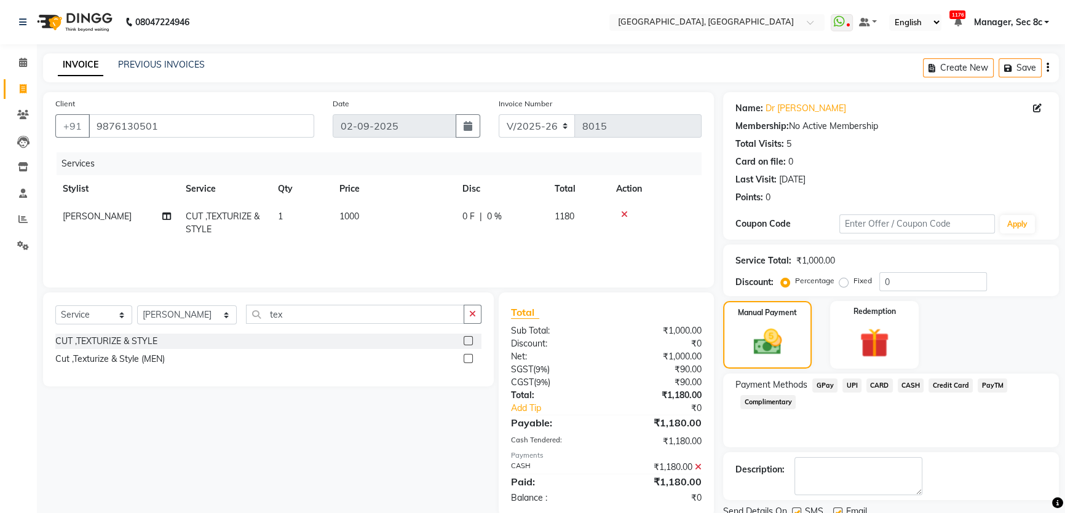
scroll to position [46, 0]
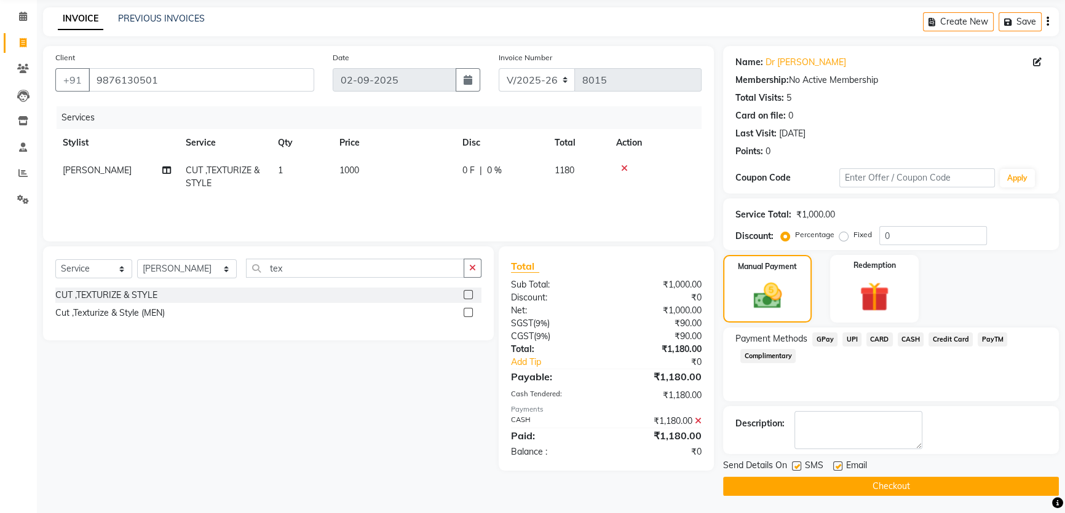
click at [799, 462] on label at bounding box center [796, 466] width 9 height 9
click at [799, 463] on input "checkbox" at bounding box center [796, 467] width 8 height 8
checkbox input "false"
click at [818, 488] on button "Checkout" at bounding box center [891, 486] width 336 height 19
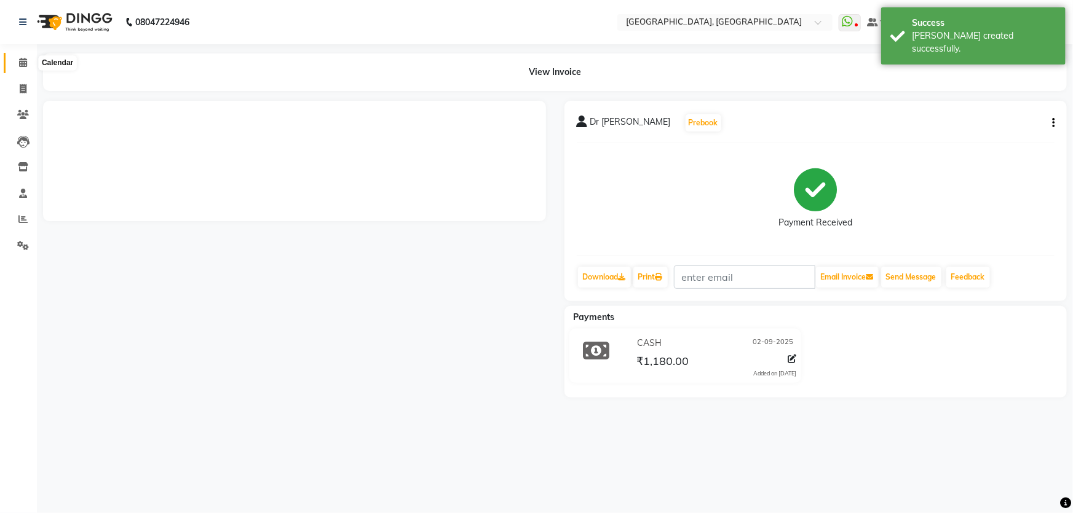
click at [30, 61] on span at bounding box center [23, 63] width 22 height 14
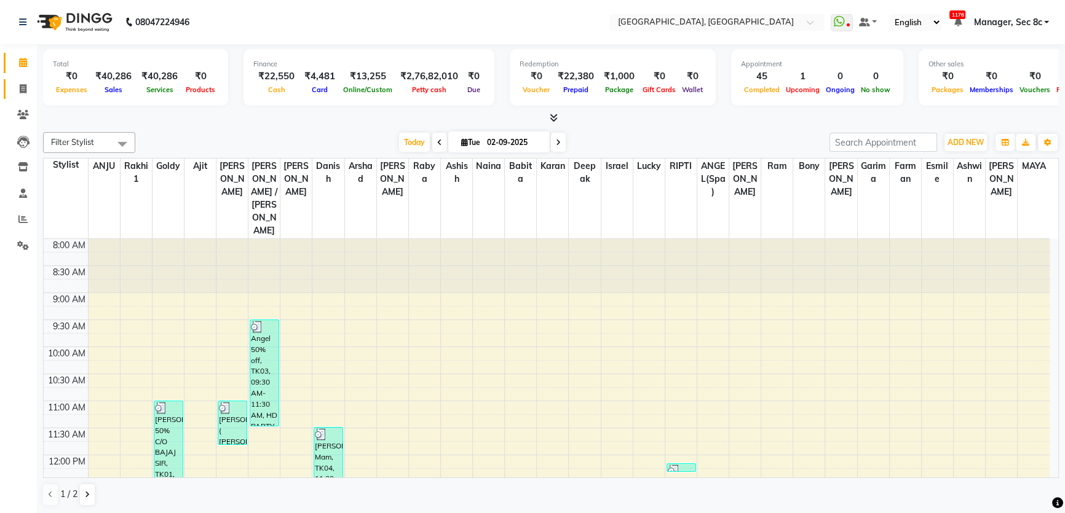
click at [10, 98] on link "Invoice" at bounding box center [19, 89] width 30 height 20
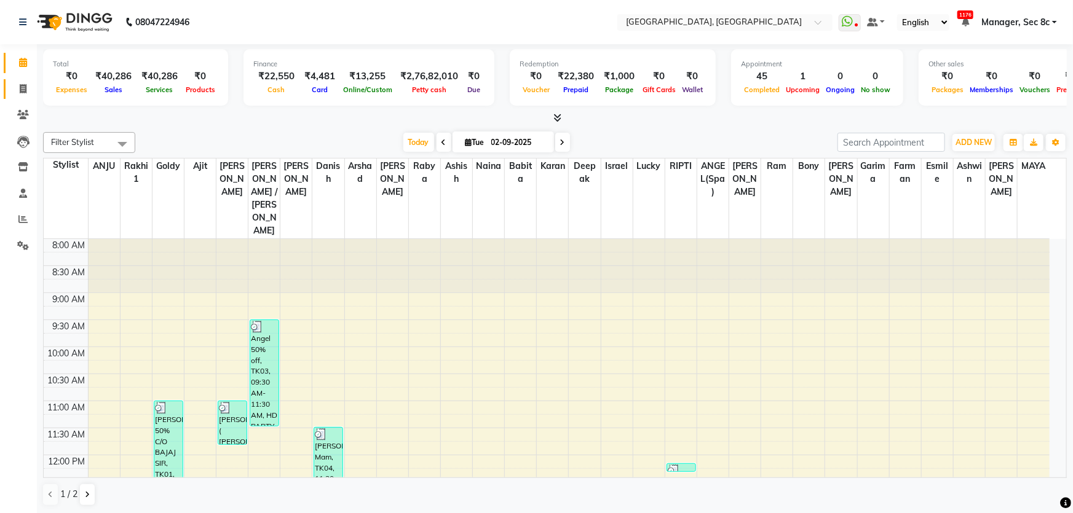
select select "4281"
select select "service"
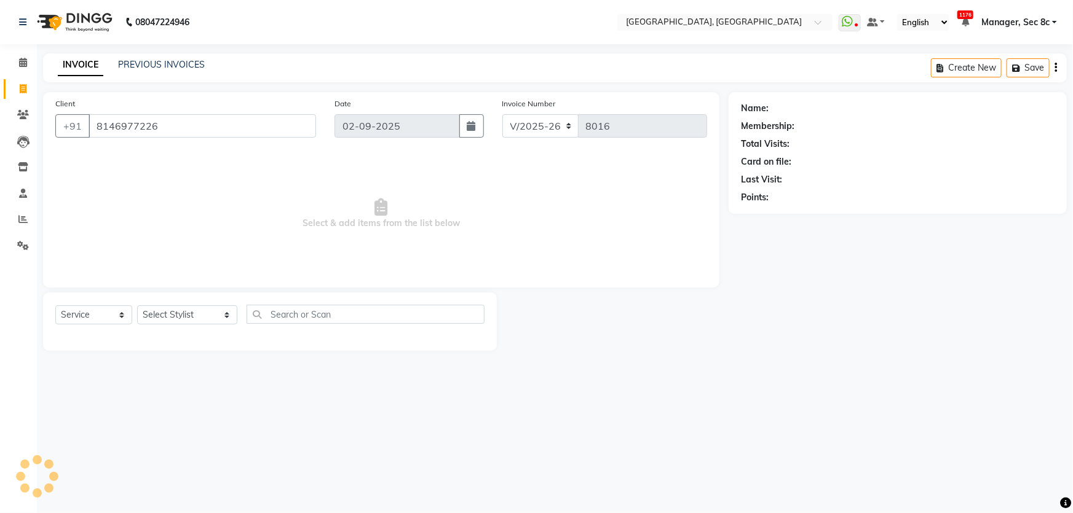
type input "8146977226"
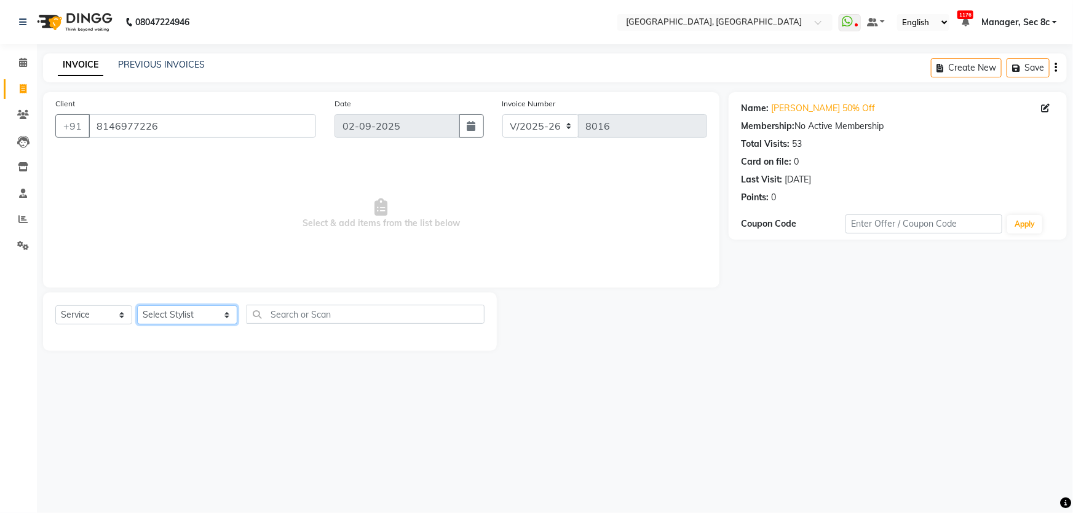
click at [189, 318] on select "Select Stylist [PERSON_NAME] [PERSON_NAME] Aditya [PERSON_NAME] [PERSON_NAME](S…" at bounding box center [187, 315] width 100 height 19
select select "23572"
click at [137, 306] on select "Select Stylist [PERSON_NAME] [PERSON_NAME] Aditya [PERSON_NAME] [PERSON_NAME](S…" at bounding box center [187, 315] width 100 height 19
type input "hd"
click at [168, 302] on div "Select Service Product Membership Package Voucher Prepaid Gift Card Select Styl…" at bounding box center [270, 322] width 454 height 58
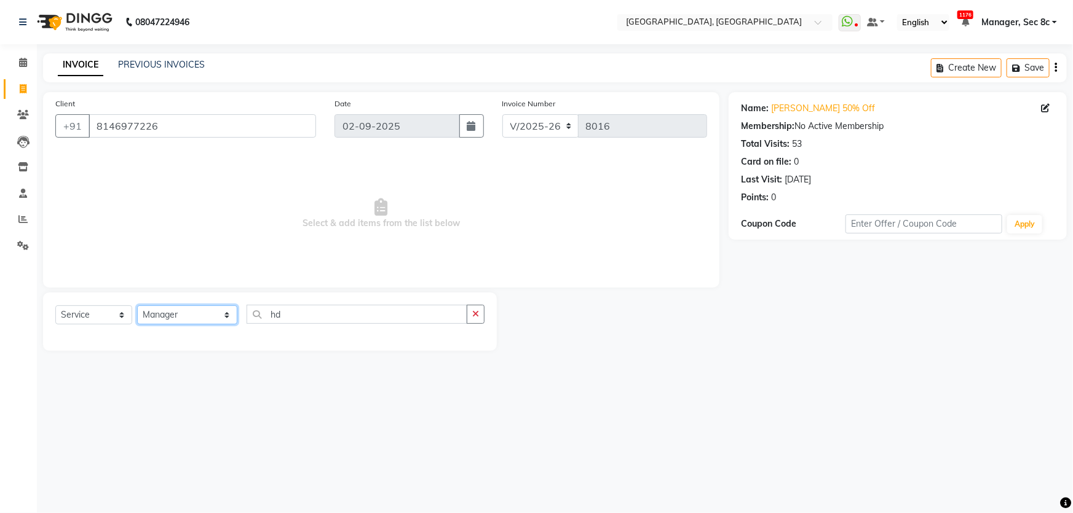
click at [171, 310] on select "Select Stylist [PERSON_NAME] [PERSON_NAME] Aditya [PERSON_NAME] [PERSON_NAME](S…" at bounding box center [187, 315] width 100 height 19
select select "25437"
click at [137, 306] on select "Select Stylist [PERSON_NAME] [PERSON_NAME] Aditya [PERSON_NAME] [PERSON_NAME](S…" at bounding box center [187, 315] width 100 height 19
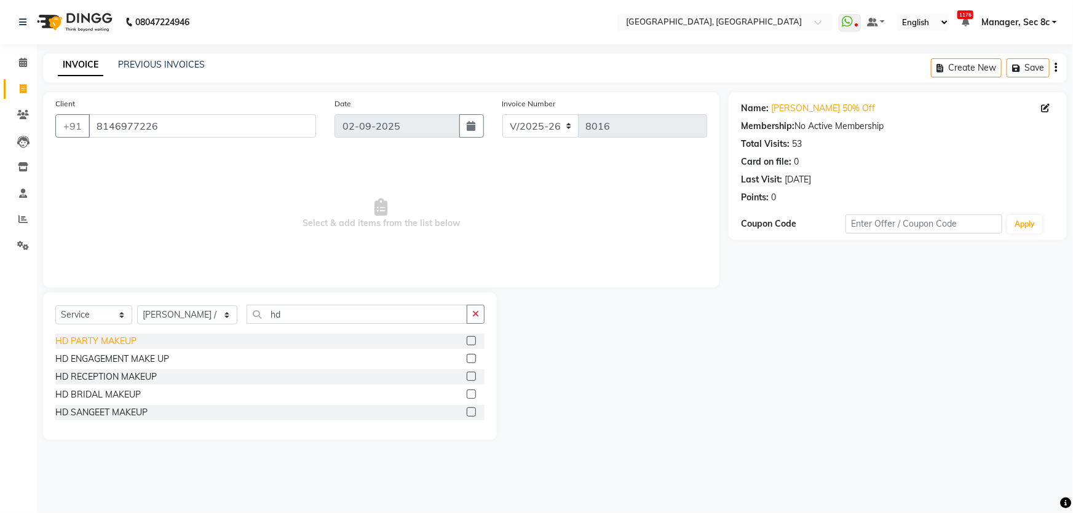
click at [127, 338] on div "HD PARTY MAKEUP" at bounding box center [95, 341] width 81 height 13
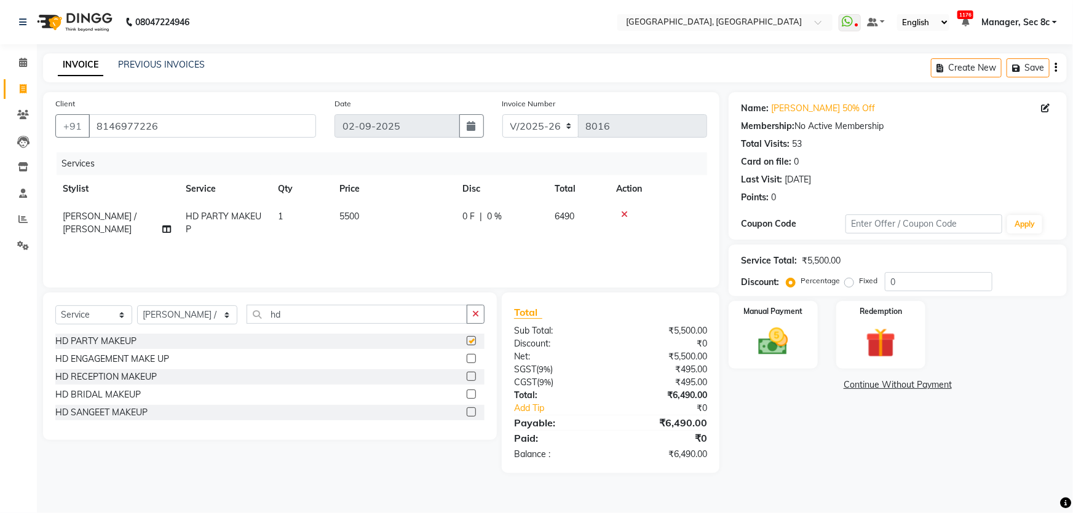
checkbox input "false"
click at [283, 224] on td "1" at bounding box center [301, 223] width 61 height 41
select select "25437"
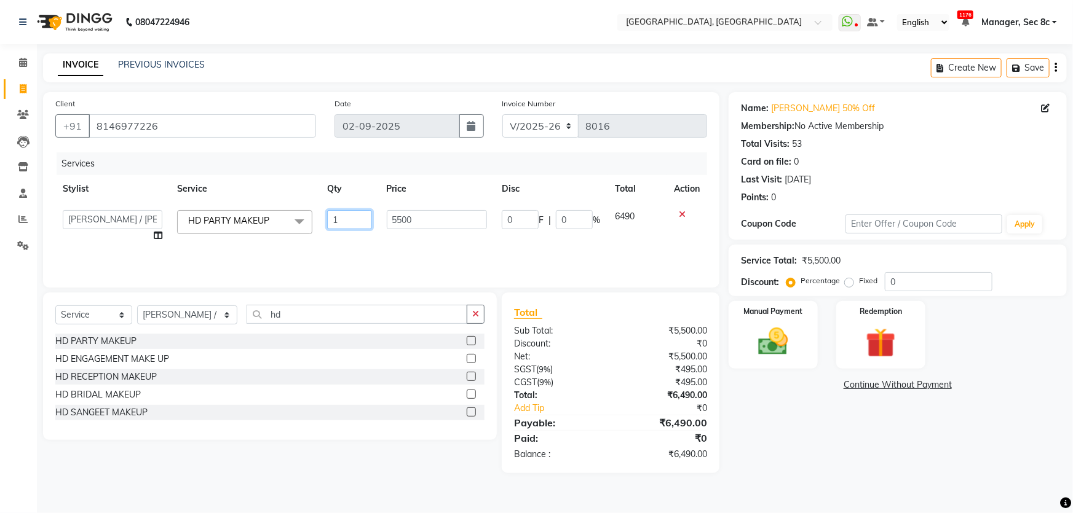
drag, startPoint x: 357, startPoint y: 226, endPoint x: 0, endPoint y: 141, distance: 366.8
click at [186, 194] on table "Stylist Service Qty Price Disc Total Action [PERSON_NAME] [PERSON_NAME] Aditya …" at bounding box center [381, 212] width 652 height 74
type input "10"
click at [423, 241] on td "5500" at bounding box center [437, 226] width 116 height 47
select select "25437"
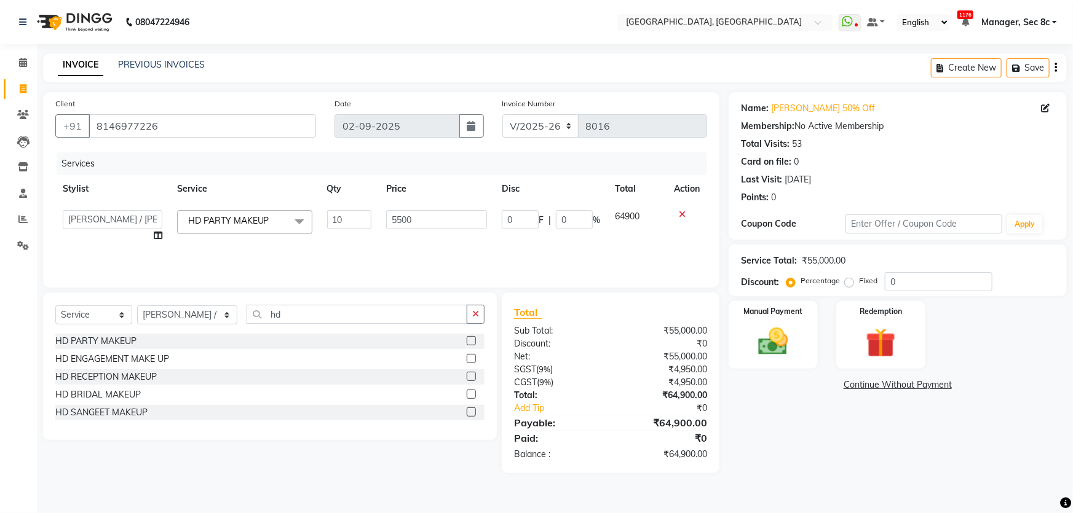
click at [859, 283] on label "Fixed" at bounding box center [868, 280] width 18 height 11
click at [852, 283] on input "Fixed" at bounding box center [851, 281] width 9 height 9
radio input "true"
drag, startPoint x: 976, startPoint y: 283, endPoint x: 621, endPoint y: 268, distance: 355.8
click at [849, 270] on div "Service Total: ₹55,000.00 Discount: Percentage Fixed 0" at bounding box center [898, 271] width 314 height 42
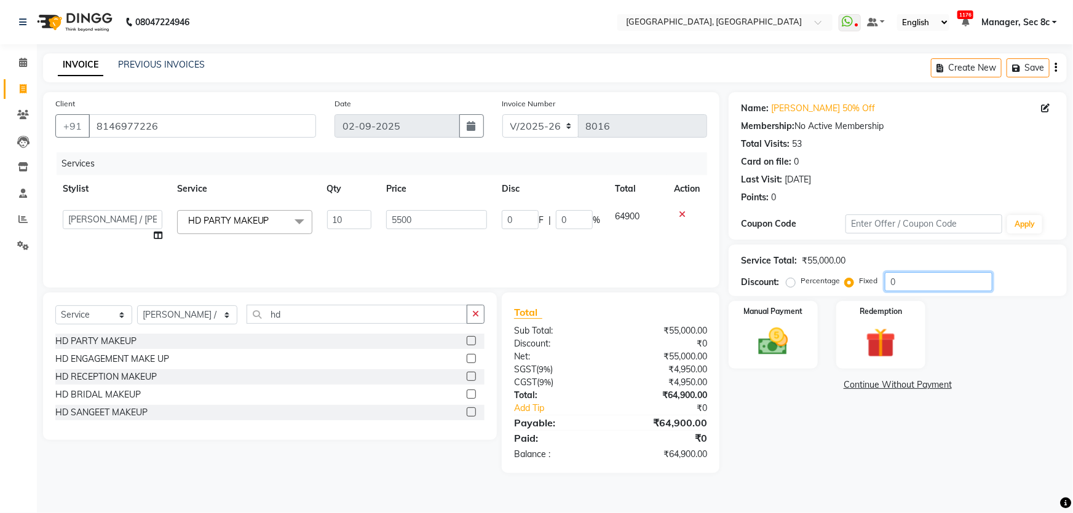
type input "4"
type input "0.01"
type input "49"
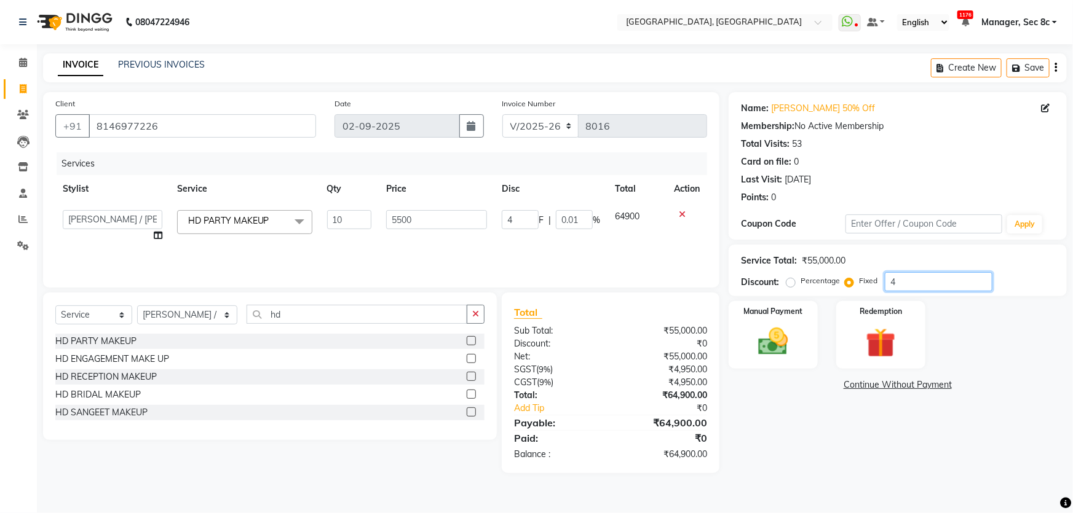
type input "0.09"
type input "490"
type input "0.89"
type input "4900"
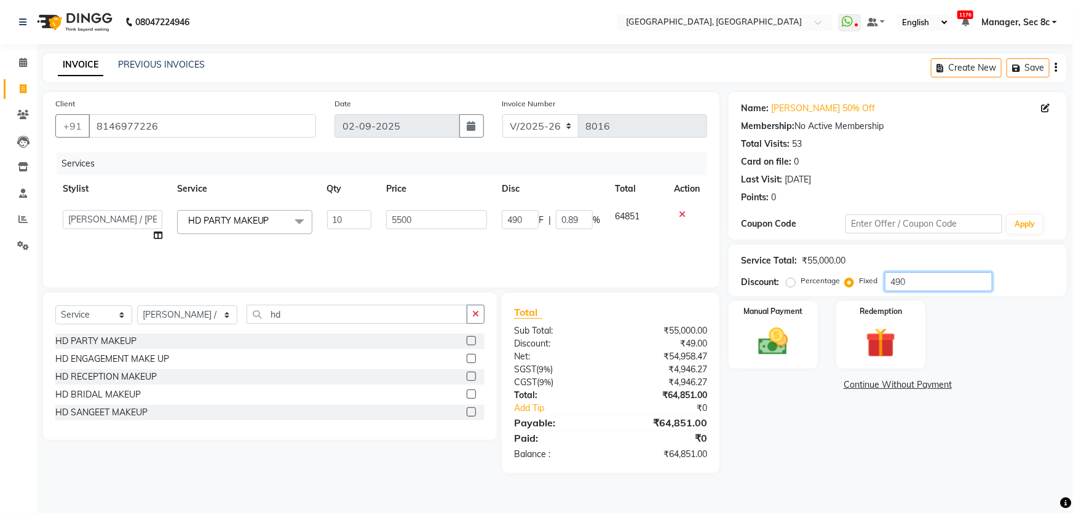
type input "4900"
type input "8.91"
type input "4900"
click at [767, 361] on div "Manual Payment" at bounding box center [773, 335] width 93 height 71
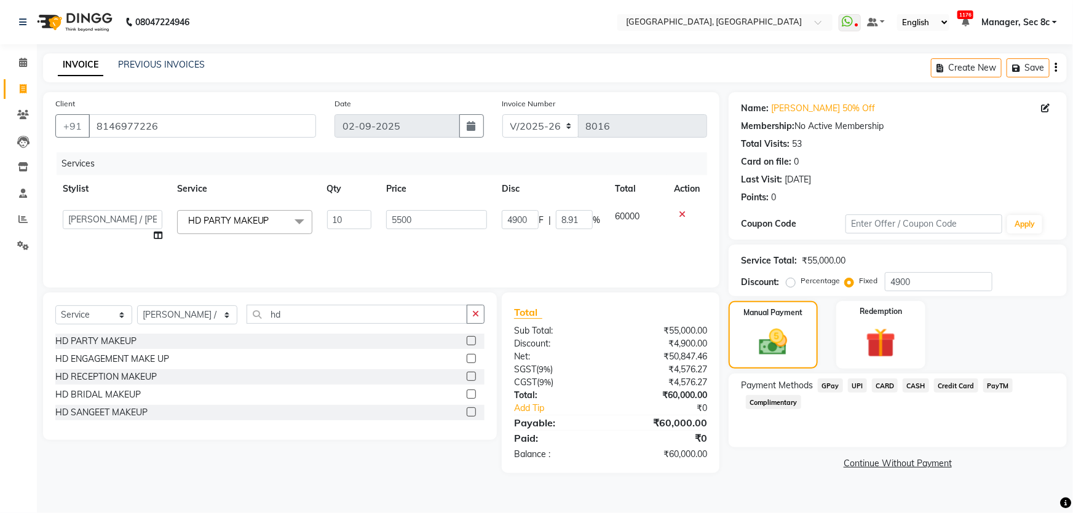
click at [913, 381] on span "CASH" at bounding box center [916, 386] width 26 height 14
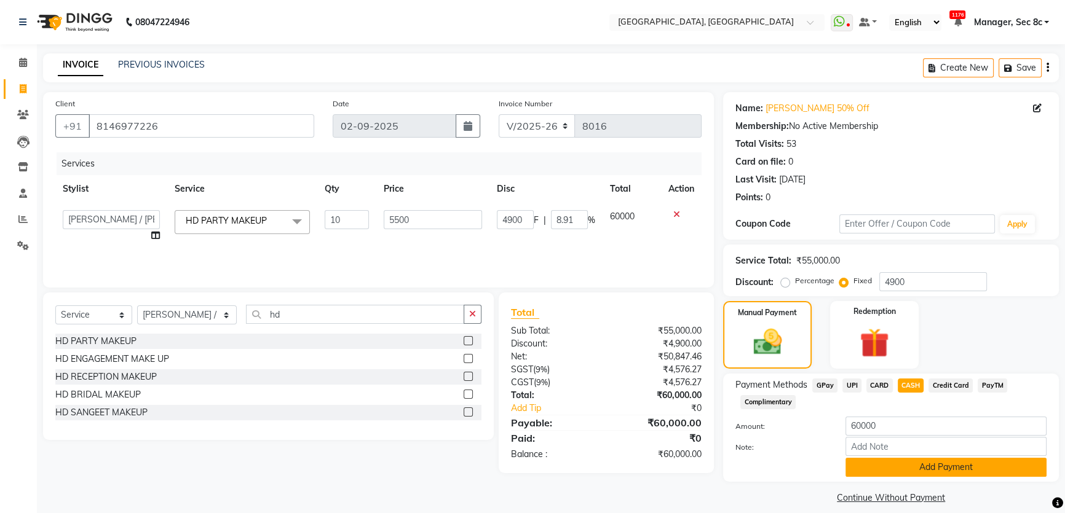
click at [930, 464] on button "Add Payment" at bounding box center [946, 467] width 201 height 19
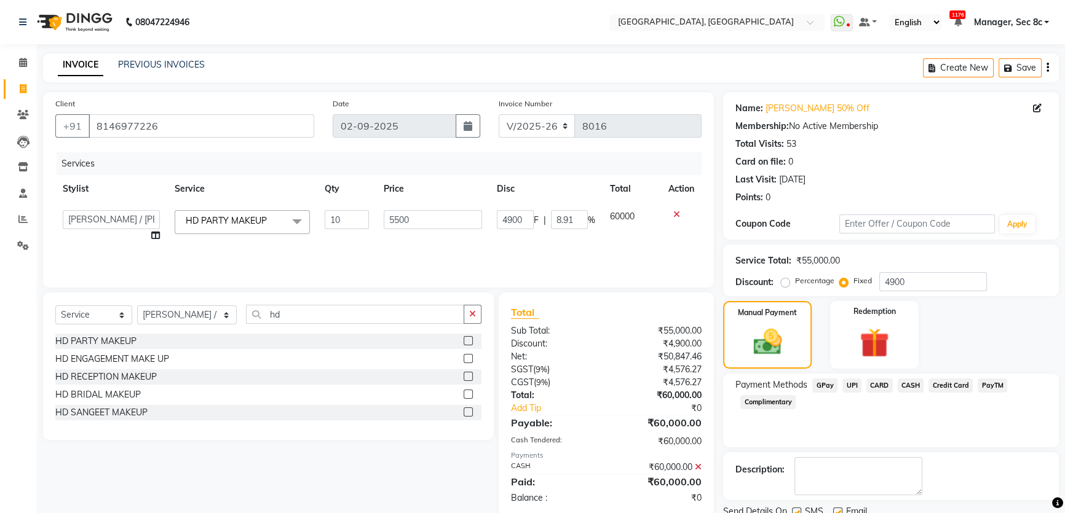
scroll to position [46, 0]
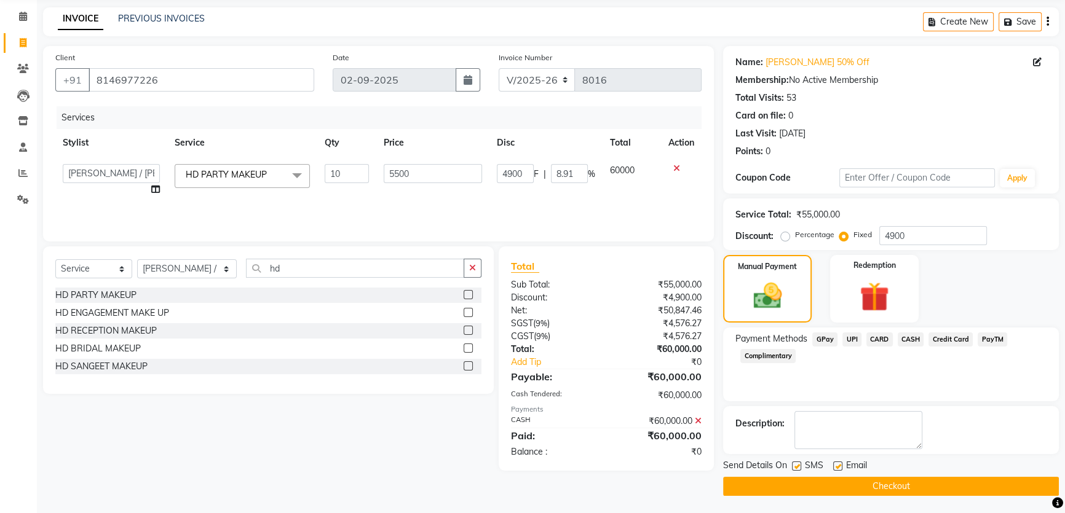
click at [795, 467] on label at bounding box center [796, 466] width 9 height 9
click at [795, 467] on input "checkbox" at bounding box center [796, 467] width 8 height 8
checkbox input "false"
click at [806, 490] on button "Checkout" at bounding box center [891, 486] width 336 height 19
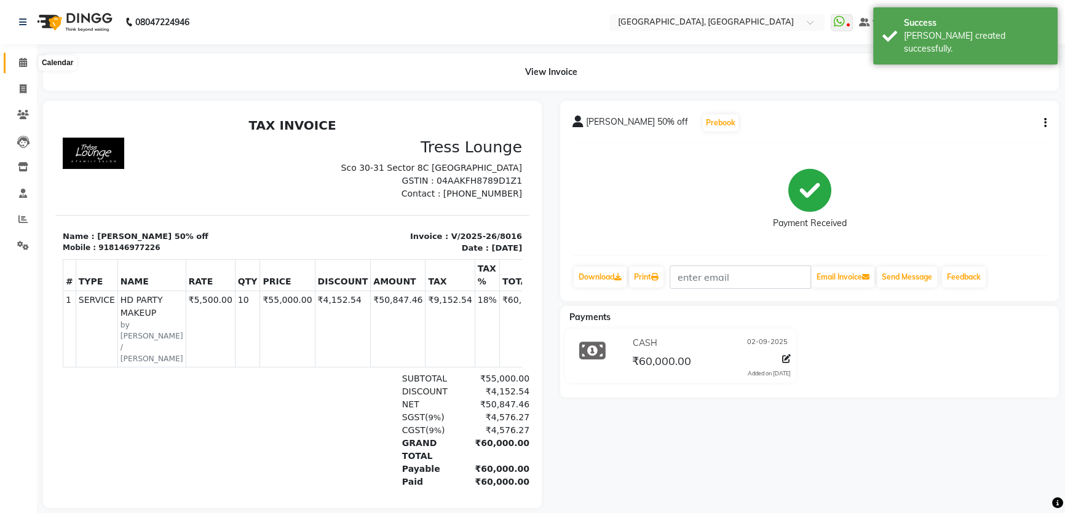
click at [17, 67] on span at bounding box center [23, 63] width 22 height 14
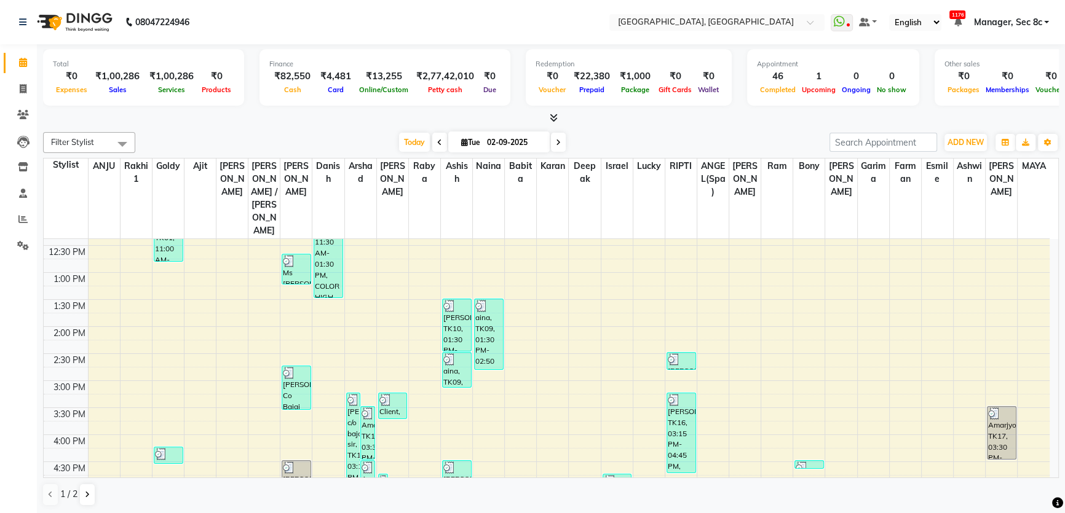
scroll to position [391, 0]
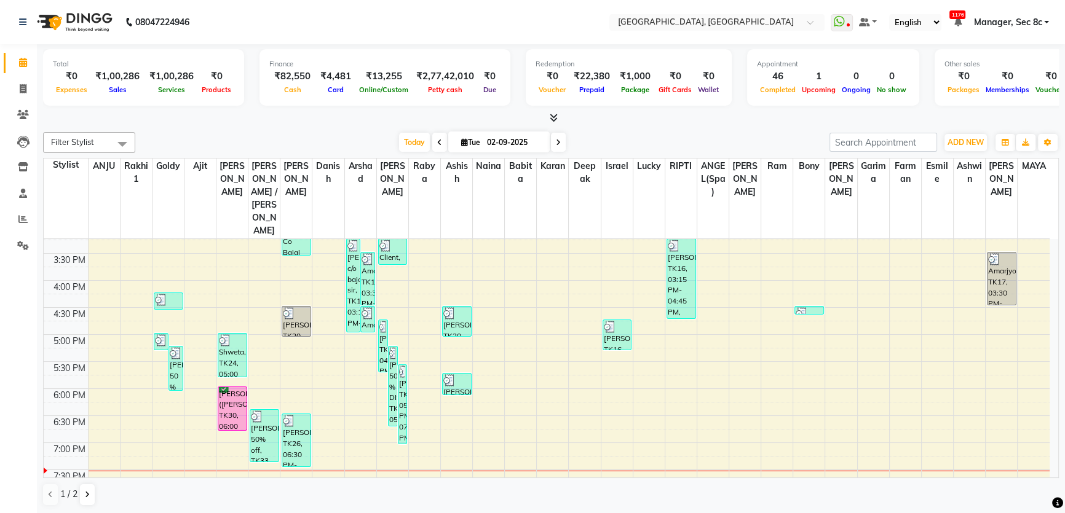
click at [834, 500] on div "1 / 2" at bounding box center [551, 494] width 1016 height 23
click at [812, 509] on div "Filter Stylist Select All [PERSON_NAME](Spa) [PERSON_NAME] [PERSON_NAME] [PERSO…" at bounding box center [551, 319] width 1016 height 384
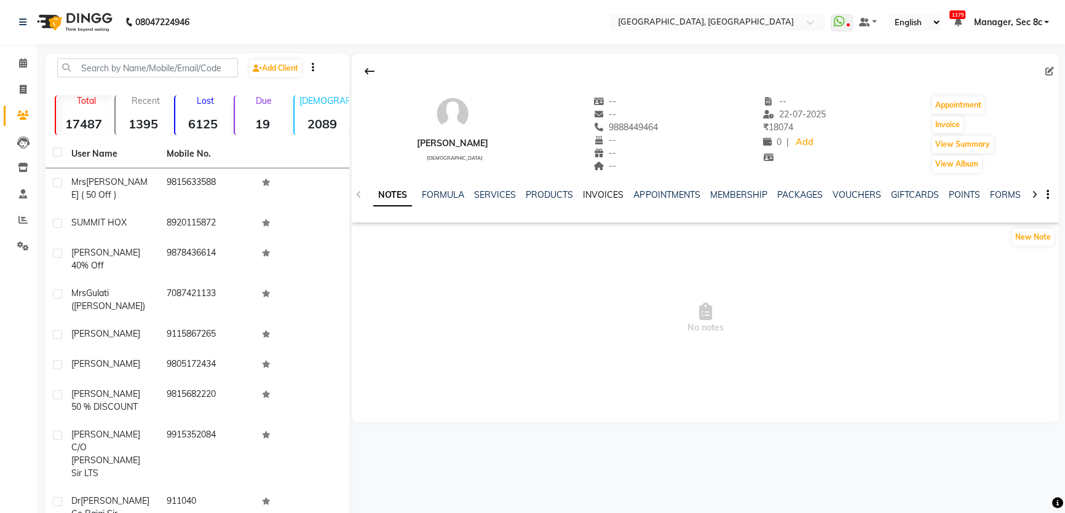
click at [603, 192] on link "INVOICES" at bounding box center [603, 194] width 41 height 11
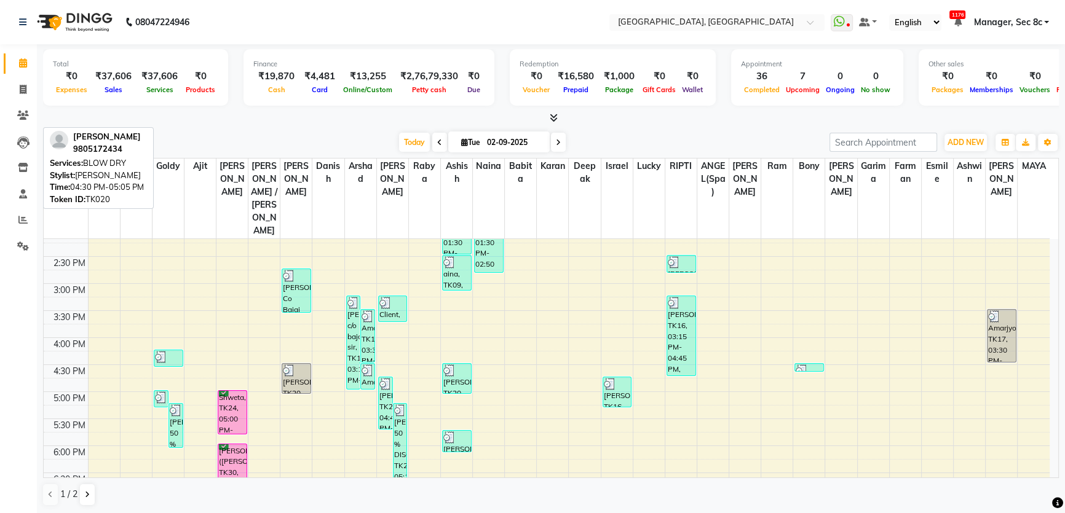
scroll to position [335, 0]
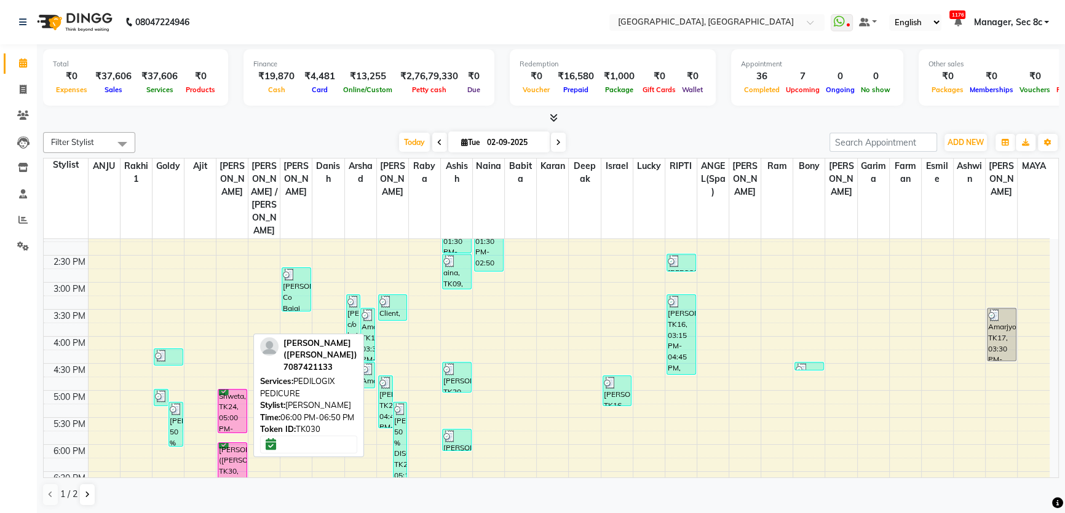
click at [229, 443] on div "[PERSON_NAME] ([PERSON_NAME]), TK30, 06:00 PM-06:50 PM, PEDILOGIX PEDICURE" at bounding box center [232, 464] width 28 height 43
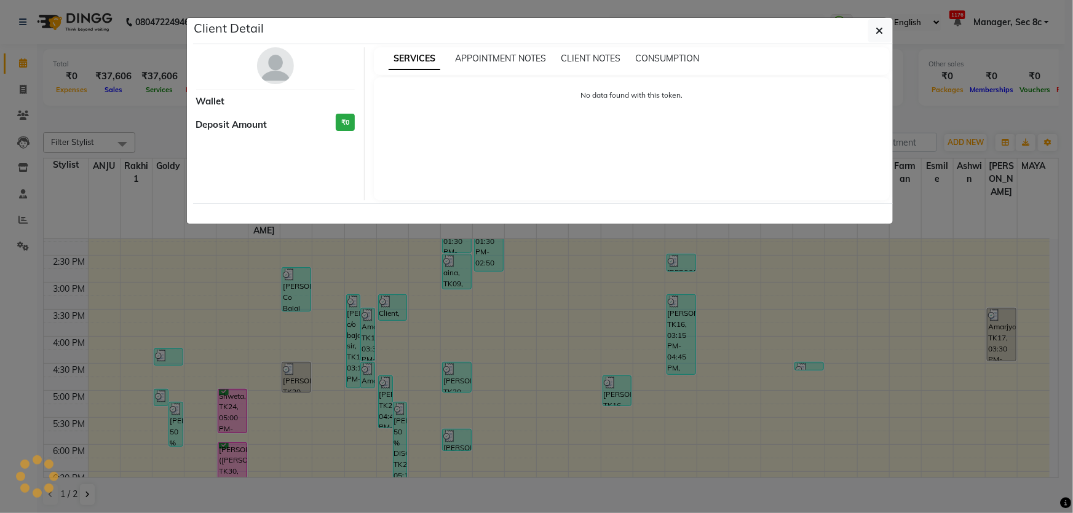
select select "6"
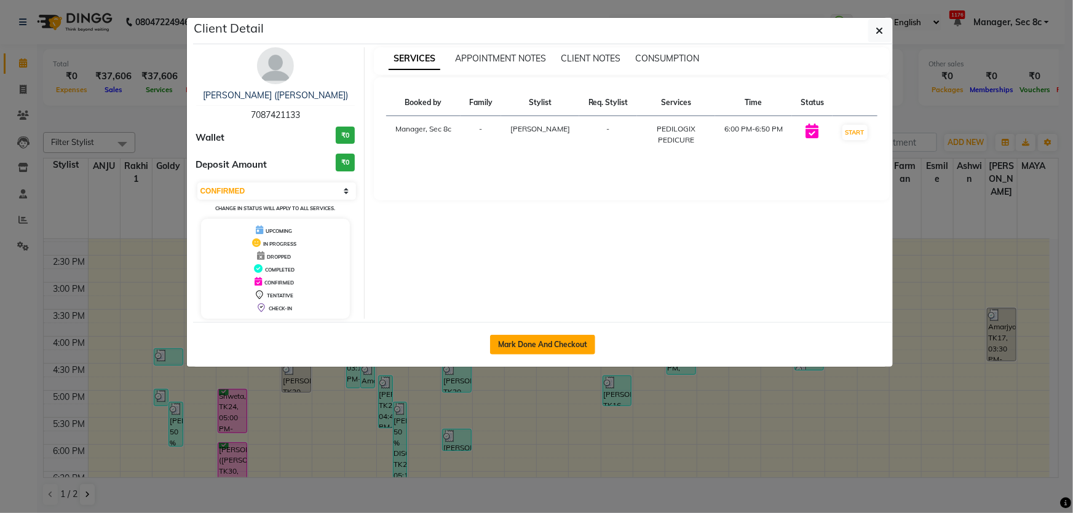
click at [571, 337] on button "Mark Done And Checkout" at bounding box center [542, 345] width 105 height 20
select select "service"
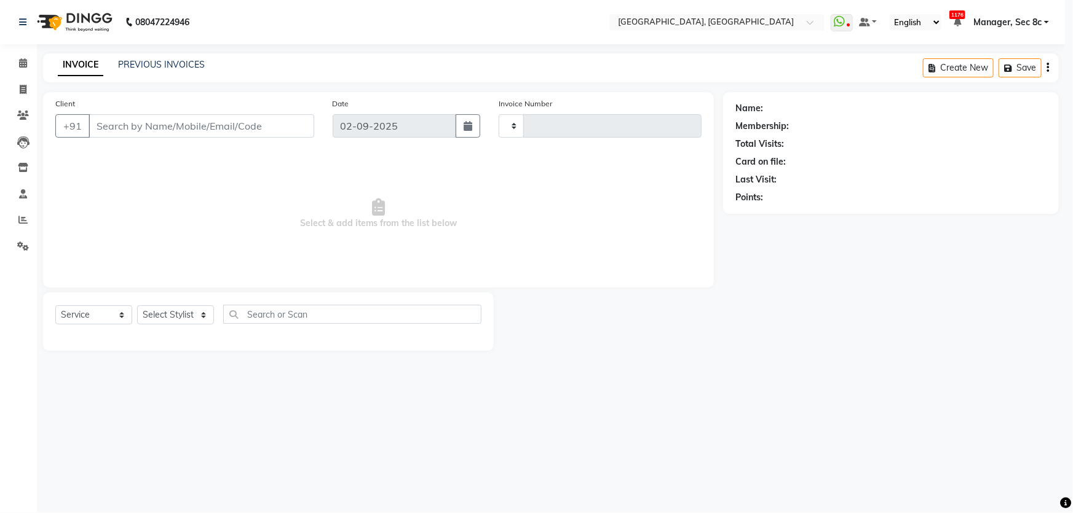
type input "8017"
select select "4281"
type input "7087421133"
select select "25433"
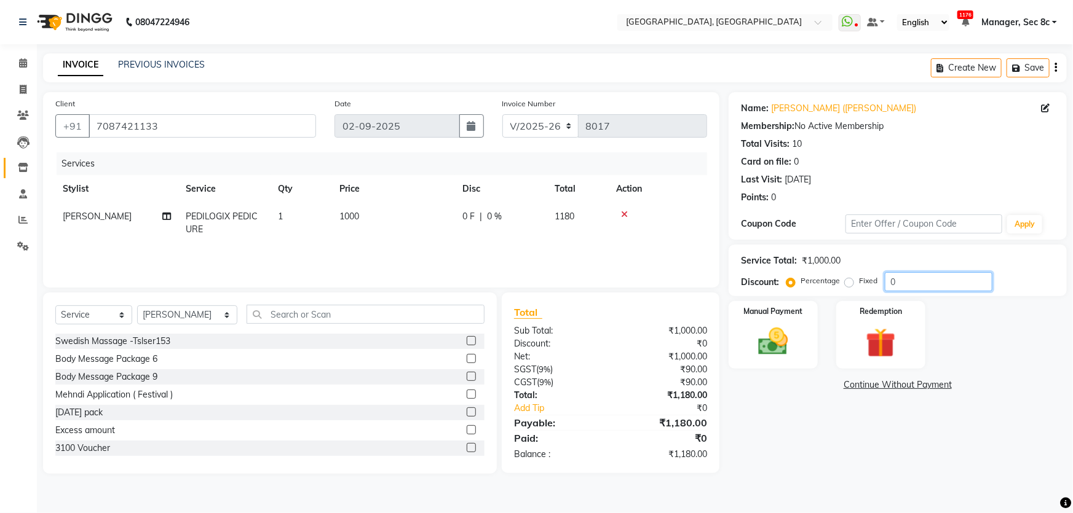
drag, startPoint x: 531, startPoint y: 264, endPoint x: 22, endPoint y: 177, distance: 516.6
click at [397, 246] on div "Client +91 7087421133 Date 02-09-2025 Invoice Number V/2025 V/2025-26 8017 Serv…" at bounding box center [555, 283] width 1042 height 382
type input "1"
type input "50"
click at [767, 344] on img at bounding box center [773, 342] width 50 height 36
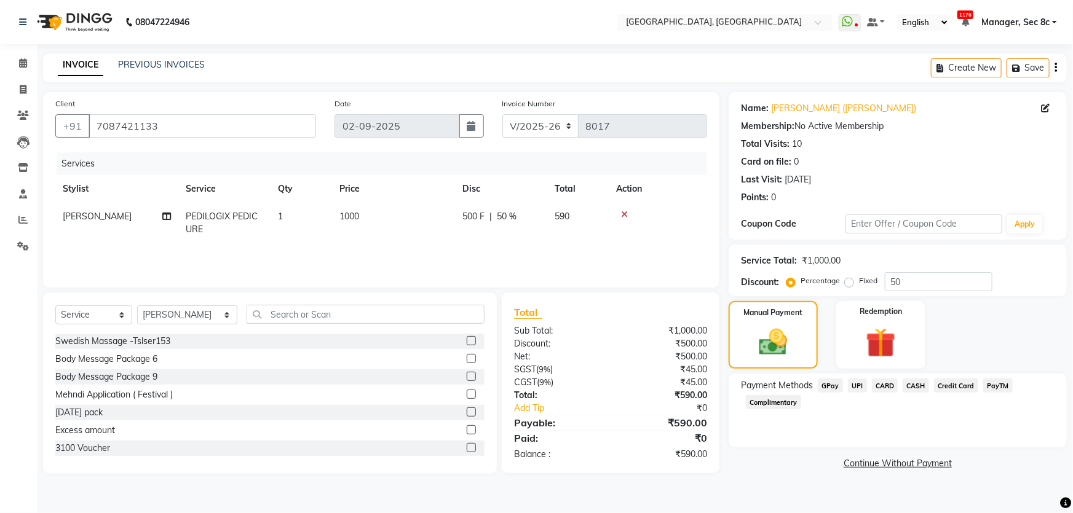
click at [916, 390] on span "CASH" at bounding box center [916, 386] width 26 height 14
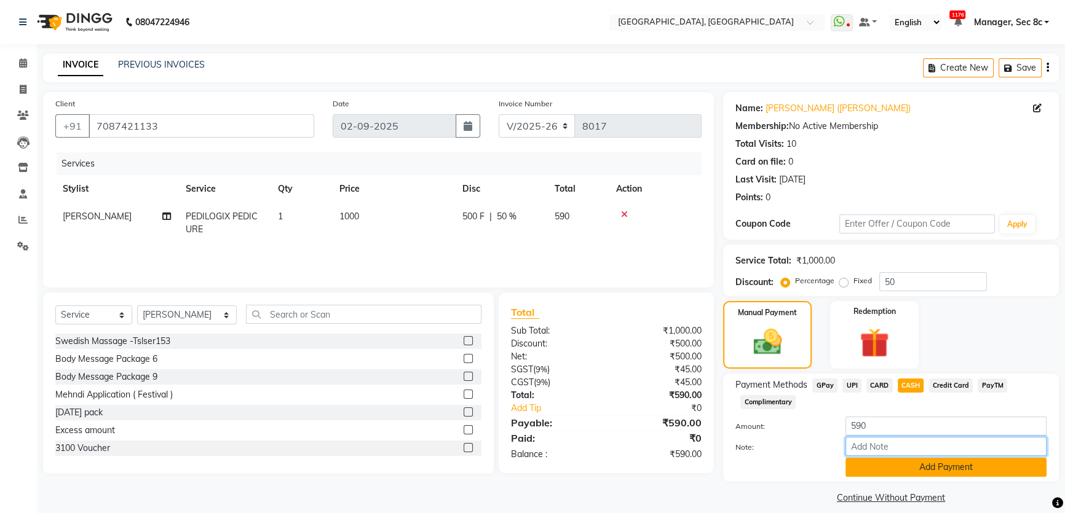
drag, startPoint x: 915, startPoint y: 451, endPoint x: 915, endPoint y: 464, distance: 12.9
click at [915, 454] on input "Note:" at bounding box center [946, 446] width 201 height 19
click at [915, 464] on button "Add Payment" at bounding box center [946, 467] width 201 height 19
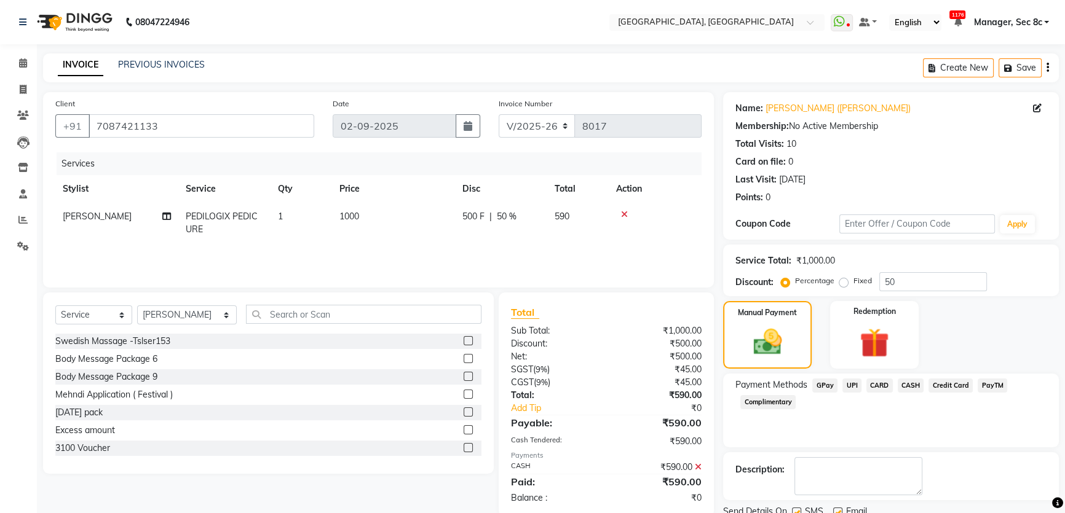
click at [797, 508] on label at bounding box center [796, 512] width 9 height 9
click at [797, 509] on input "checkbox" at bounding box center [796, 513] width 8 height 8
checkbox input "false"
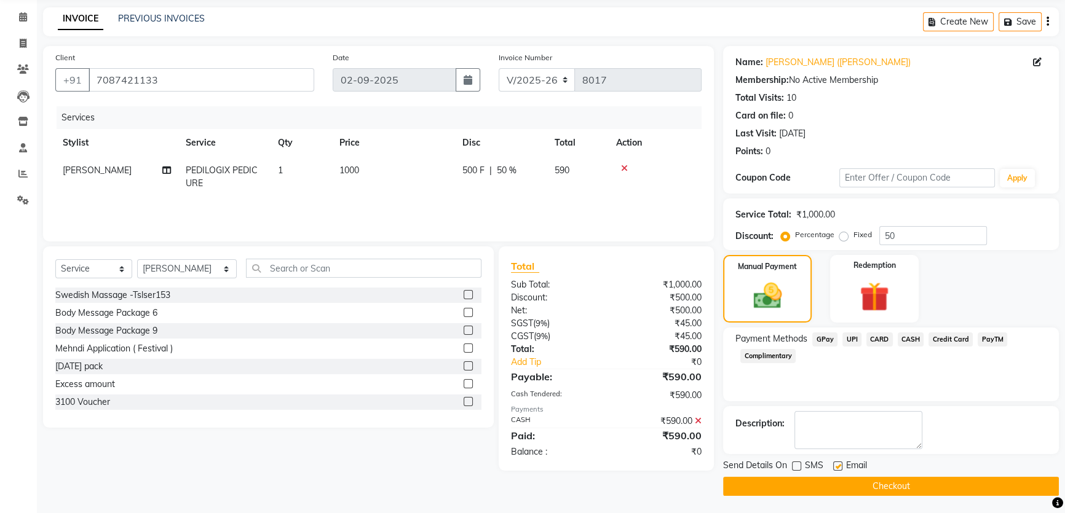
click at [806, 482] on button "Checkout" at bounding box center [891, 486] width 336 height 19
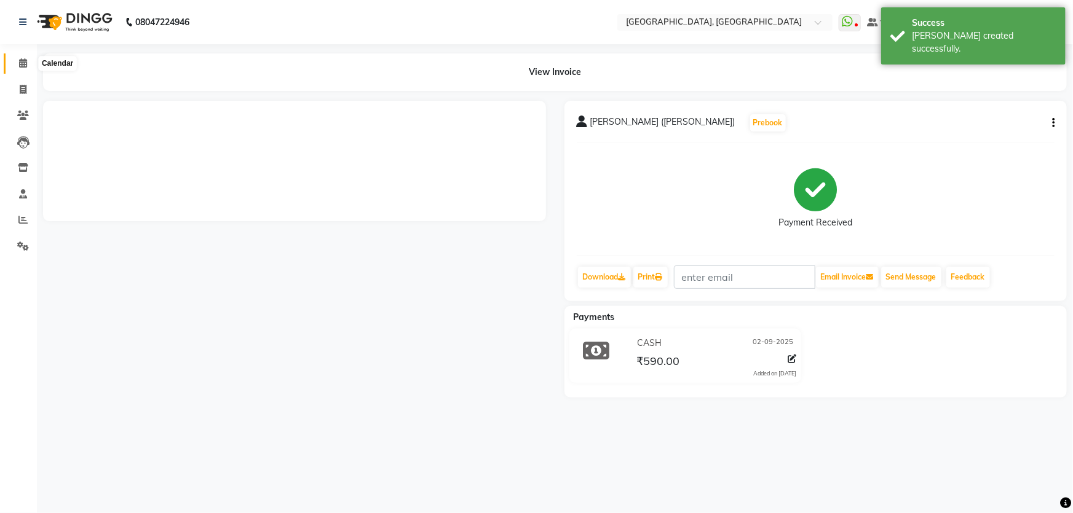
click at [20, 67] on icon at bounding box center [23, 62] width 8 height 9
